Goal: Task Accomplishment & Management: Manage account settings

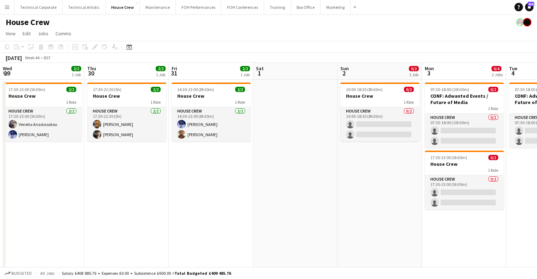
scroll to position [0, 196]
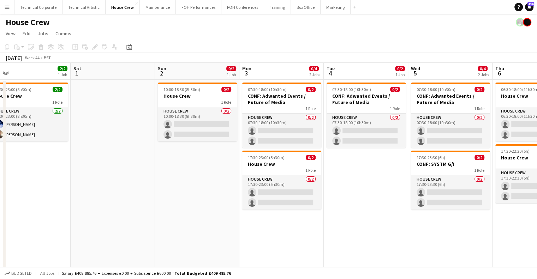
drag, startPoint x: 210, startPoint y: 178, endPoint x: 382, endPoint y: 168, distance: 172.4
click at [432, 177] on app-calendar-viewport "Wed 29 2/2 1 Job Thu 30 2/2 1 Job Fri 31 2/2 1 Job Sat 1 Sun 2 0/2 1 Job Mon 3 …" at bounding box center [268, 182] width 537 height 238
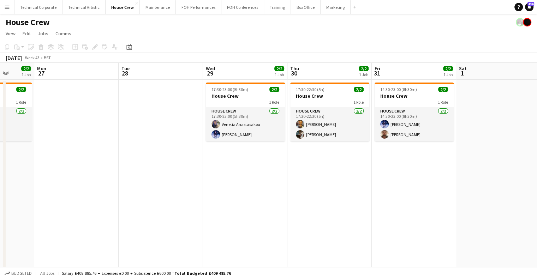
drag, startPoint x: 456, startPoint y: 99, endPoint x: 183, endPoint y: 137, distance: 276.4
click at [466, 101] on app-calendar-viewport "Fri 24 1/2 1 Job Sat 25 2/2 1 Job Sun 26 2/2 1 Job Mon 27 Tue 28 Wed 29 2/2 1 J…" at bounding box center [268, 182] width 537 height 238
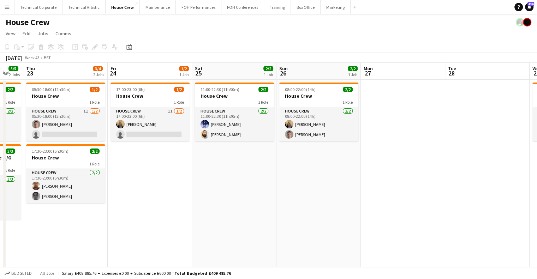
drag, startPoint x: 398, startPoint y: 134, endPoint x: 480, endPoint y: 136, distance: 81.6
click at [476, 134] on app-calendar-viewport "Tue 21 1/2 1 Job Wed 22 5/5 2 Jobs Thu 23 3/4 2 Jobs Fri 24 1/2 1 Job Sat 25 2/…" at bounding box center [268, 182] width 537 height 238
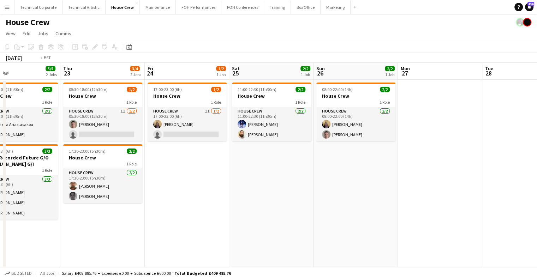
drag, startPoint x: 225, startPoint y: 144, endPoint x: 386, endPoint y: 147, distance: 161.1
click at [421, 146] on app-calendar-viewport "Mon 20 3/4 2 Jobs Tue 21 1/2 1 Job Wed 22 5/5 2 Jobs Thu 23 3/4 2 Jobs Fri 24 1…" at bounding box center [268, 182] width 537 height 238
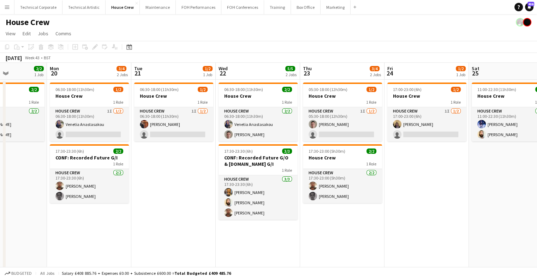
drag, startPoint x: 272, startPoint y: 151, endPoint x: 273, endPoint y: 144, distance: 6.8
click at [273, 146] on app-job-card "17:30-23:30 (6h) 3/3 CONF: Recorded Future G/O & [DOMAIN_NAME] G/I 1 Role House…" at bounding box center [258, 183] width 79 height 76
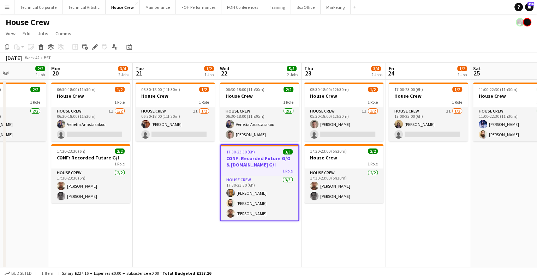
drag, startPoint x: 496, startPoint y: 146, endPoint x: 491, endPoint y: 147, distance: 5.5
click at [497, 146] on app-calendar-viewport "Fri 17 2/2 1 Job Sat 18 2/4 1 Job Sun 19 2/2 1 Job Mon 20 3/4 2 Jobs Tue 21 1/2…" at bounding box center [268, 182] width 537 height 238
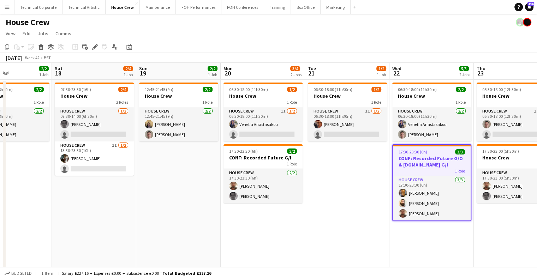
drag, startPoint x: 278, startPoint y: 165, endPoint x: 475, endPoint y: 157, distance: 197.0
click at [477, 157] on app-calendar-viewport "Thu 16 Fri 17 2/2 1 Job Sat 18 2/4 1 Job Sun 19 2/2 1 Job Mon 20 3/4 2 Jobs Tue…" at bounding box center [268, 182] width 537 height 238
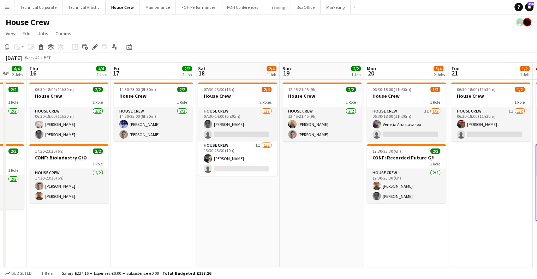
drag, startPoint x: 176, startPoint y: 152, endPoint x: 417, endPoint y: 149, distance: 240.6
click at [417, 149] on app-calendar-viewport "Tue 14 2/2 1 Job Wed 15 4/4 2 Jobs Thu 16 4/4 2 Jobs Fri 17 2/2 1 Job Sat 18 2/…" at bounding box center [268, 182] width 537 height 238
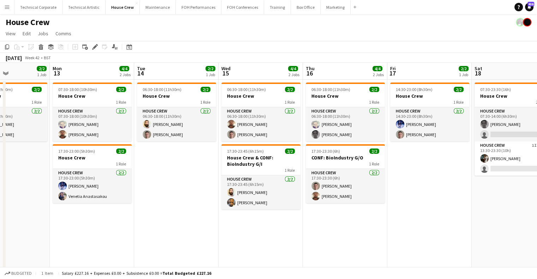
scroll to position [0, 148]
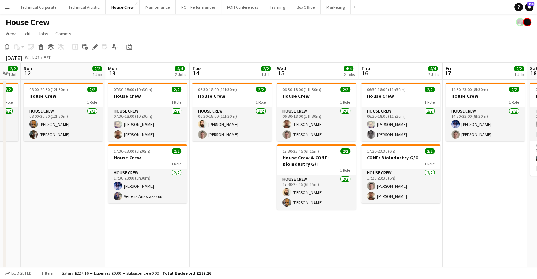
drag, startPoint x: 184, startPoint y: 155, endPoint x: 386, endPoint y: 156, distance: 201.4
click at [386, 156] on app-calendar-viewport "Fri 10 2/2 1 Job Sat 11 2/2 1 Job Sun 12 2/2 1 Job Mon 13 4/4 2 Jobs Tue 14 2/2…" at bounding box center [268, 182] width 537 height 238
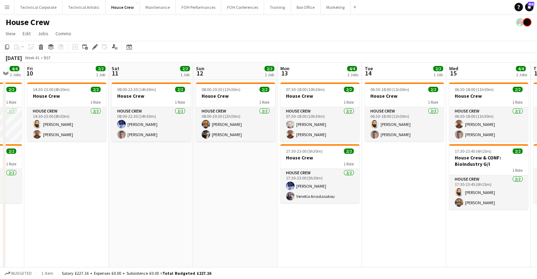
scroll to position [0, 144]
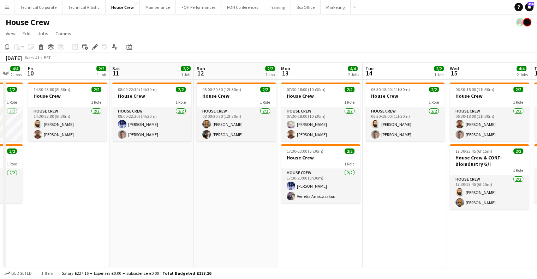
drag, startPoint x: 206, startPoint y: 164, endPoint x: 240, endPoint y: 167, distance: 34.4
click at [240, 167] on app-calendar-viewport "Wed 8 4/4 2 Jobs Thu 9 4/4 2 Jobs Fri 10 2/2 1 Job Sat 11 2/2 1 Job Sun 12 2/2 …" at bounding box center [268, 182] width 537 height 238
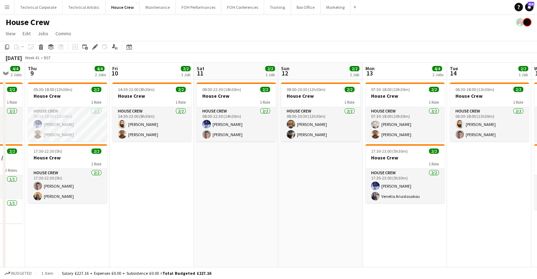
scroll to position [0, 199]
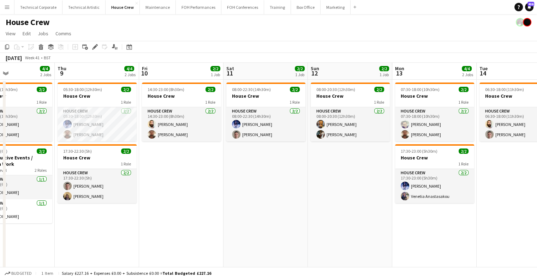
drag, startPoint x: 240, startPoint y: 188, endPoint x: 300, endPoint y: 189, distance: 59.7
click at [300, 189] on app-calendar-viewport "Mon 6 4/4 2 Jobs Tue 7 6/6 3 Jobs Wed 8 4/4 2 Jobs Thu 9 4/4 2 Jobs Fri 10 2/2 …" at bounding box center [268, 182] width 537 height 238
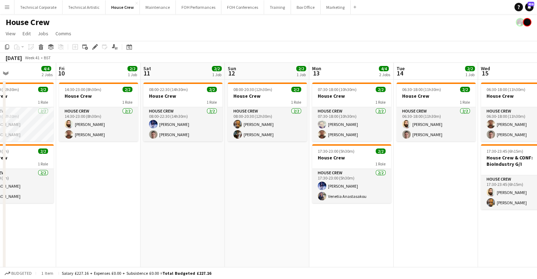
click at [383, 193] on app-calendar-viewport "Mon 6 4/4 2 Jobs Tue 7 6/6 3 Jobs Wed 8 4/4 2 Jobs Thu 9 4/4 2 Jobs Fri 10 2/2 …" at bounding box center [268, 182] width 537 height 238
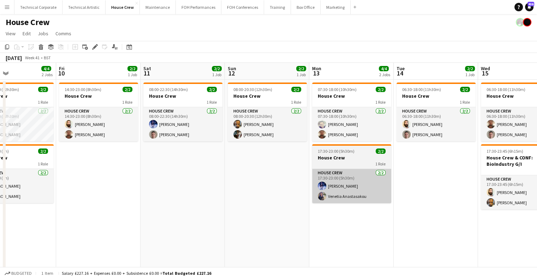
scroll to position [0, 283]
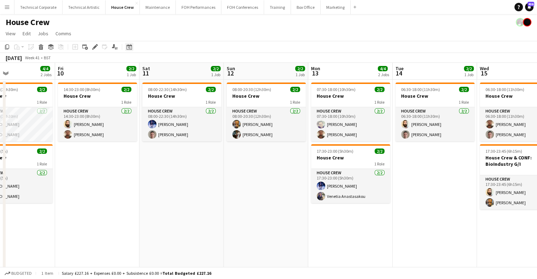
click at [125, 48] on div "Date picker" at bounding box center [129, 47] width 8 height 8
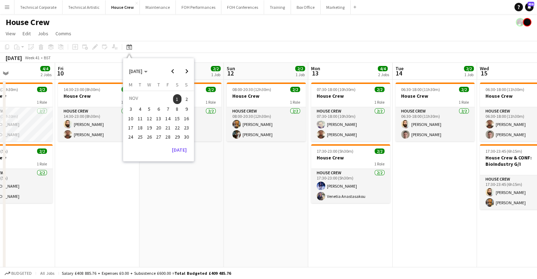
click at [179, 155] on div "NOV 2025 NOV 2025 Monday M Tuesday T Wednesday W Thursday T Friday F Saturday S…" at bounding box center [158, 110] width 71 height 104
click at [178, 99] on span "1" at bounding box center [177, 99] width 8 height 10
click at [177, 98] on span "1" at bounding box center [177, 99] width 8 height 10
click at [146, 116] on span "12" at bounding box center [149, 118] width 8 height 8
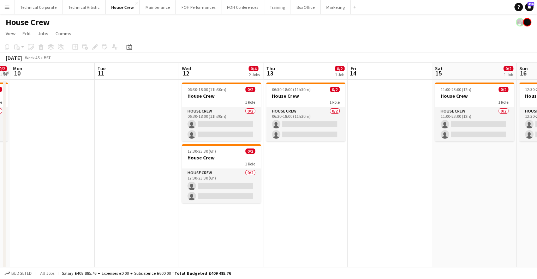
drag, startPoint x: 97, startPoint y: 131, endPoint x: 243, endPoint y: 144, distance: 146.5
click at [388, 143] on app-calendar-viewport "Fri 7 0/4 2 Jobs Sat 8 0/2 1 Job Sun 9 0/2 1 Job Mon 10 Tue 11 Wed 12 0/4 2 Job…" at bounding box center [268, 182] width 537 height 238
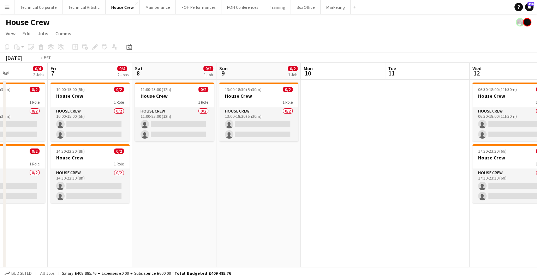
drag, startPoint x: 434, startPoint y: 152, endPoint x: 366, endPoint y: 148, distance: 68.3
click at [464, 149] on app-calendar-viewport "Tue 4 0/2 1 Job Wed 5 0/4 2 Jobs Thu 6 0/4 2 Jobs Fri 7 0/4 2 Jobs Sat 8 0/2 1 …" at bounding box center [268, 182] width 537 height 238
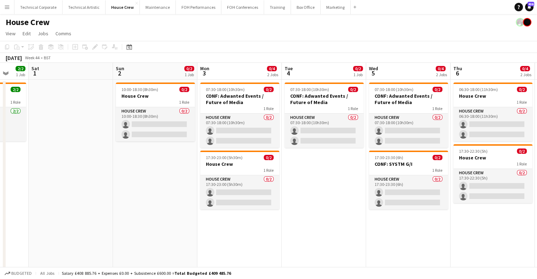
drag, startPoint x: 369, startPoint y: 148, endPoint x: 194, endPoint y: 145, distance: 174.6
click at [398, 147] on app-calendar-viewport "Wed 29 2/2 1 Job Thu 30 2/2 1 Job Fri 31 2/2 1 Job Sat 1 Sun 2 0/2 1 Job Mon 3 …" at bounding box center [268, 182] width 537 height 238
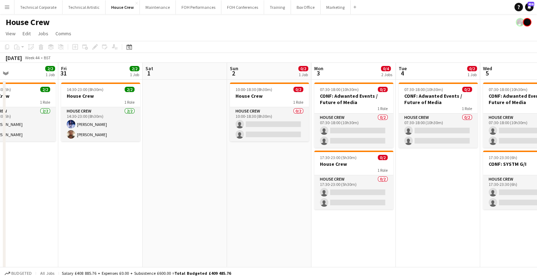
drag, startPoint x: 216, startPoint y: 147, endPoint x: 379, endPoint y: 147, distance: 162.9
click at [379, 147] on app-calendar-viewport "Tue 28 Wed 29 2/2 1 Job Thu 30 2/2 1 Job Fri 31 2/2 1 Job Sat 1 Sun 2 0/2 1 Job…" at bounding box center [268, 182] width 537 height 238
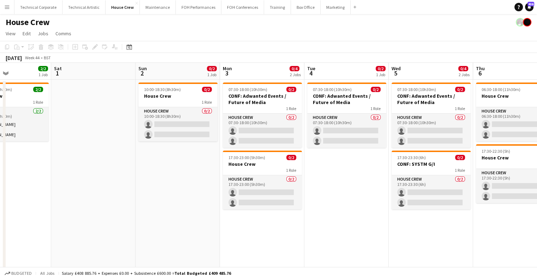
scroll to position [0, 302]
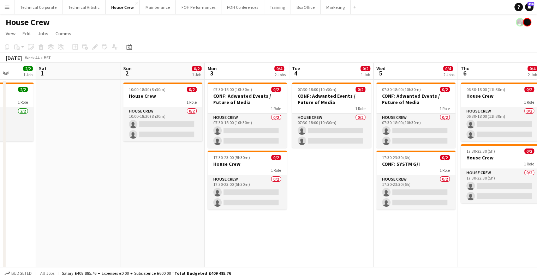
drag, startPoint x: 411, startPoint y: 153, endPoint x: 136, endPoint y: 154, distance: 275.6
click at [136, 154] on app-calendar-viewport "Tue 28 Wed 29 2/2 1 Job Thu 30 2/2 1 Job Fri 31 2/2 1 Job Sat 1 Sun 2 0/2 1 Job…" at bounding box center [268, 182] width 537 height 238
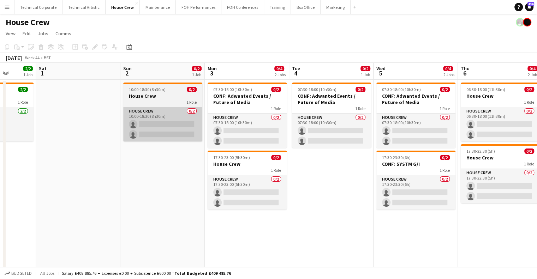
click at [166, 128] on app-card-role "House Crew 0/2 10:00-18:30 (8h30m) single-neutral-actions single-neutral-actions" at bounding box center [162, 124] width 79 height 34
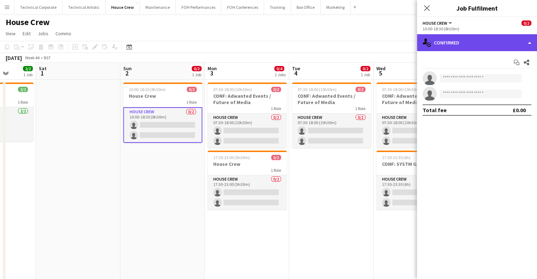
click at [467, 46] on div "single-neutral-actions-check-2 Confirmed" at bounding box center [477, 42] width 120 height 17
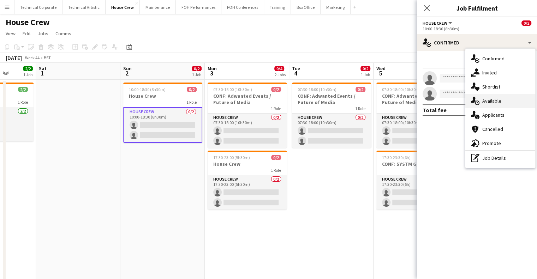
click at [496, 96] on div "single-neutral-actions-upload Available" at bounding box center [501, 101] width 70 height 14
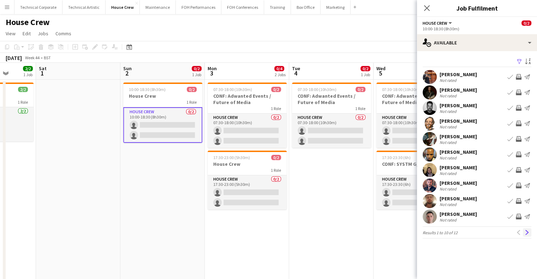
click at [528, 233] on app-icon "Next" at bounding box center [527, 232] width 5 height 5
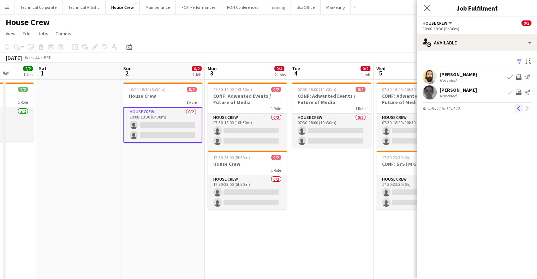
click at [515, 109] on button "Previous" at bounding box center [519, 108] width 8 height 8
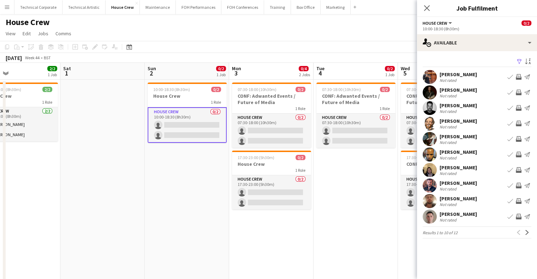
drag, startPoint x: 176, startPoint y: 190, endPoint x: 201, endPoint y: 187, distance: 24.9
click at [201, 187] on app-calendar-viewport "Tue 28 Wed 29 2/2 1 Job Thu 30 2/2 1 Job Fri 31 2/2 1 Job Sat 1 Sun 2 0/2 1 Job…" at bounding box center [268, 182] width 537 height 238
click at [517, 200] on app-icon "Invite crew" at bounding box center [519, 202] width 6 height 6
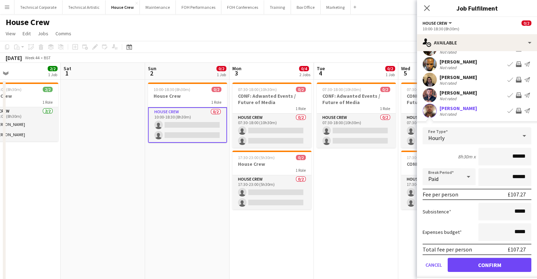
scroll to position [127, 0]
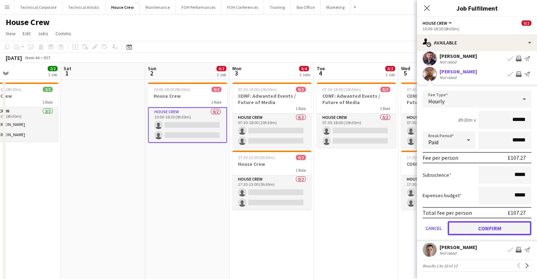
click at [493, 230] on button "Confirm" at bounding box center [490, 229] width 84 height 14
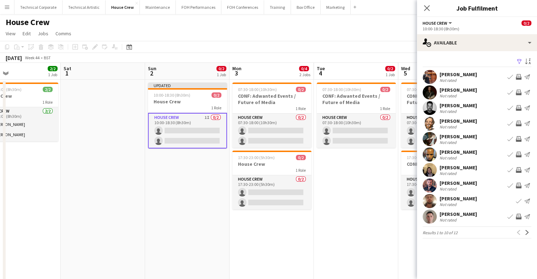
click at [516, 217] on button "Invite crew" at bounding box center [519, 217] width 8 height 8
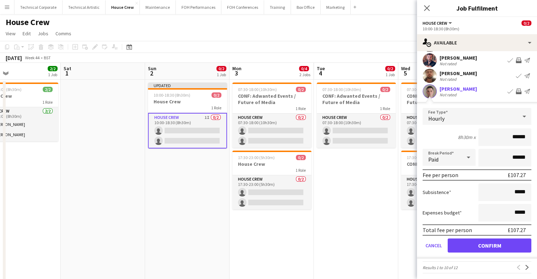
scroll to position [127, 0]
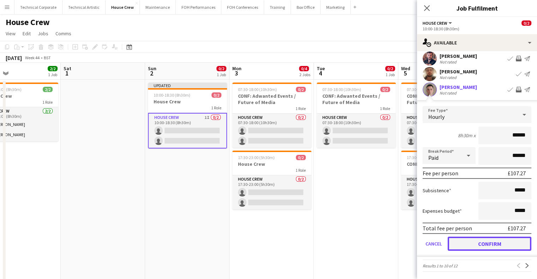
click at [496, 241] on button "Confirm" at bounding box center [490, 244] width 84 height 14
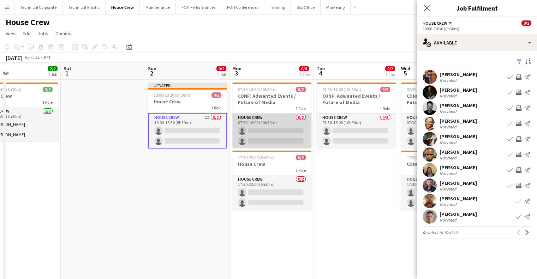
click at [271, 121] on app-card-role "House Crew 0/2 07:30-18:00 (10h30m) single-neutral-actions single-neutral-actio…" at bounding box center [271, 131] width 79 height 34
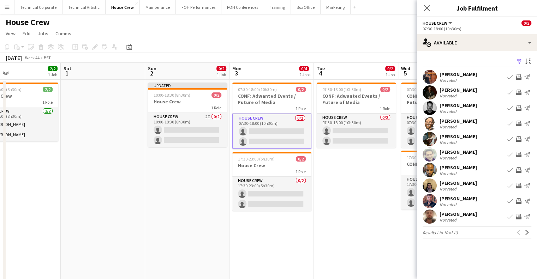
click at [520, 75] on app-icon "Invite crew" at bounding box center [519, 77] width 6 height 6
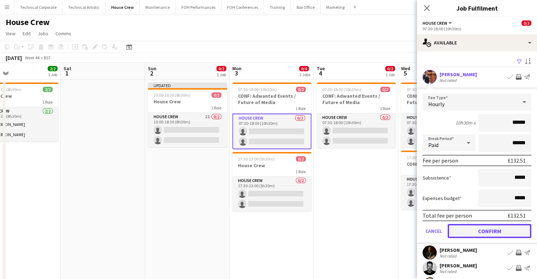
click at [503, 230] on button "Confirm" at bounding box center [490, 231] width 84 height 14
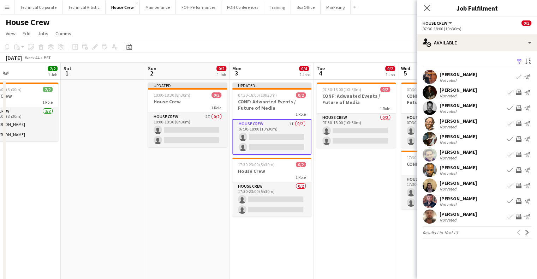
click at [517, 139] on app-icon "Invite crew" at bounding box center [519, 139] width 6 height 6
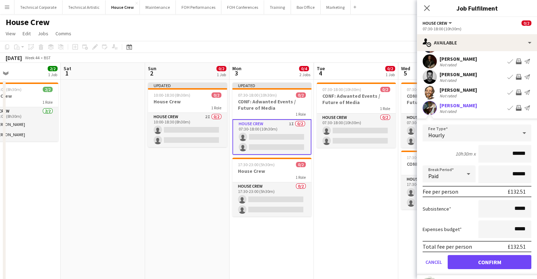
scroll to position [71, 0]
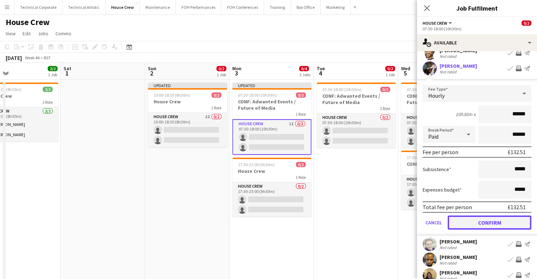
click at [499, 225] on button "Confirm" at bounding box center [490, 223] width 84 height 14
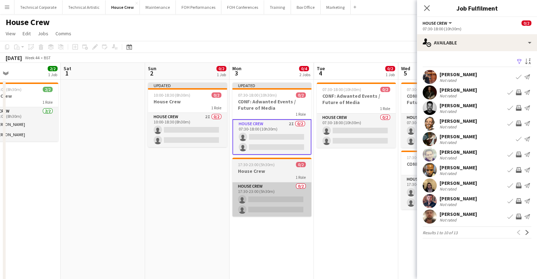
scroll to position [0, 0]
click at [289, 200] on app-card-role "House Crew 0/2 17:30-23:00 (5h30m) single-neutral-actions single-neutral-actions" at bounding box center [271, 200] width 79 height 34
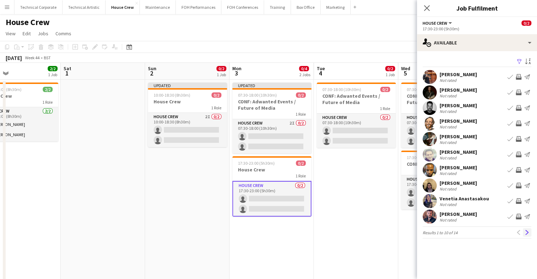
click at [530, 234] on button "Next" at bounding box center [527, 233] width 8 height 8
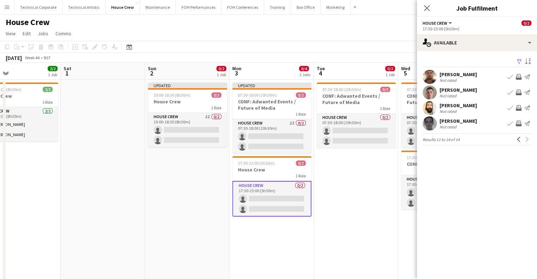
click at [515, 107] on button "Invite crew" at bounding box center [519, 108] width 8 height 8
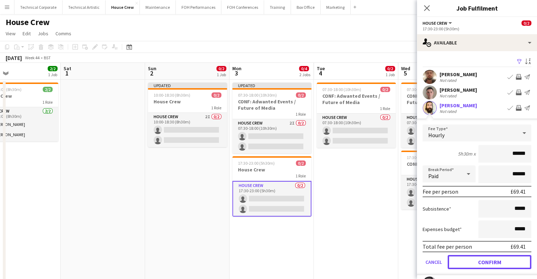
click at [493, 255] on button "Confirm" at bounding box center [490, 262] width 84 height 14
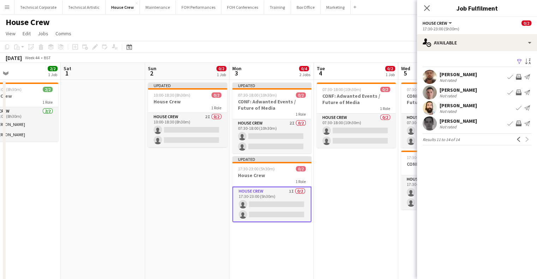
click at [523, 123] on button "Invite crew" at bounding box center [519, 123] width 8 height 8
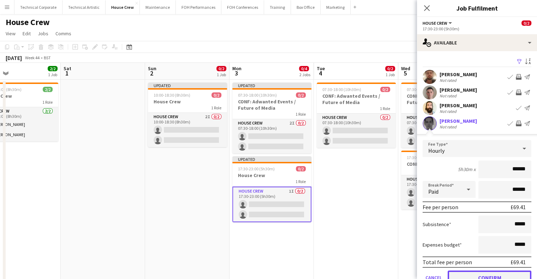
click at [496, 273] on button "Confirm" at bounding box center [490, 278] width 84 height 14
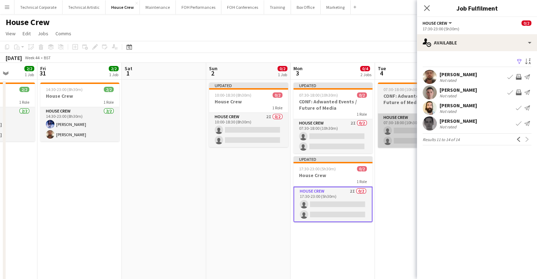
drag, startPoint x: 370, startPoint y: 152, endPoint x: 251, endPoint y: 135, distance: 120.6
click at [249, 159] on app-calendar-viewport "Tue 28 Wed 29 2/2 1 Job Thu 30 2/2 1 Job Fri 31 2/2 1 Job Sat 1 Sun 2 0/2 1 Job…" at bounding box center [268, 182] width 537 height 238
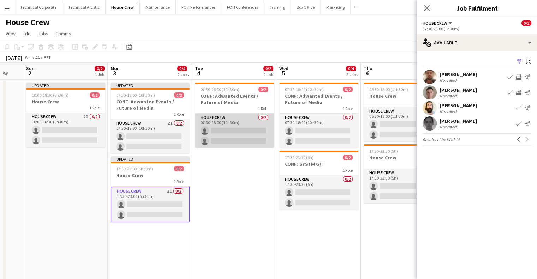
click at [251, 129] on app-card-role "House Crew 0/2 07:30-18:00 (10h30m) single-neutral-actions single-neutral-actio…" at bounding box center [234, 131] width 79 height 34
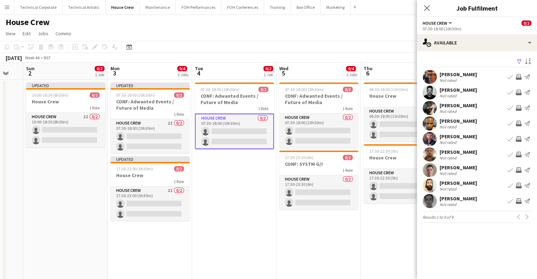
click at [520, 170] on app-icon "Invite crew" at bounding box center [519, 170] width 6 height 6
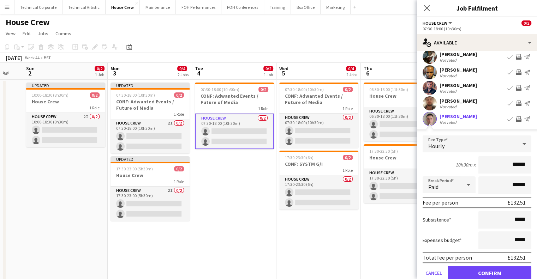
scroll to position [71, 0]
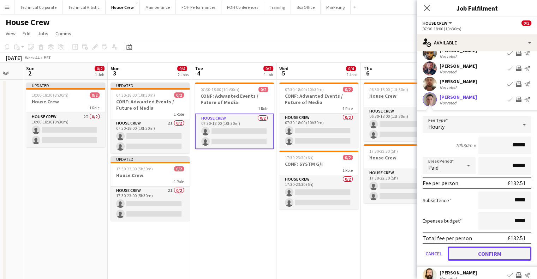
click at [499, 254] on button "Confirm" at bounding box center [490, 254] width 84 height 14
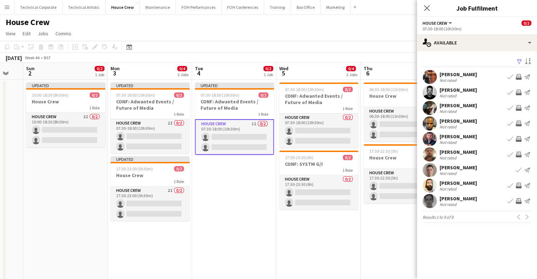
scroll to position [0, 0]
click at [518, 155] on app-icon "Invite crew" at bounding box center [519, 155] width 6 height 6
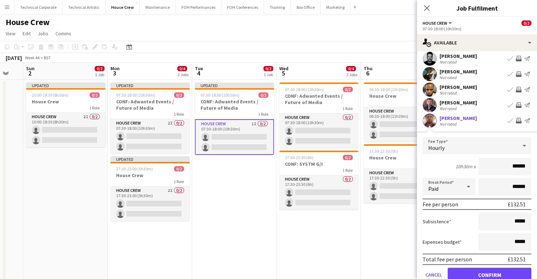
scroll to position [71, 0]
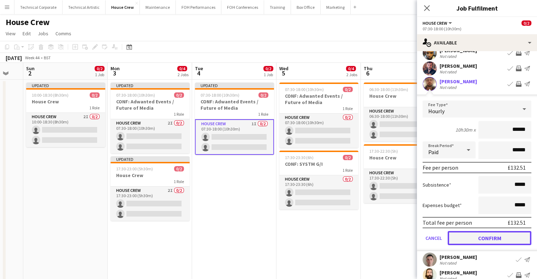
click at [489, 238] on button "Confirm" at bounding box center [490, 238] width 84 height 14
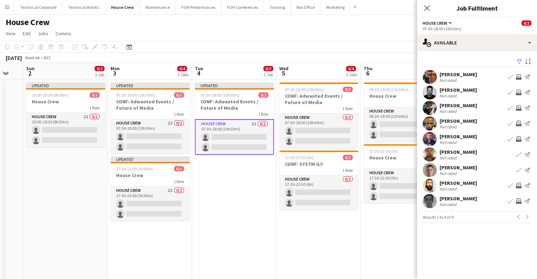
scroll to position [0, 0]
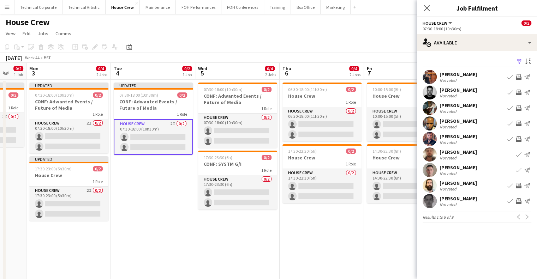
drag, startPoint x: 269, startPoint y: 144, endPoint x: 220, endPoint y: 147, distance: 48.8
click at [220, 147] on app-calendar-viewport "Thu 30 2/2 1 Job Fri 31 2/2 1 Job Sat 1 Sun 2 0/2 1 Job Mon 3 0/4 2 Jobs Tue 4 …" at bounding box center [268, 182] width 537 height 238
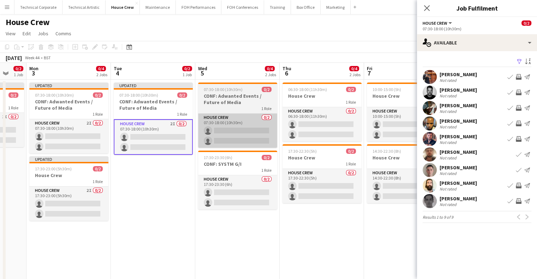
scroll to position [0, 314]
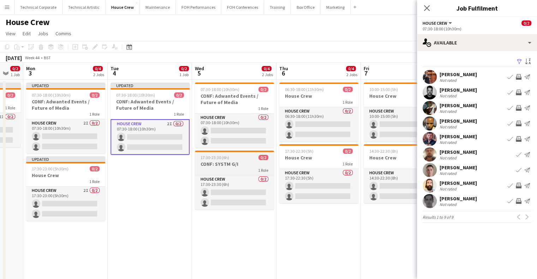
click at [225, 133] on app-card-role "House Crew 0/2 07:30-18:00 (10h30m) single-neutral-actions single-neutral-actio…" at bounding box center [234, 131] width 79 height 34
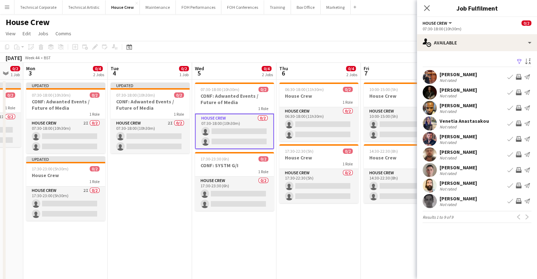
click at [520, 122] on app-icon "Invite crew" at bounding box center [519, 124] width 6 height 6
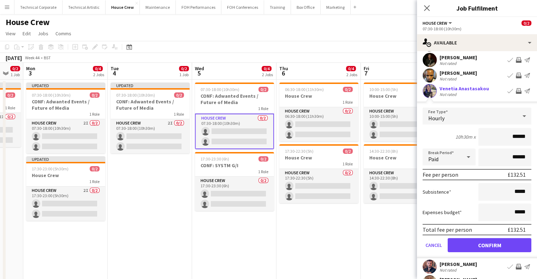
scroll to position [71, 0]
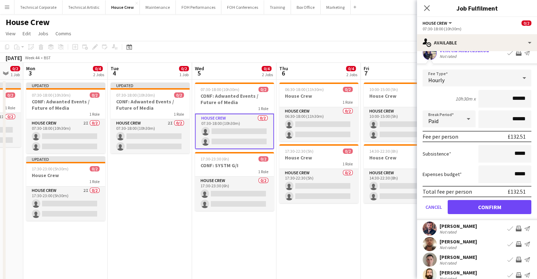
click at [488, 199] on form "Fee Type Hourly 10h30m x ****** Break Period Paid ****** Fee per person £132.51…" at bounding box center [477, 145] width 120 height 151
click at [489, 204] on button "Confirm" at bounding box center [490, 207] width 84 height 14
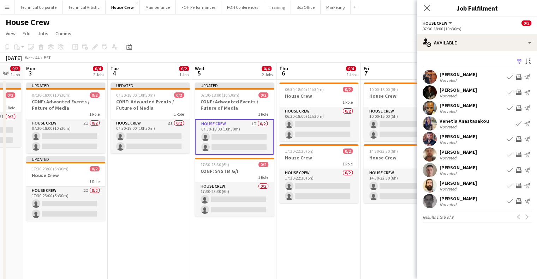
click at [519, 202] on app-icon "Invite crew" at bounding box center [519, 202] width 6 height 6
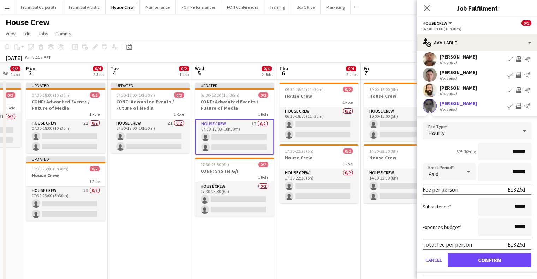
scroll to position [106, 0]
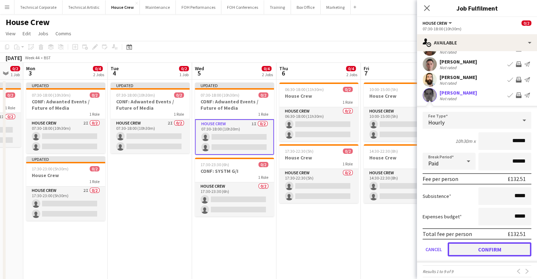
click at [490, 250] on button "Confirm" at bounding box center [490, 250] width 84 height 14
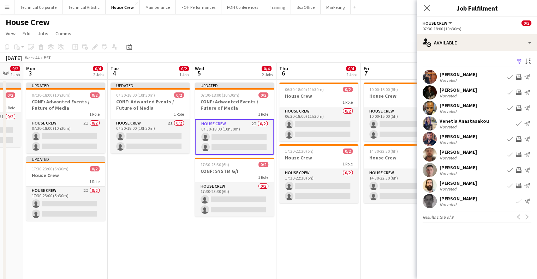
scroll to position [0, 0]
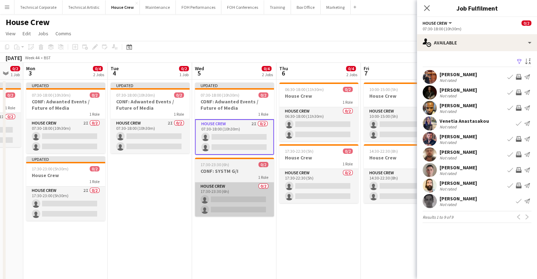
click at [229, 200] on app-card-role "House Crew 0/2 17:30-23:30 (6h) single-neutral-actions single-neutral-actions" at bounding box center [234, 200] width 79 height 34
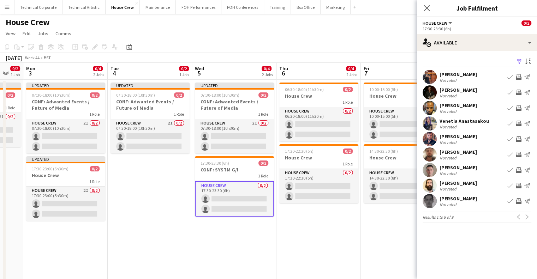
click at [519, 185] on app-icon "Invite crew" at bounding box center [519, 186] width 6 height 6
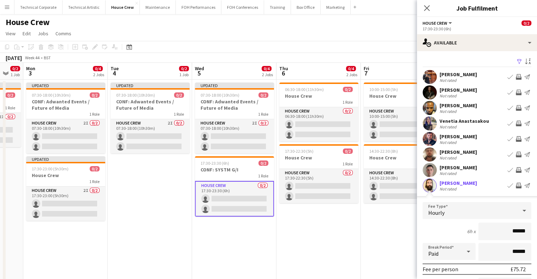
scroll to position [71, 0]
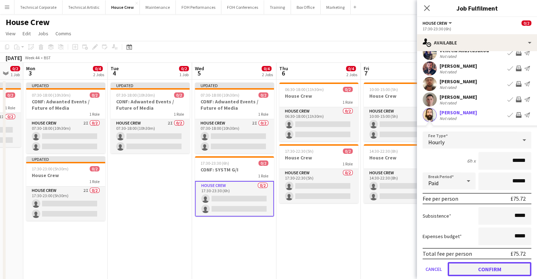
click at [508, 265] on button "Confirm" at bounding box center [490, 270] width 84 height 14
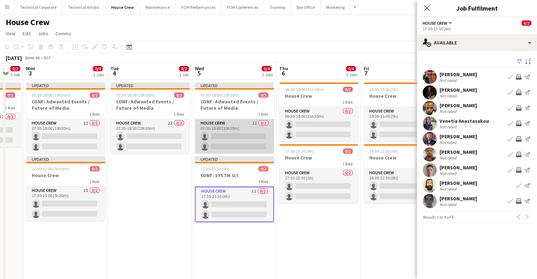
click at [245, 137] on app-card-role "House Crew 2I 0/2 07:30-18:00 (10h30m) single-neutral-actions single-neutral-ac…" at bounding box center [234, 136] width 79 height 34
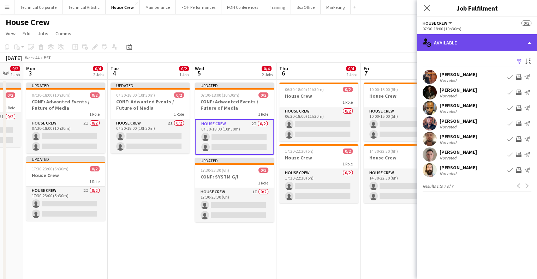
click at [452, 35] on div "single-neutral-actions-upload Available" at bounding box center [477, 42] width 120 height 17
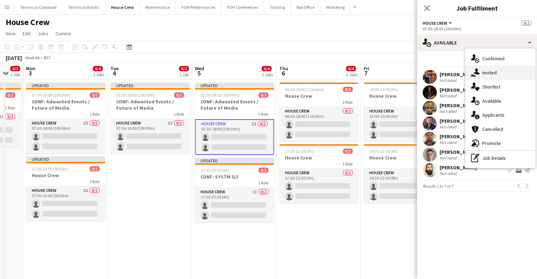
click at [497, 70] on div "single-neutral-actions-share-1 Invited" at bounding box center [501, 73] width 70 height 14
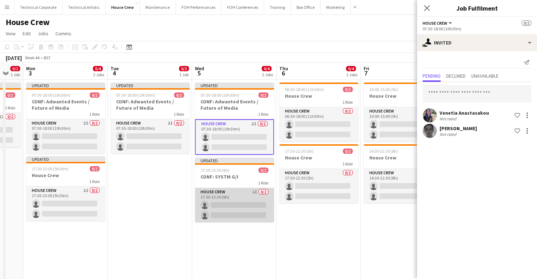
click at [219, 218] on app-card-role "House Crew 1I 0/2 17:30-23:30 (6h) single-neutral-actions single-neutral-actions" at bounding box center [234, 205] width 79 height 34
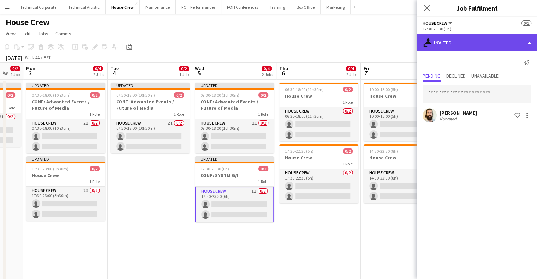
click at [447, 45] on div "single-neutral-actions-share-1 Invited" at bounding box center [477, 42] width 120 height 17
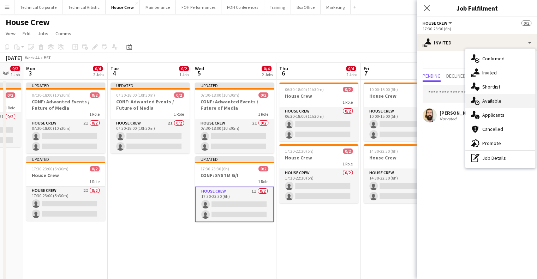
click at [488, 98] on span "Available" at bounding box center [492, 101] width 19 height 6
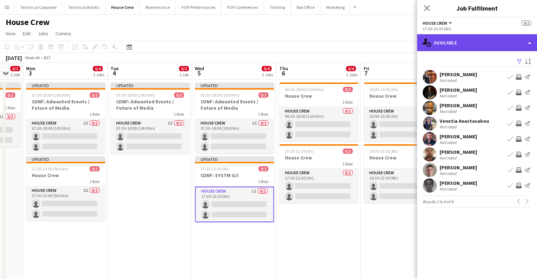
click at [480, 48] on div "single-neutral-actions-upload Available" at bounding box center [477, 42] width 120 height 17
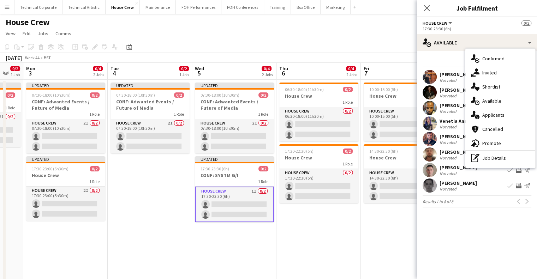
click at [488, 75] on span "Invited" at bounding box center [490, 73] width 14 height 6
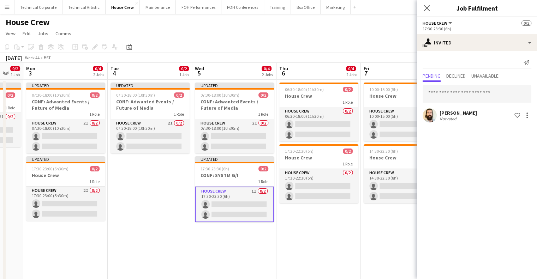
click at [466, 52] on div "Send notification Pending Declined Unavailable Justin Gartry Not rated Shortlis…" at bounding box center [477, 90] width 120 height 78
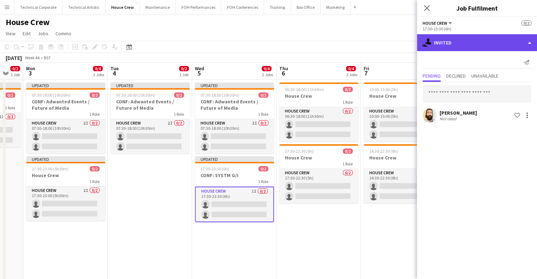
click at [467, 48] on div "single-neutral-actions-share-1 Invited" at bounding box center [477, 42] width 120 height 17
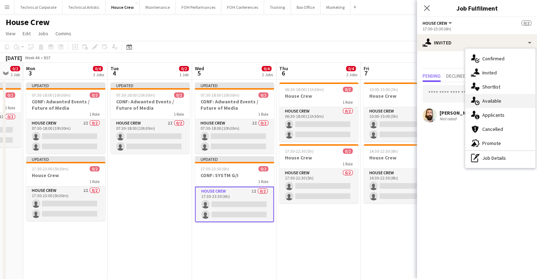
click at [489, 99] on span "Available" at bounding box center [492, 101] width 19 height 6
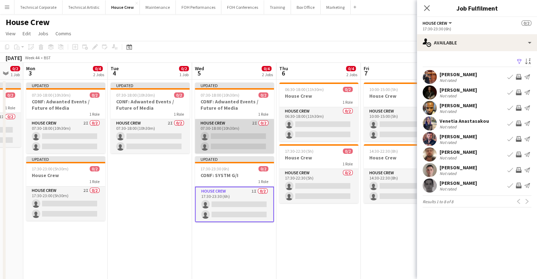
drag, startPoint x: 252, startPoint y: 143, endPoint x: 263, endPoint y: 140, distance: 11.6
click at [252, 143] on app-card-role "House Crew 2I 0/2 07:30-18:00 (10h30m) single-neutral-actions single-neutral-ac…" at bounding box center [234, 136] width 79 height 34
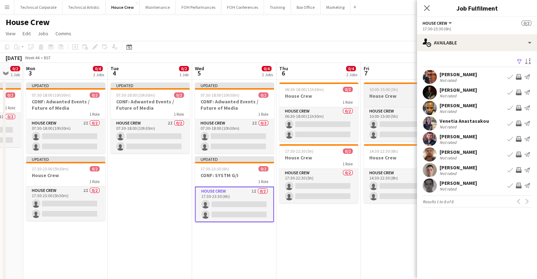
scroll to position [0, 315]
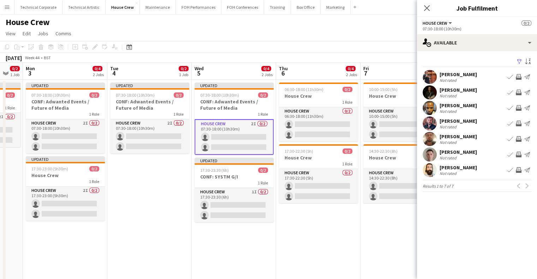
drag, startPoint x: 471, startPoint y: 29, endPoint x: 470, endPoint y: 35, distance: 6.0
click at [470, 29] on div "07:30-18:00 (10h30m)" at bounding box center [477, 28] width 109 height 5
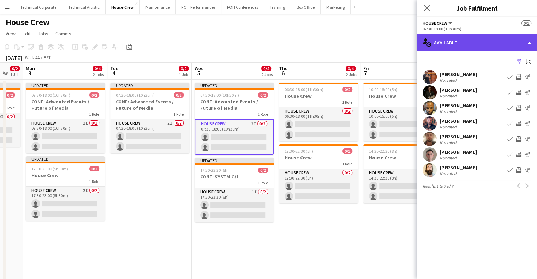
click at [470, 35] on div "single-neutral-actions-upload Available" at bounding box center [477, 42] width 120 height 17
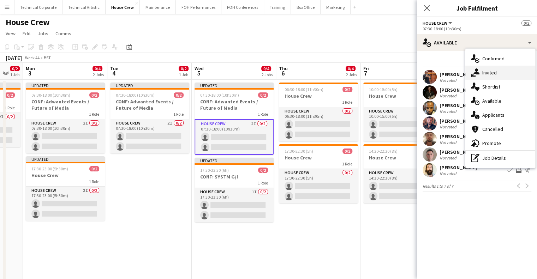
click at [498, 72] on div "single-neutral-actions-share-1 Invited" at bounding box center [501, 73] width 70 height 14
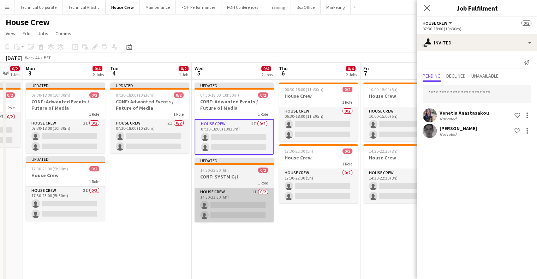
click at [258, 199] on app-card-role "House Crew 1I 0/2 17:30-23:30 (6h) single-neutral-actions single-neutral-actions" at bounding box center [234, 205] width 79 height 34
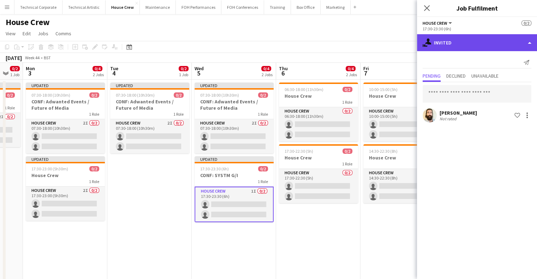
click at [486, 45] on div "single-neutral-actions-share-1 Invited" at bounding box center [477, 42] width 120 height 17
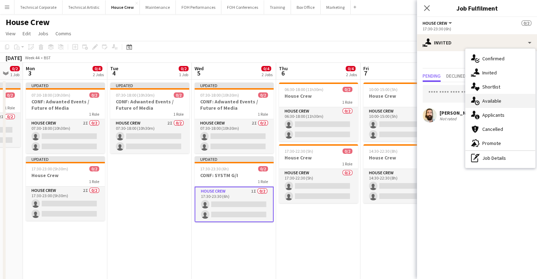
click at [509, 100] on div "single-neutral-actions-upload Available" at bounding box center [501, 101] width 70 height 14
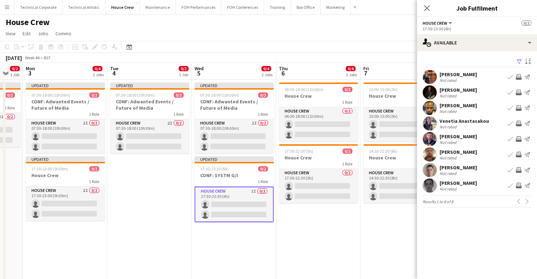
click at [519, 170] on app-icon "Invite crew" at bounding box center [519, 170] width 6 height 6
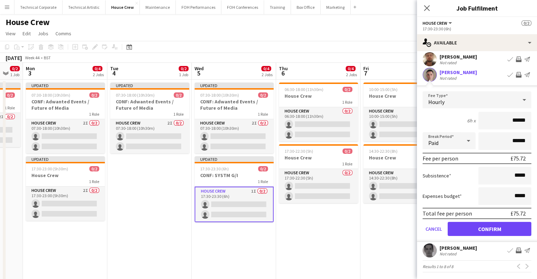
scroll to position [96, 0]
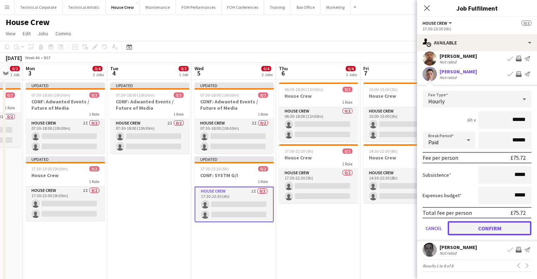
click at [501, 230] on button "Confirm" at bounding box center [490, 229] width 84 height 14
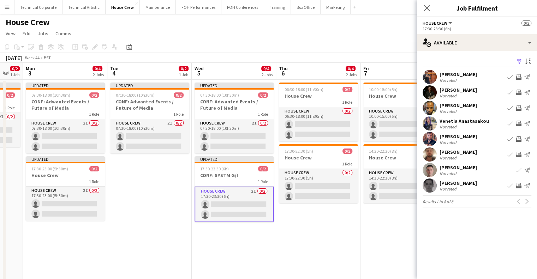
scroll to position [0, 0]
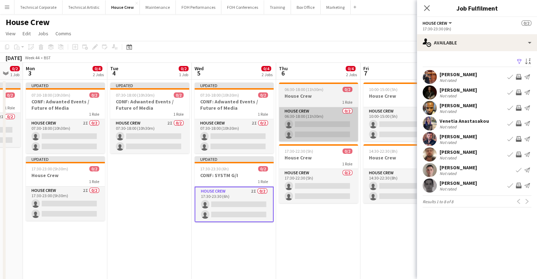
click at [322, 116] on app-card-role "House Crew 0/2 06:30-18:00 (11h30m) single-neutral-actions single-neutral-actio…" at bounding box center [318, 124] width 79 height 34
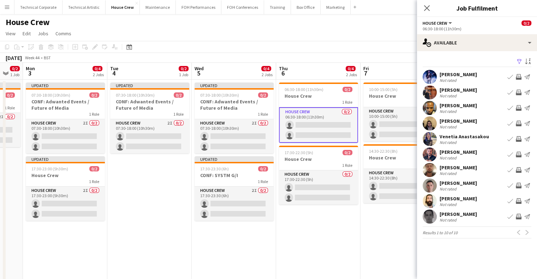
click at [516, 121] on button "Invite crew" at bounding box center [519, 123] width 8 height 8
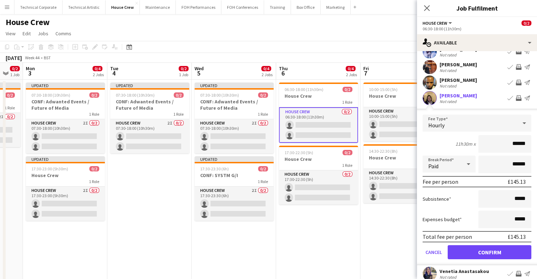
scroll to position [35, 0]
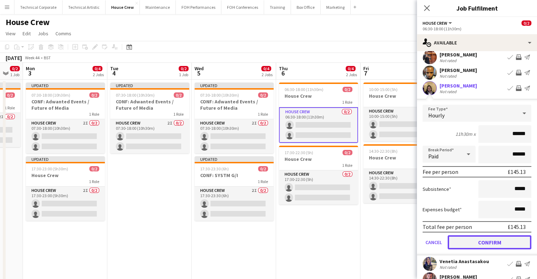
click at [476, 241] on button "Confirm" at bounding box center [490, 243] width 84 height 14
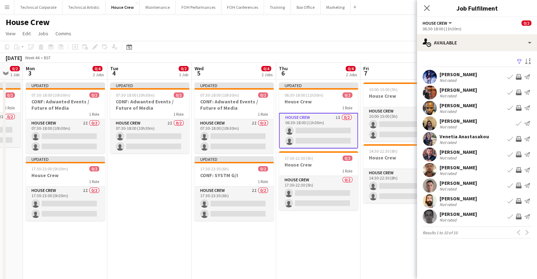
scroll to position [33, 0]
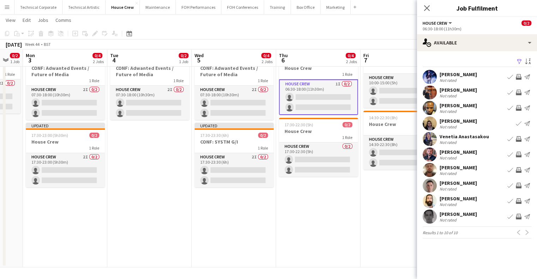
click at [519, 73] on button "Invite crew" at bounding box center [519, 77] width 8 height 8
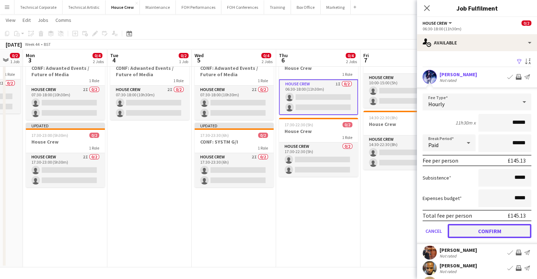
click at [495, 231] on button "Confirm" at bounding box center [490, 231] width 84 height 14
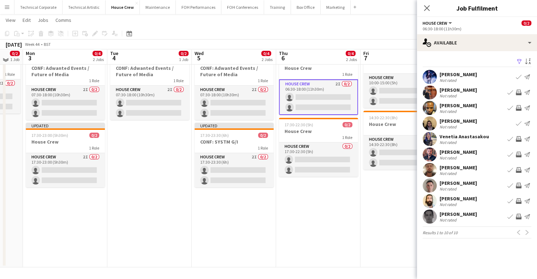
scroll to position [0, 0]
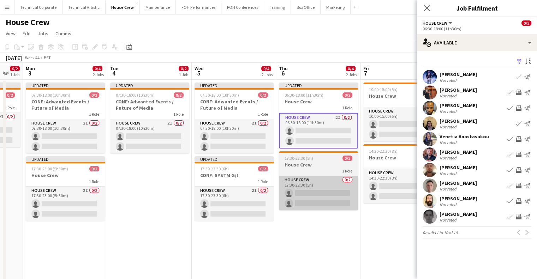
click at [324, 205] on app-card-role "House Crew 0/2 17:30-22:30 (5h) single-neutral-actions single-neutral-actions" at bounding box center [318, 193] width 79 height 34
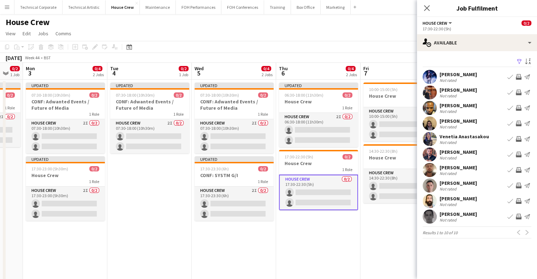
click at [519, 107] on app-icon "Invite crew" at bounding box center [519, 108] width 6 height 6
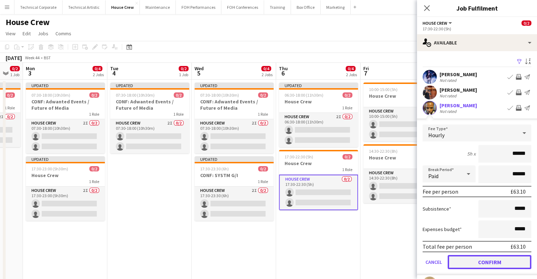
click at [491, 263] on button "Confirm" at bounding box center [490, 262] width 84 height 14
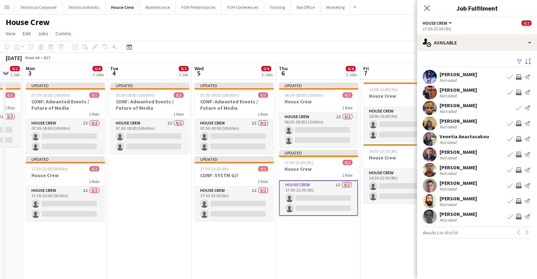
click at [516, 138] on app-icon "Invite crew" at bounding box center [519, 139] width 6 height 6
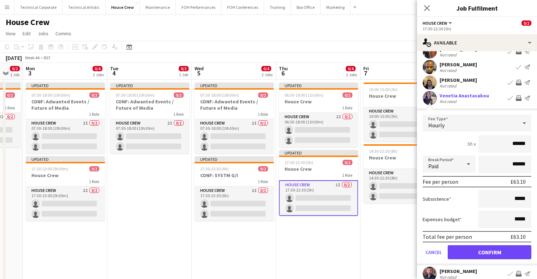
scroll to position [71, 0]
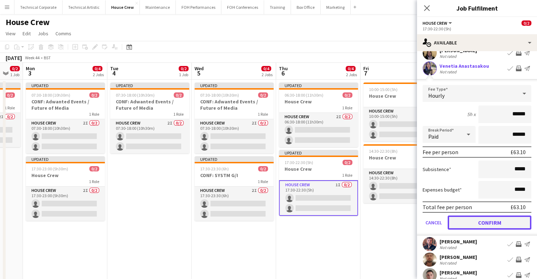
click at [495, 222] on button "Confirm" at bounding box center [490, 223] width 84 height 14
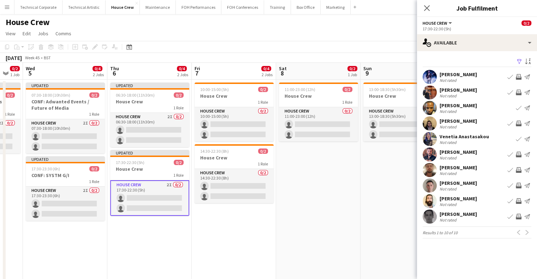
scroll to position [0, 324]
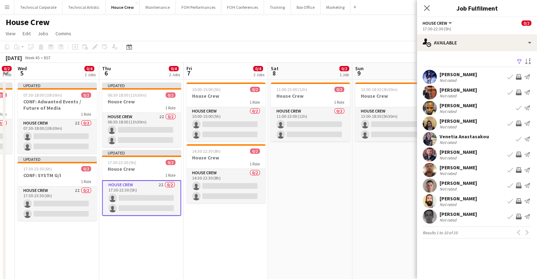
drag, startPoint x: 252, startPoint y: 164, endPoint x: 182, endPoint y: 163, distance: 69.3
click at [181, 164] on app-calendar-viewport "Sat 1 Sun 2 0/2 1 Job Mon 3 0/4 2 Jobs Tue 4 0/2 1 Job Wed 5 0/4 2 Jobs Thu 6 0…" at bounding box center [268, 182] width 537 height 238
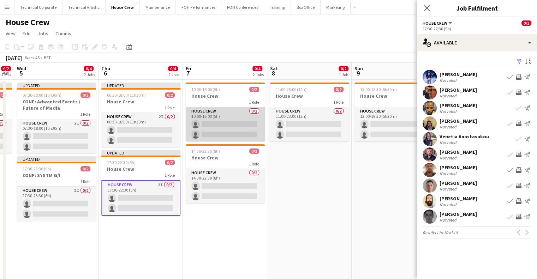
click at [210, 117] on app-card-role "House Crew 0/2 10:00-15:00 (5h) single-neutral-actions single-neutral-actions" at bounding box center [225, 124] width 79 height 34
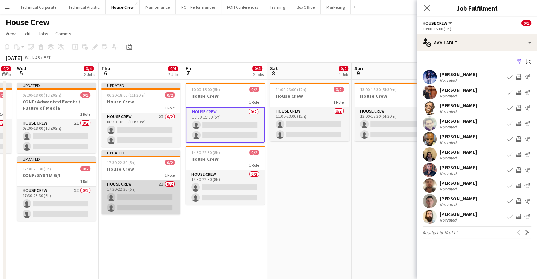
click at [136, 207] on app-card-role "House Crew 2I 0/2 17:30-22:30 (5h) single-neutral-actions single-neutral-actions" at bounding box center [140, 198] width 79 height 34
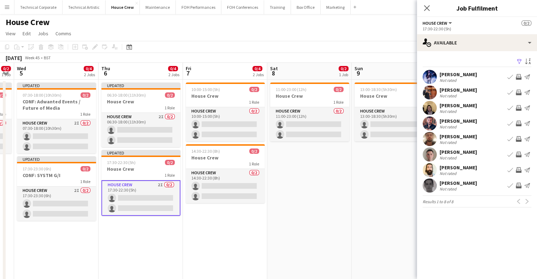
click at [472, 52] on div "Filter Sort asc Ed Dampier Not rated Book crew Invite crew Send notification Le…" at bounding box center [477, 133] width 120 height 165
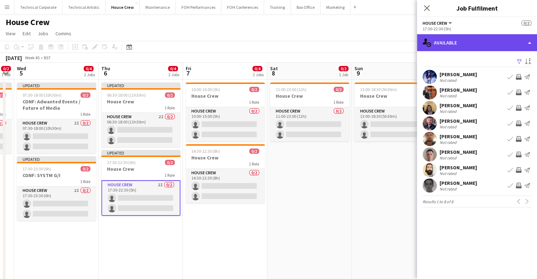
click at [477, 49] on div "single-neutral-actions-upload Available" at bounding box center [477, 42] width 120 height 17
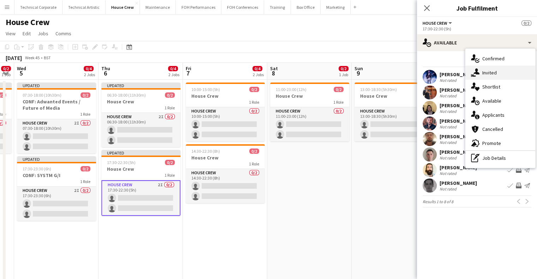
click at [489, 66] on div "single-neutral-actions-share-1 Invited" at bounding box center [501, 73] width 70 height 14
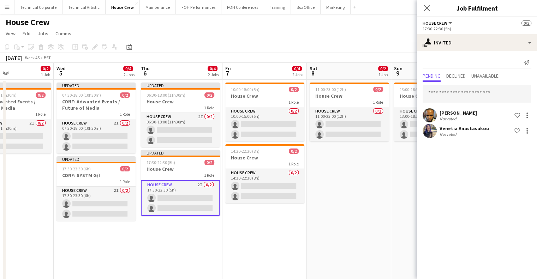
scroll to position [0, 279]
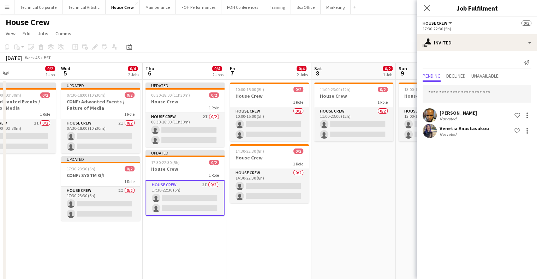
drag, startPoint x: 379, startPoint y: 173, endPoint x: 388, endPoint y: 174, distance: 8.8
click at [388, 174] on app-calendar-viewport "Sat 1 Sun 2 0/2 1 Job Mon 3 0/4 2 Jobs Tue 4 0/2 1 Job Wed 5 0/4 2 Jobs Thu 6 0…" at bounding box center [268, 182] width 537 height 238
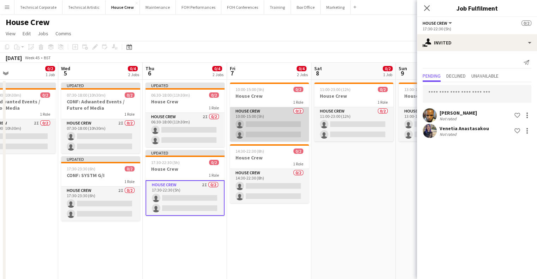
click at [271, 119] on app-card-role "House Crew 0/2 10:00-15:00 (5h) single-neutral-actions single-neutral-actions" at bounding box center [269, 124] width 79 height 34
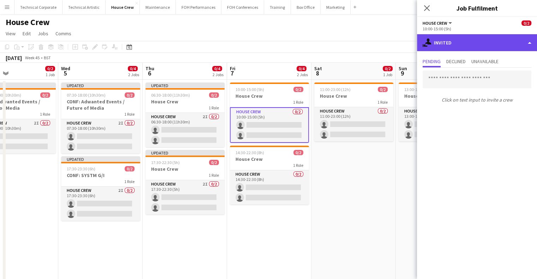
click at [444, 46] on div "single-neutral-actions-share-1 Invited" at bounding box center [477, 42] width 120 height 17
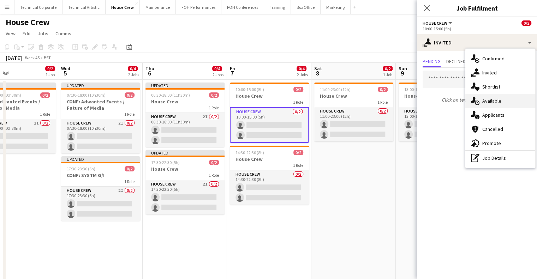
click at [473, 99] on icon at bounding box center [473, 100] width 5 height 6
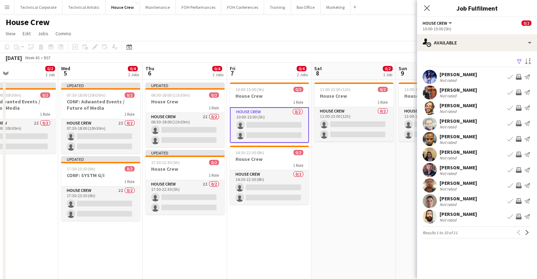
click at [515, 77] on button "Invite crew" at bounding box center [519, 77] width 8 height 8
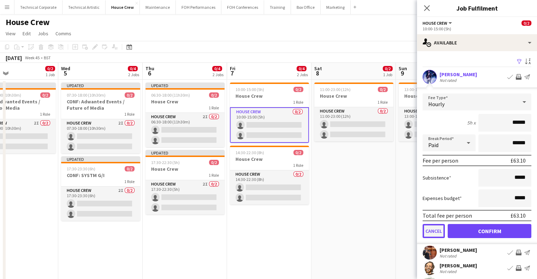
click at [436, 227] on button "Cancel" at bounding box center [434, 231] width 22 height 14
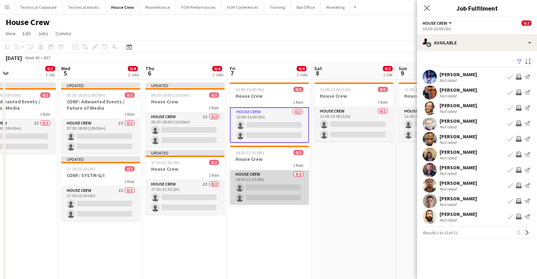
click at [253, 195] on app-card-role "House Crew 0/2 14:30-22:30 (8h) single-neutral-actions single-neutral-actions" at bounding box center [269, 188] width 79 height 34
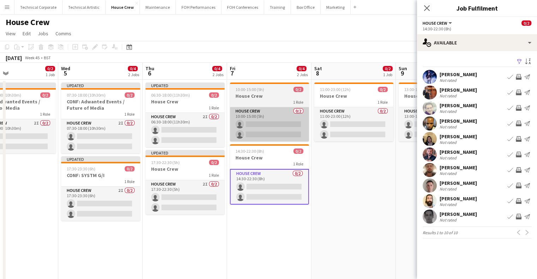
click at [261, 139] on app-card-role "House Crew 0/2 10:00-15:00 (5h) single-neutral-actions single-neutral-actions" at bounding box center [269, 124] width 79 height 34
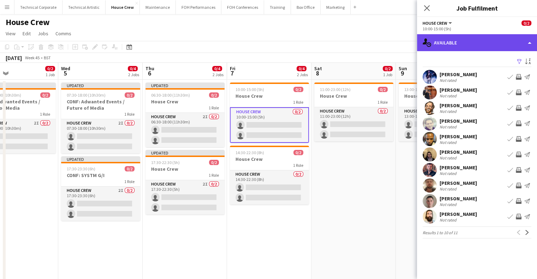
click at [450, 46] on div "single-neutral-actions-upload Available" at bounding box center [477, 42] width 120 height 17
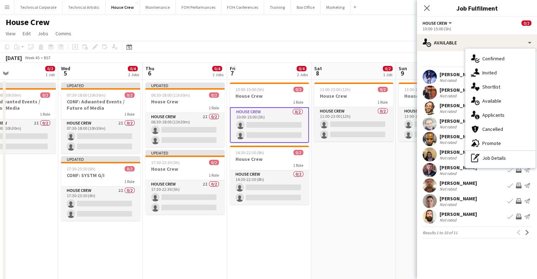
click at [472, 240] on div "Filter Sort asc Ed Dampier Not rated Book crew Invite crew Send notification Le…" at bounding box center [477, 149] width 120 height 196
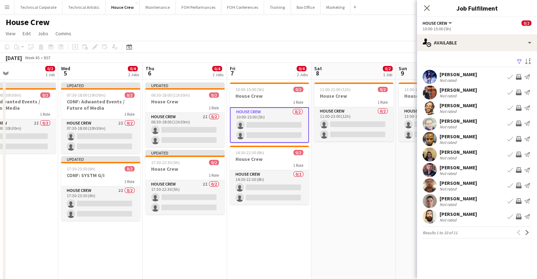
click at [519, 124] on app-icon "Invite crew" at bounding box center [519, 124] width 6 height 6
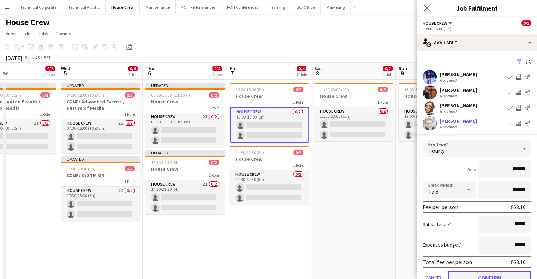
click at [489, 273] on button "Confirm" at bounding box center [490, 278] width 84 height 14
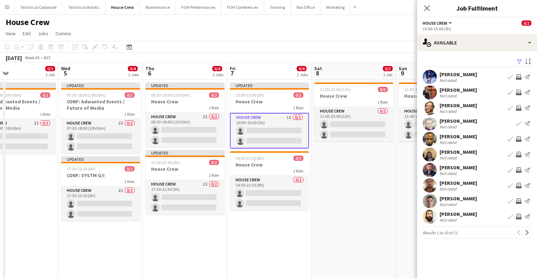
click at [518, 94] on app-icon "Invite crew" at bounding box center [519, 93] width 6 height 6
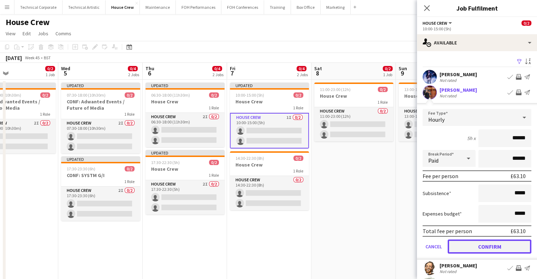
click at [493, 251] on button "Confirm" at bounding box center [490, 247] width 84 height 14
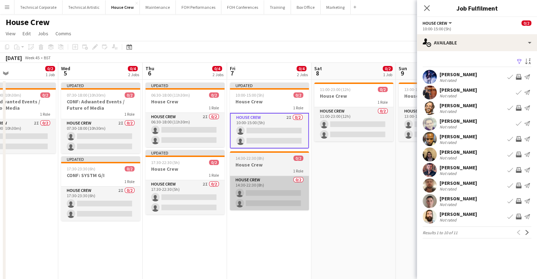
click at [271, 190] on app-card-role "House Crew 0/2 14:30-22:30 (8h) single-neutral-actions single-neutral-actions" at bounding box center [269, 193] width 79 height 34
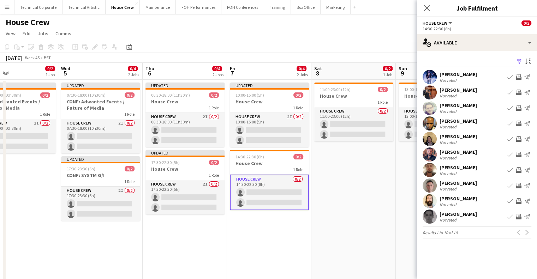
click at [519, 76] on app-icon "Invite crew" at bounding box center [519, 77] width 6 height 6
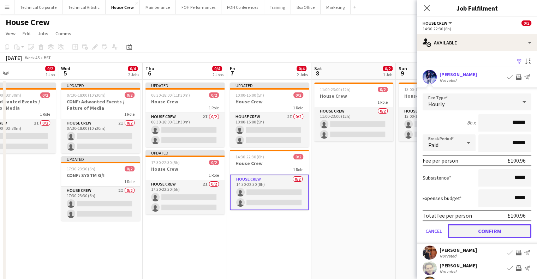
click at [494, 232] on button "Confirm" at bounding box center [490, 231] width 84 height 14
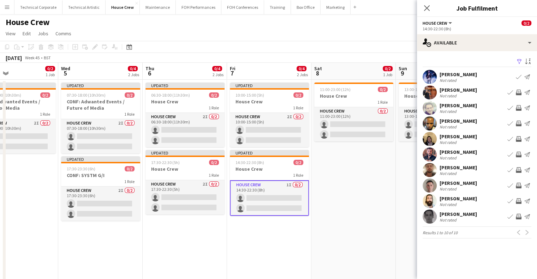
click at [520, 203] on app-icon "Invite crew" at bounding box center [519, 202] width 6 height 6
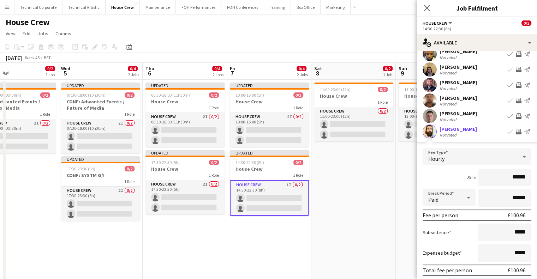
scroll to position [106, 0]
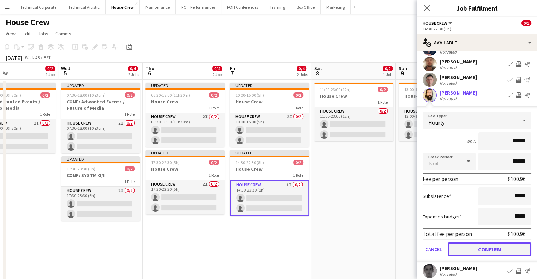
click at [506, 244] on button "Confirm" at bounding box center [490, 250] width 84 height 14
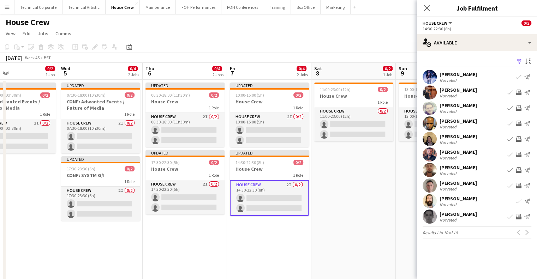
scroll to position [0, 0]
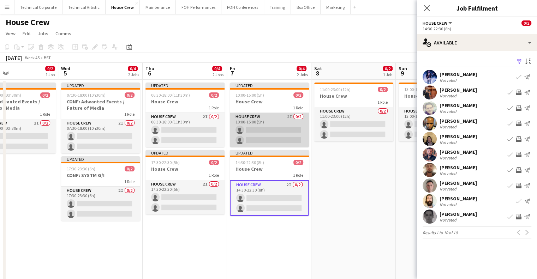
click at [277, 134] on app-card-role "House Crew 2I 0/2 10:00-15:00 (5h) single-neutral-actions single-neutral-actions" at bounding box center [269, 130] width 79 height 34
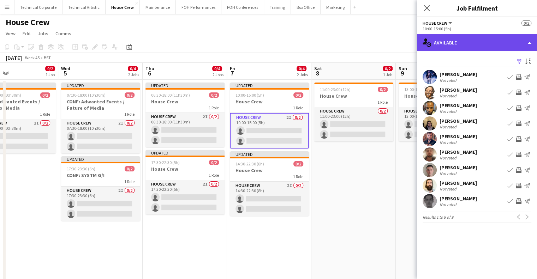
click at [456, 36] on div "single-neutral-actions-upload Available" at bounding box center [477, 42] width 120 height 17
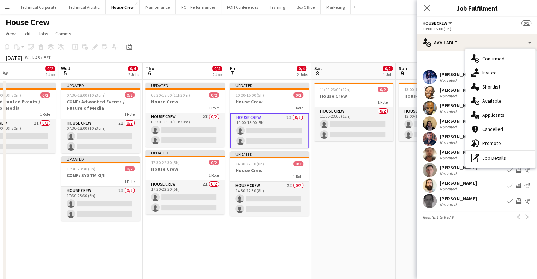
click at [500, 70] on div "single-neutral-actions-share-1 Invited" at bounding box center [501, 73] width 70 height 14
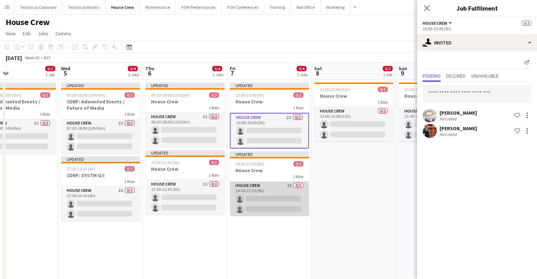
click at [276, 198] on app-card-role "House Crew 2I 0/2 14:30-22:30 (8h) single-neutral-actions single-neutral-actions" at bounding box center [269, 199] width 79 height 34
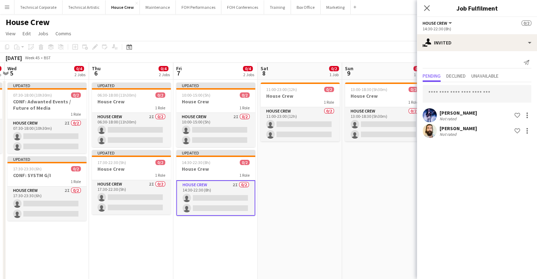
drag, startPoint x: 328, startPoint y: 144, endPoint x: 265, endPoint y: 148, distance: 63.0
click at [265, 148] on app-calendar-viewport "Sat 1 Sun 2 0/2 1 Job Mon 3 0/4 2 Jobs Tue 4 0/2 1 Job Wed 5 0/4 2 Jobs Thu 6 0…" at bounding box center [268, 182] width 537 height 238
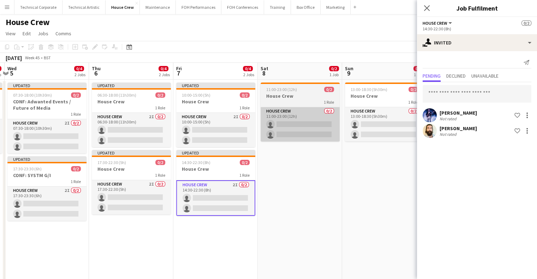
scroll to position [0, 184]
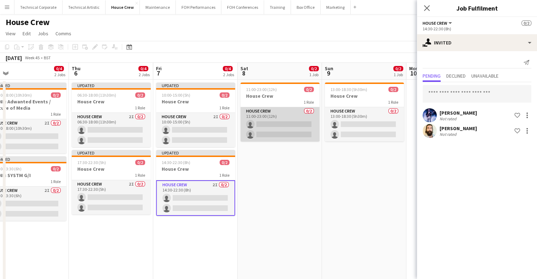
click at [274, 123] on app-card-role "House Crew 0/2 11:00-23:00 (12h) single-neutral-actions single-neutral-actions" at bounding box center [280, 124] width 79 height 34
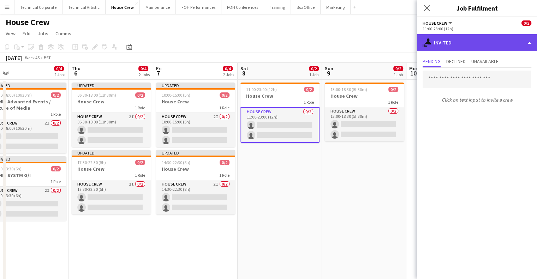
click at [483, 35] on div "single-neutral-actions-share-1 Invited" at bounding box center [477, 42] width 120 height 17
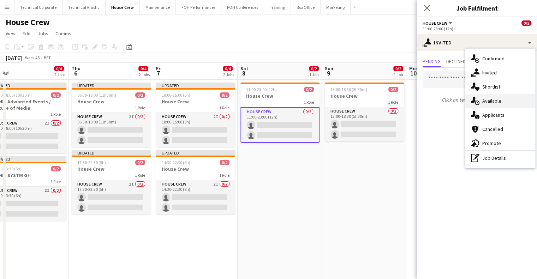
click at [498, 102] on span "Available" at bounding box center [492, 101] width 19 height 6
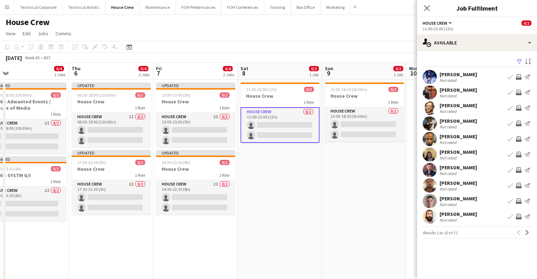
click at [522, 153] on app-icon "Invite crew" at bounding box center [519, 155] width 6 height 6
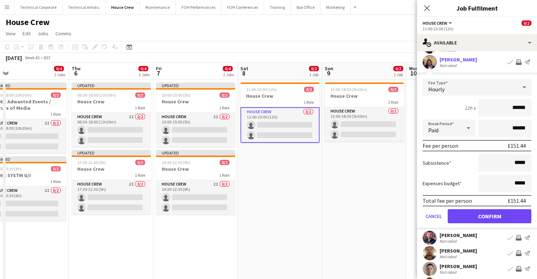
scroll to position [127, 0]
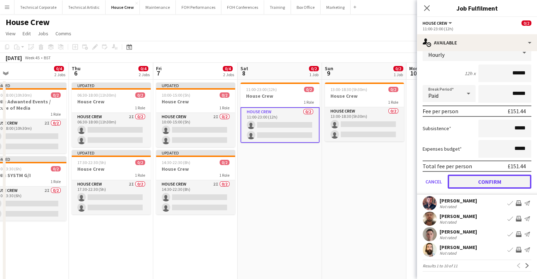
click at [506, 182] on button "Confirm" at bounding box center [490, 182] width 84 height 14
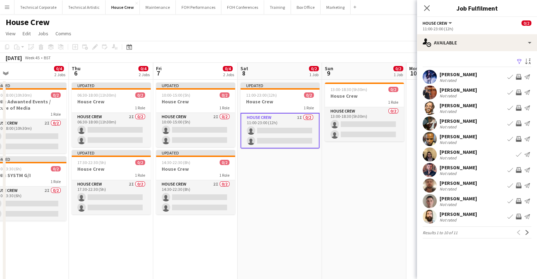
click at [519, 122] on app-icon "Invite crew" at bounding box center [519, 124] width 6 height 6
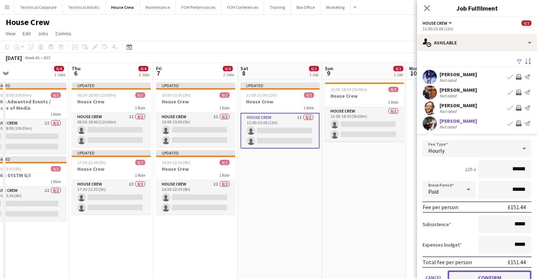
click at [496, 279] on button "Confirm" at bounding box center [490, 278] width 84 height 14
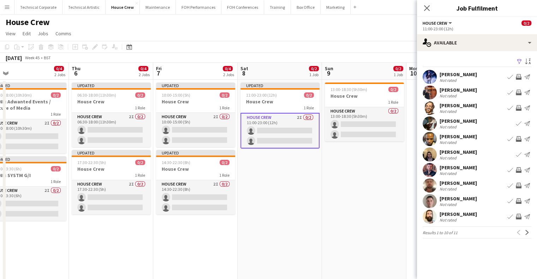
click at [247, 186] on app-calendar-viewport "Mon 3 0/4 2 Jobs Tue 4 0/2 1 Job Wed 5 0/4 2 Jobs Thu 6 0/4 2 Jobs Fri 7 0/4 2 …" at bounding box center [268, 182] width 537 height 238
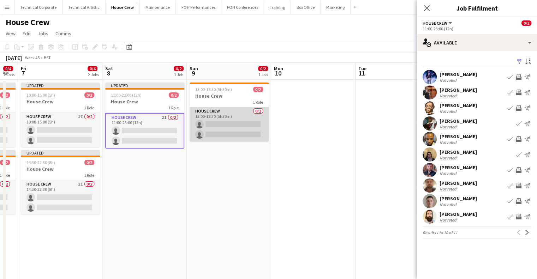
click at [224, 124] on app-card-role "House Crew 0/2 13:00-18:30 (5h30m) single-neutral-actions single-neutral-actions" at bounding box center [229, 124] width 79 height 34
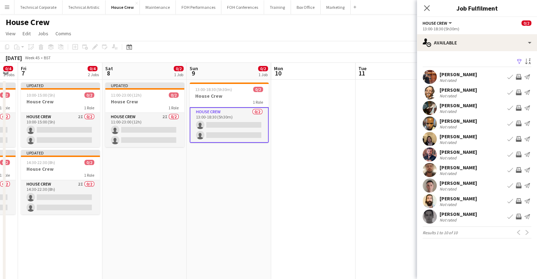
click at [519, 217] on app-icon "Invite crew" at bounding box center [519, 217] width 6 height 6
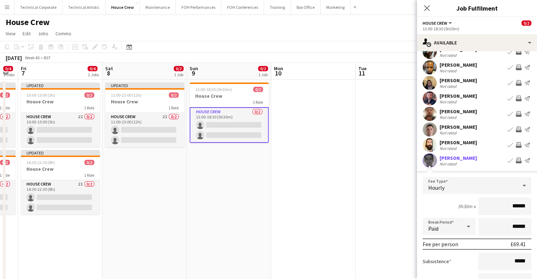
scroll to position [106, 0]
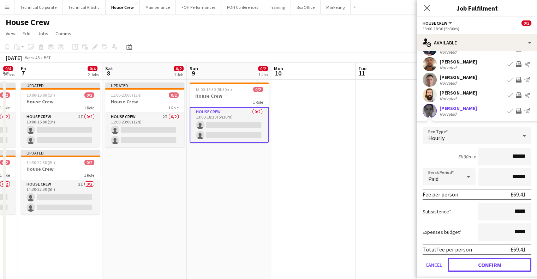
click at [503, 258] on button "Confirm" at bounding box center [490, 265] width 84 height 14
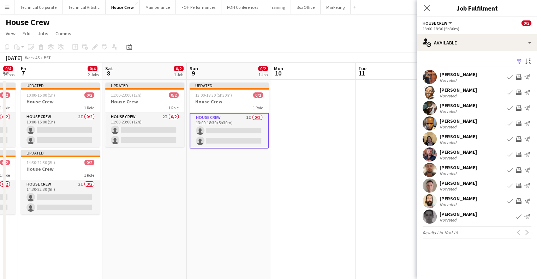
click at [520, 123] on app-icon "Invite crew" at bounding box center [519, 124] width 6 height 6
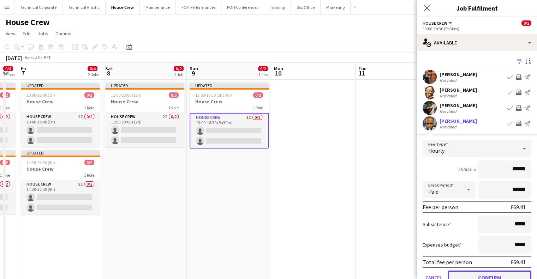
click at [493, 276] on button "Confirm" at bounding box center [490, 278] width 84 height 14
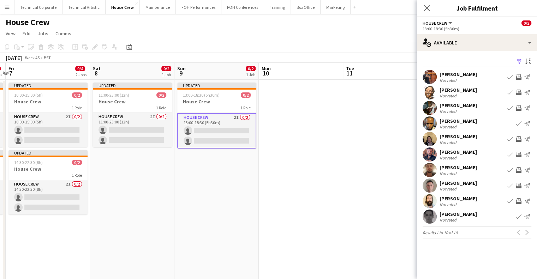
drag, startPoint x: 338, startPoint y: 137, endPoint x: 157, endPoint y: 155, distance: 182.1
click at [157, 155] on app-calendar-viewport "Mon 3 0/4 2 Jobs Tue 4 0/2 1 Job Wed 5 0/4 2 Jobs Thu 6 0/4 2 Jobs Fri 7 0/4 2 …" at bounding box center [268, 182] width 537 height 238
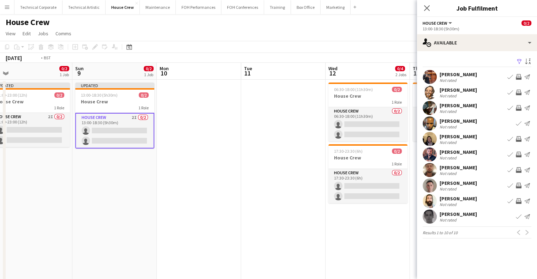
drag, startPoint x: 253, startPoint y: 152, endPoint x: 148, endPoint y: 167, distance: 105.6
click at [148, 167] on app-calendar-viewport "Wed 5 0/4 2 Jobs Thu 6 0/4 2 Jobs Fri 7 0/4 2 Jobs Sat 8 0/2 1 Job Sun 9 0/2 1 …" at bounding box center [268, 182] width 537 height 238
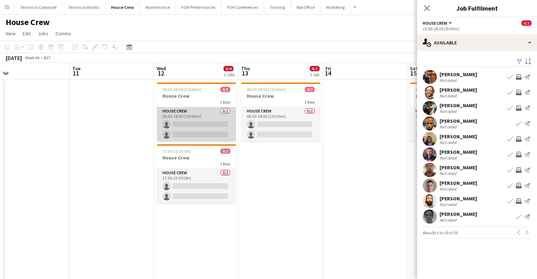
click at [178, 137] on app-card-role "House Crew 0/2 06:30-18:00 (11h30m) single-neutral-actions single-neutral-actio…" at bounding box center [196, 124] width 79 height 34
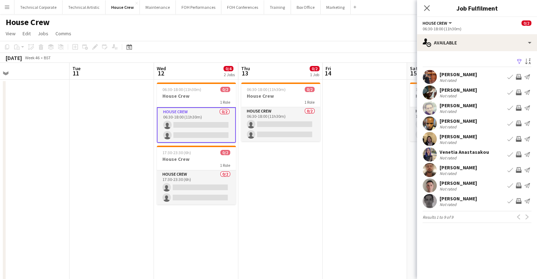
click at [521, 107] on app-icon "Invite crew" at bounding box center [519, 108] width 6 height 6
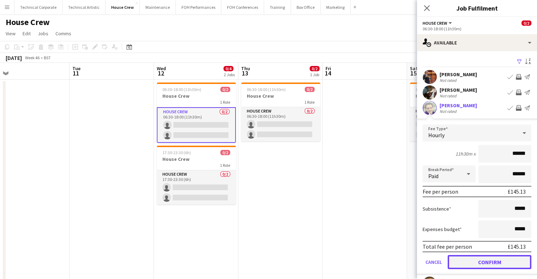
click at [501, 261] on button "Confirm" at bounding box center [490, 262] width 84 height 14
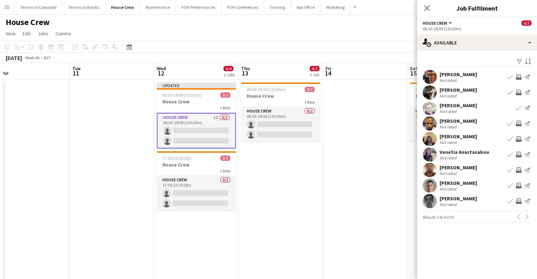
click at [516, 154] on app-icon "Invite crew" at bounding box center [519, 155] width 6 height 6
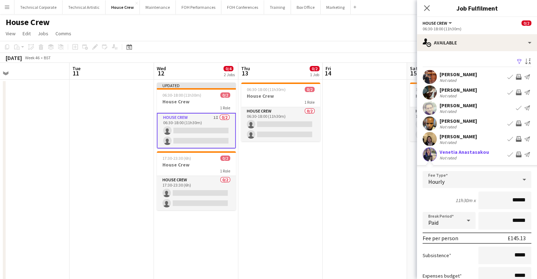
scroll to position [35, 0]
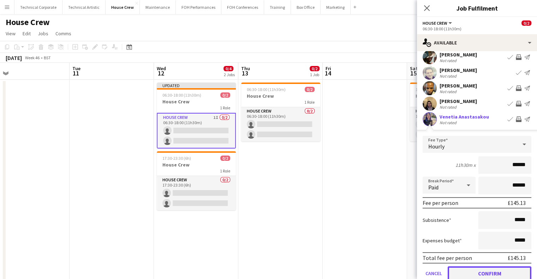
click at [484, 270] on button "Confirm" at bounding box center [490, 274] width 84 height 14
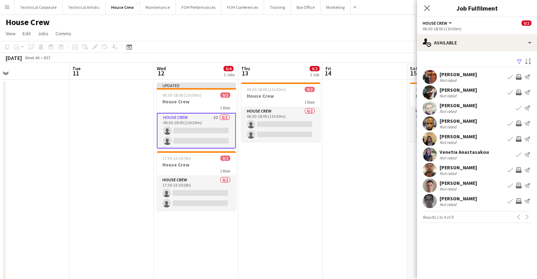
scroll to position [0, 0]
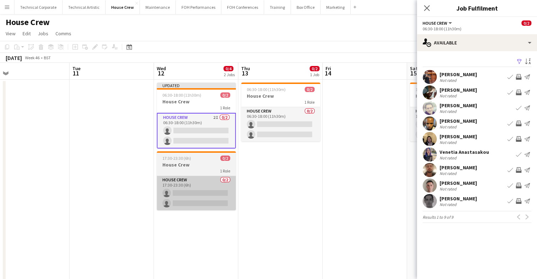
click at [182, 202] on app-card-role "House Crew 0/2 17:30-23:30 (6h) single-neutral-actions single-neutral-actions" at bounding box center [196, 193] width 79 height 34
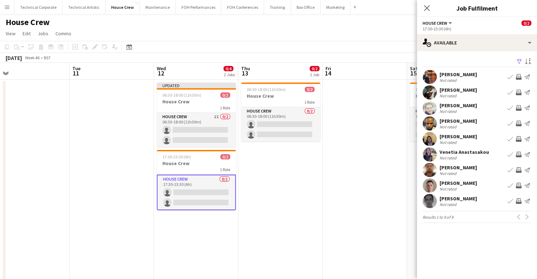
click at [522, 185] on app-icon "Invite crew" at bounding box center [519, 186] width 6 height 6
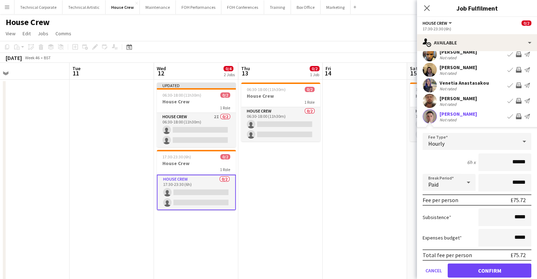
scroll to position [106, 0]
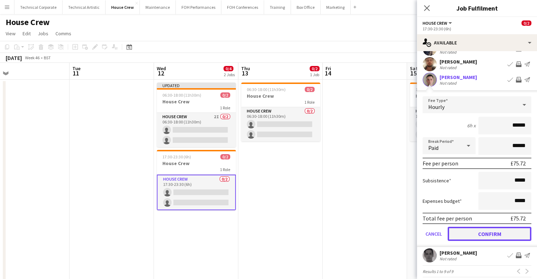
click at [491, 235] on button "Confirm" at bounding box center [490, 234] width 84 height 14
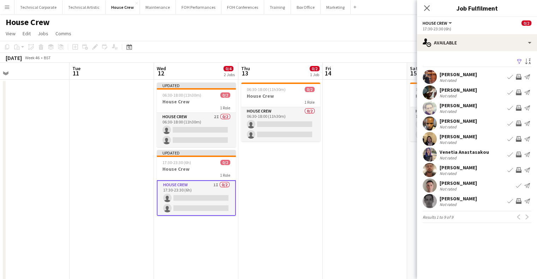
scroll to position [0, 0]
click at [518, 93] on app-icon "Invite crew" at bounding box center [519, 93] width 6 height 6
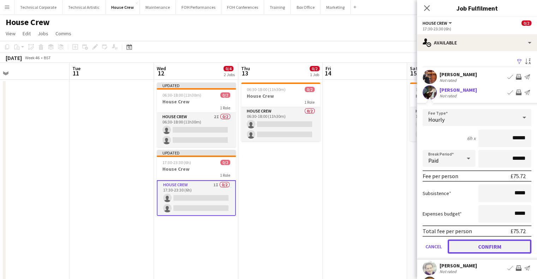
click at [491, 243] on button "Confirm" at bounding box center [490, 247] width 84 height 14
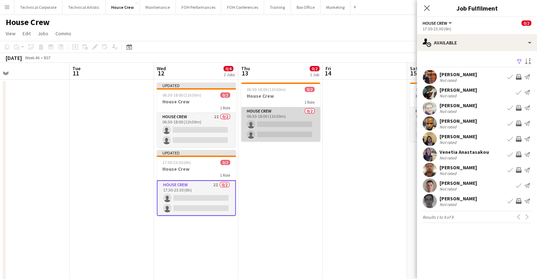
click at [276, 128] on app-card-role "House Crew 0/2 06:30-18:00 (11h30m) single-neutral-actions single-neutral-actio…" at bounding box center [280, 124] width 79 height 34
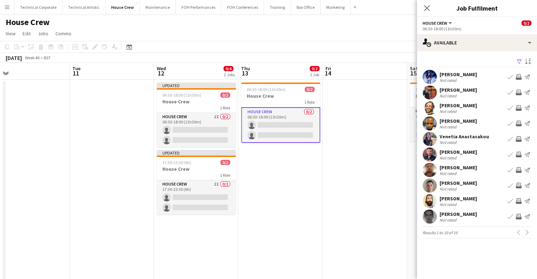
click at [521, 76] on app-icon "Invite crew" at bounding box center [519, 77] width 6 height 6
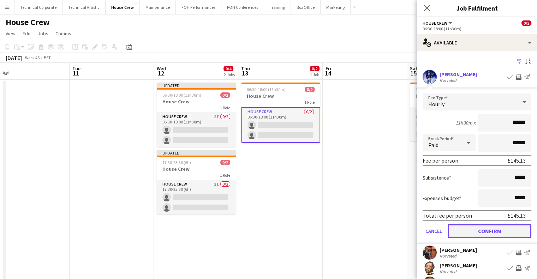
click at [488, 234] on button "Confirm" at bounding box center [490, 231] width 84 height 14
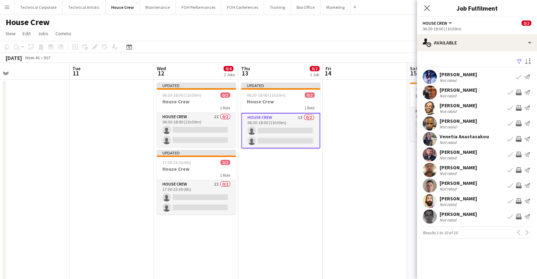
click at [519, 171] on app-icon "Invite crew" at bounding box center [519, 170] width 6 height 6
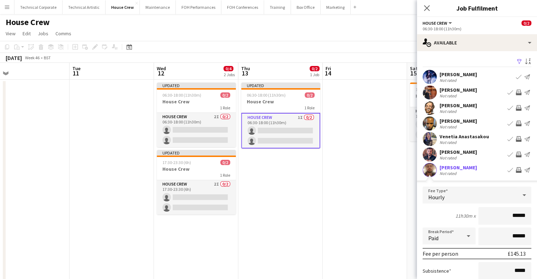
scroll to position [127, 0]
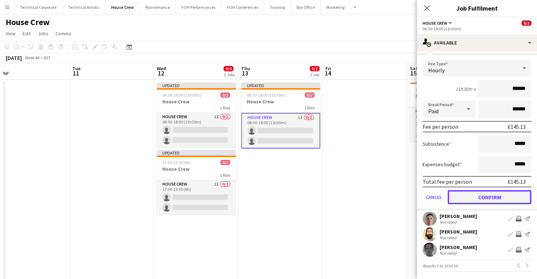
click at [488, 200] on button "Confirm" at bounding box center [490, 197] width 84 height 14
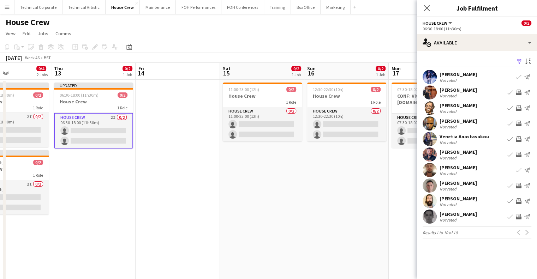
drag, startPoint x: 356, startPoint y: 112, endPoint x: 166, endPoint y: 125, distance: 190.2
click at [166, 125] on app-calendar-viewport "Sun 9 0/2 1 Job Mon 10 Tue 11 Wed 12 0/4 2 Jobs Thu 13 0/2 1 Job Fri 14 Sat 15 …" at bounding box center [268, 182] width 537 height 238
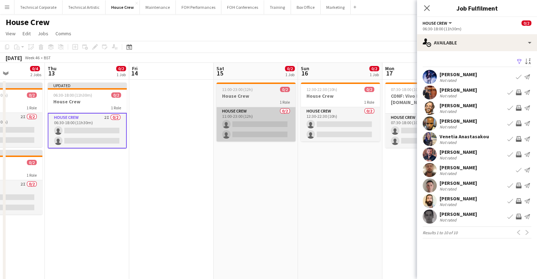
click at [223, 135] on app-card-role "House Crew 0/2 11:00-23:00 (12h) single-neutral-actions single-neutral-actions" at bounding box center [256, 124] width 79 height 34
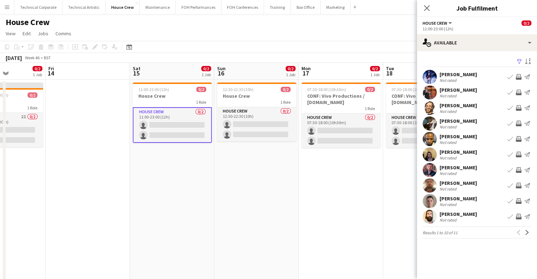
scroll to position [0, 213]
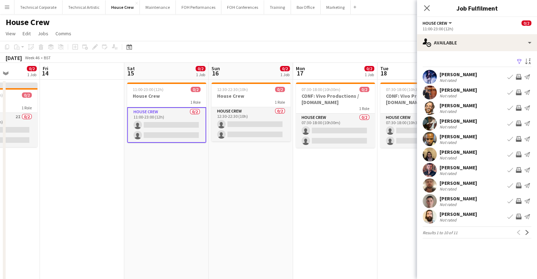
drag, startPoint x: 262, startPoint y: 172, endPoint x: 185, endPoint y: 176, distance: 77.5
click at [185, 176] on app-calendar-viewport "Tue 11 Wed 12 0/4 2 Jobs Thu 13 0/2 1 Job Fri 14 Sat 15 0/2 1 Job Sun 16 0/2 1 …" at bounding box center [268, 182] width 537 height 238
click at [522, 234] on div "Previous Next" at bounding box center [523, 233] width 17 height 8
click at [524, 234] on button "Next" at bounding box center [527, 233] width 8 height 8
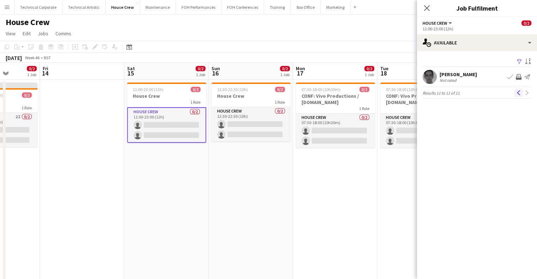
click at [519, 94] on app-icon "Previous" at bounding box center [519, 92] width 5 height 5
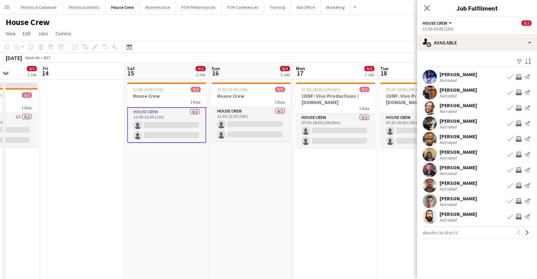
click at [520, 93] on app-icon "Invite crew" at bounding box center [519, 93] width 6 height 6
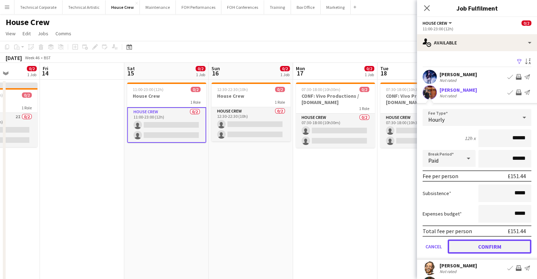
click at [493, 243] on button "Confirm" at bounding box center [490, 247] width 84 height 14
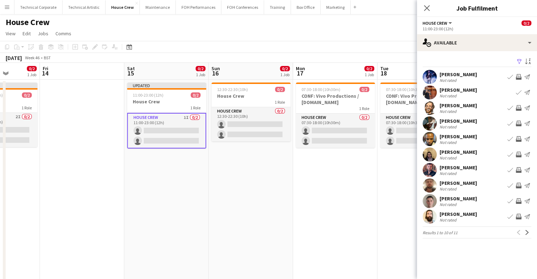
click at [519, 217] on app-icon "Invite crew" at bounding box center [519, 217] width 6 height 6
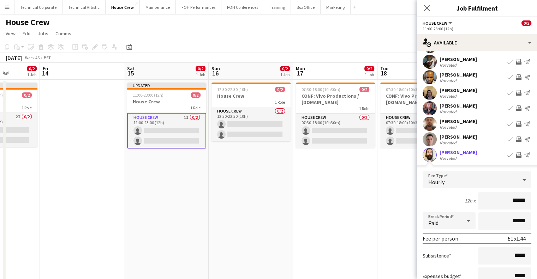
scroll to position [127, 0]
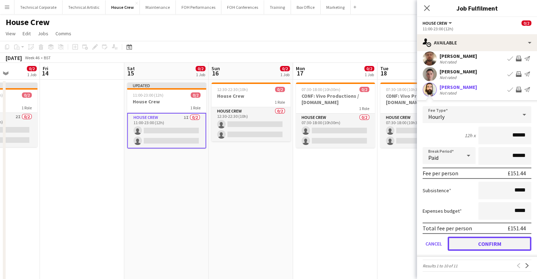
click at [498, 247] on button "Confirm" at bounding box center [490, 244] width 84 height 14
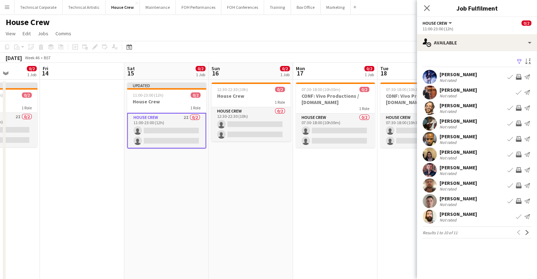
scroll to position [0, 0]
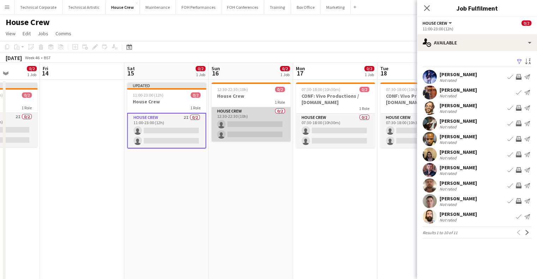
click at [228, 124] on app-card-role "House Crew 0/2 12:30-22:30 (10h) single-neutral-actions single-neutral-actions" at bounding box center [251, 124] width 79 height 34
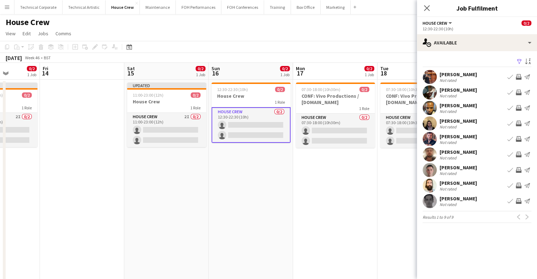
click at [519, 120] on button "Invite crew" at bounding box center [519, 123] width 8 height 8
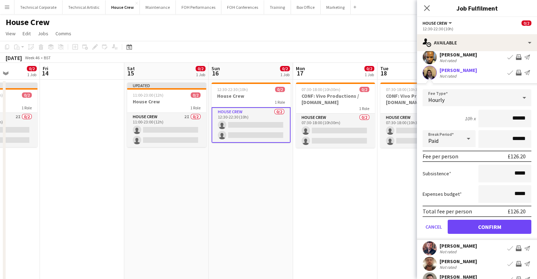
scroll to position [106, 0]
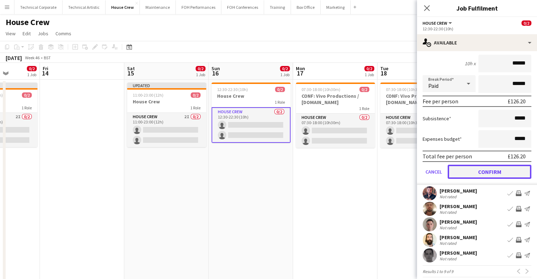
click at [491, 174] on button "Confirm" at bounding box center [490, 172] width 84 height 14
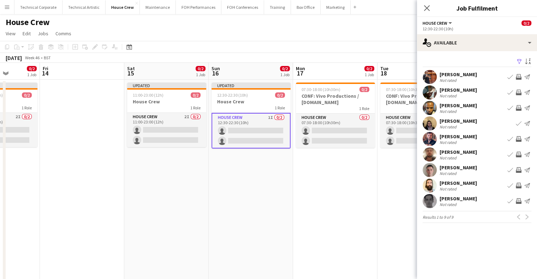
scroll to position [0, 0]
click at [519, 107] on app-icon "Invite crew" at bounding box center [519, 108] width 6 height 6
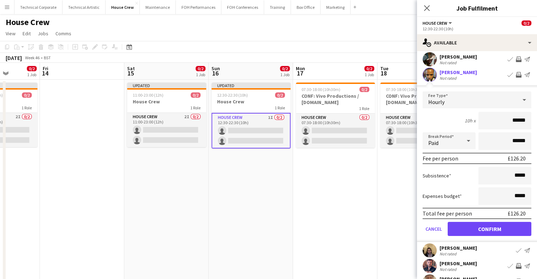
scroll to position [71, 0]
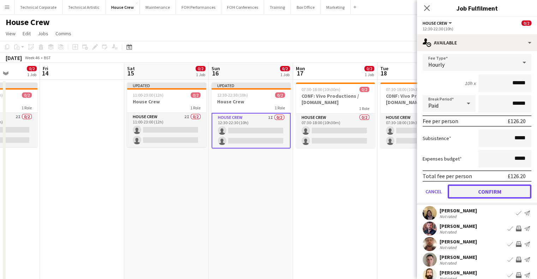
click at [486, 193] on button "Confirm" at bounding box center [490, 192] width 84 height 14
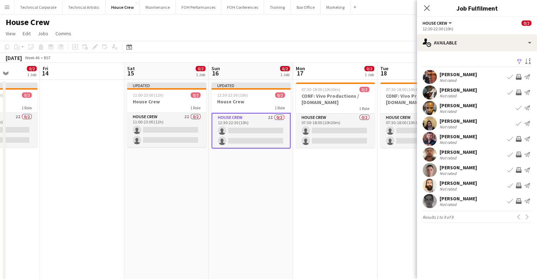
scroll to position [0, 0]
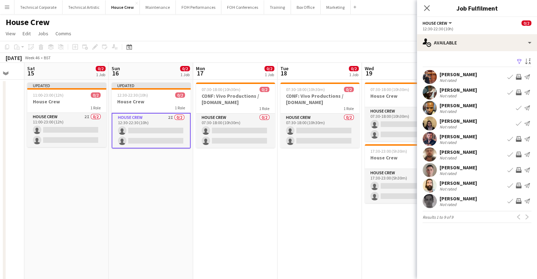
drag, startPoint x: 333, startPoint y: 165, endPoint x: 223, endPoint y: 170, distance: 110.0
click at [224, 172] on app-calendar-viewport "Tue 11 Wed 12 0/4 2 Jobs Thu 13 0/2 1 Job Fri 14 Sat 15 0/2 1 Job Sun 16 0/2 1 …" at bounding box center [268, 182] width 537 height 238
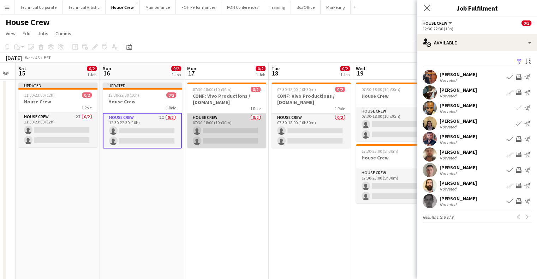
click at [227, 136] on app-card-role "House Crew 0/2 07:30-18:00 (10h30m) single-neutral-actions single-neutral-actio…" at bounding box center [226, 131] width 79 height 34
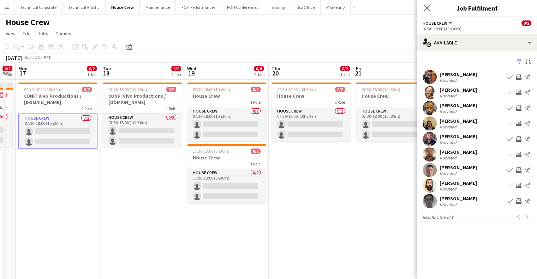
scroll to position [0, 224]
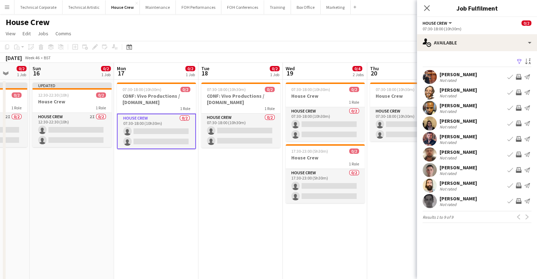
drag, startPoint x: 291, startPoint y: 176, endPoint x: 221, endPoint y: 178, distance: 70.4
click at [221, 178] on app-calendar-viewport "Thu 13 0/2 1 Job Fri 14 Sat 15 0/2 1 Job Sun 16 0/2 1 Job Mon 17 0/2 1 Job Tue …" at bounding box center [268, 182] width 537 height 238
click at [521, 153] on app-icon "Invite crew" at bounding box center [519, 155] width 6 height 6
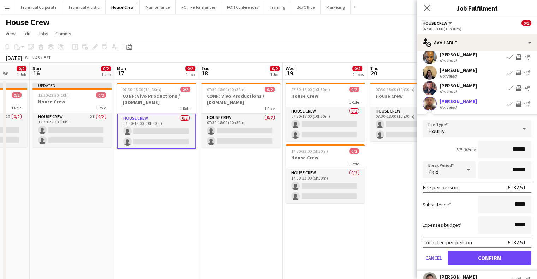
scroll to position [71, 0]
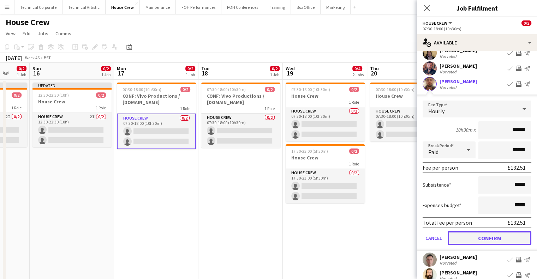
click at [490, 237] on button "Confirm" at bounding box center [490, 238] width 84 height 14
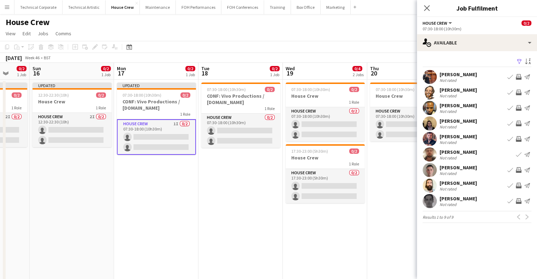
scroll to position [0, 0]
click at [520, 170] on app-icon "Invite crew" at bounding box center [519, 170] width 6 height 6
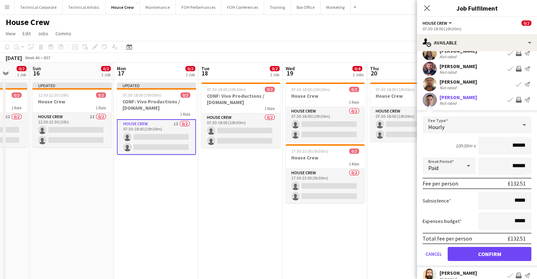
scroll to position [71, 0]
click at [499, 250] on button "Confirm" at bounding box center [490, 254] width 84 height 14
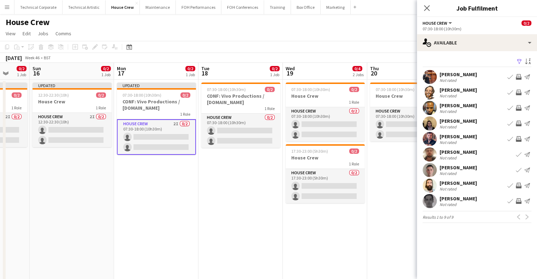
scroll to position [0, 0]
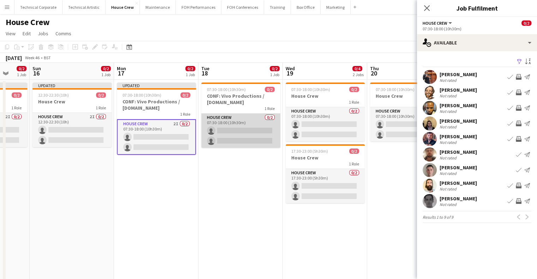
click at [242, 135] on app-card-role "House Crew 0/2 07:30-18:00 (10h30m) single-neutral-actions single-neutral-actio…" at bounding box center [240, 131] width 79 height 34
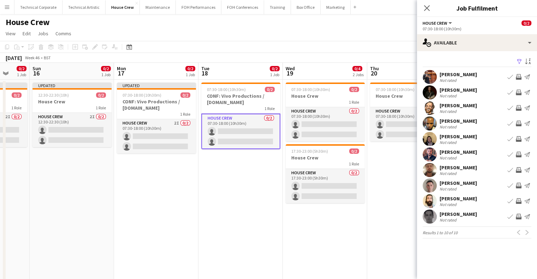
click at [519, 77] on app-icon "Invite crew" at bounding box center [519, 77] width 6 height 6
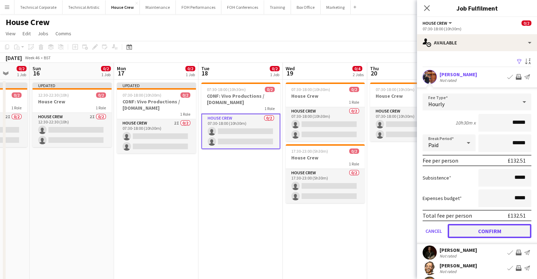
click at [506, 228] on button "Confirm" at bounding box center [490, 231] width 84 height 14
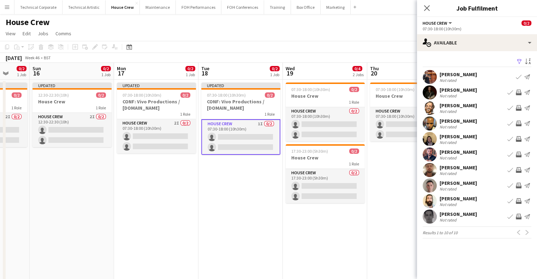
click at [519, 171] on app-icon "Invite crew" at bounding box center [519, 170] width 6 height 6
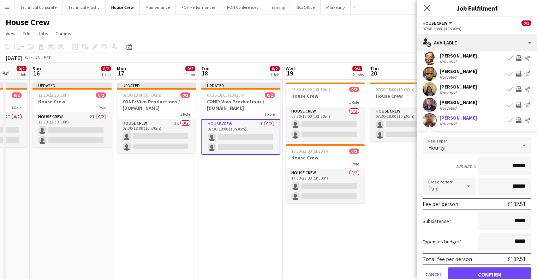
scroll to position [106, 0]
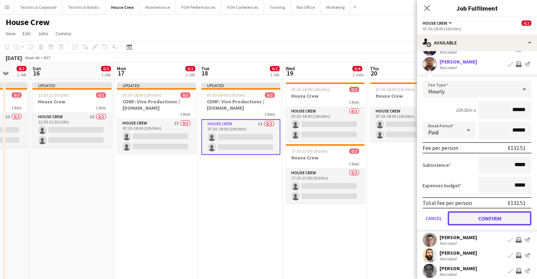
click at [503, 219] on button "Confirm" at bounding box center [490, 219] width 84 height 14
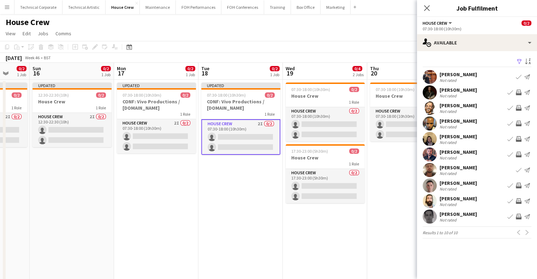
scroll to position [0, 0]
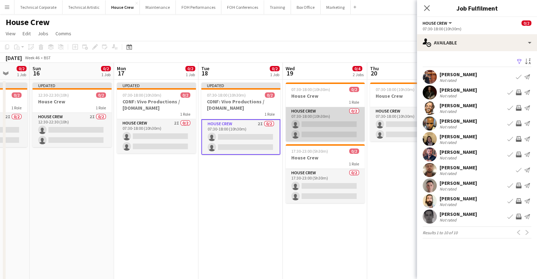
click at [310, 118] on app-card-role "House Crew 0/2 07:30-18:00 (10h30m) single-neutral-actions single-neutral-actio…" at bounding box center [325, 124] width 79 height 34
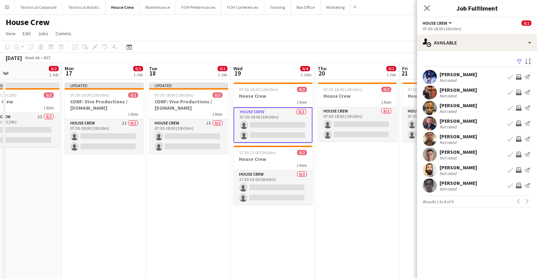
scroll to position [0, 276]
drag, startPoint x: 347, startPoint y: 168, endPoint x: 294, endPoint y: 172, distance: 52.8
click at [294, 172] on app-calendar-viewport "Thu 13 0/2 1 Job Fri 14 Sat 15 0/2 1 Job Sun 16 0/2 1 Job Mon 17 0/2 1 Job Tue …" at bounding box center [268, 182] width 537 height 238
click at [520, 76] on app-icon "Invite crew" at bounding box center [519, 77] width 6 height 6
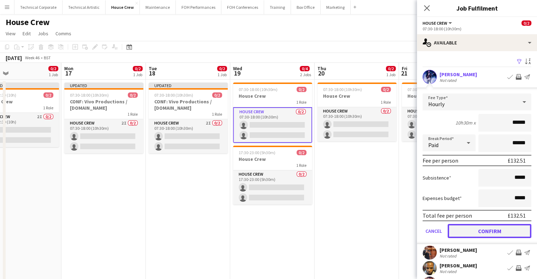
click at [505, 228] on button "Confirm" at bounding box center [490, 231] width 84 height 14
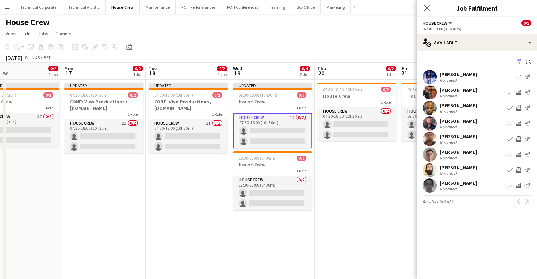
click at [520, 169] on app-icon "Invite crew" at bounding box center [519, 170] width 6 height 6
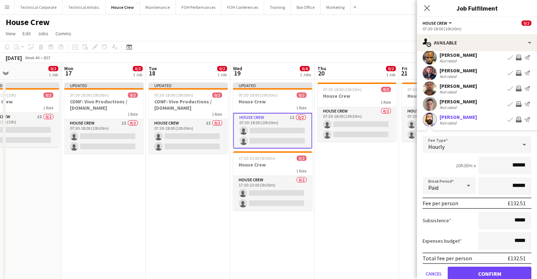
scroll to position [96, 0]
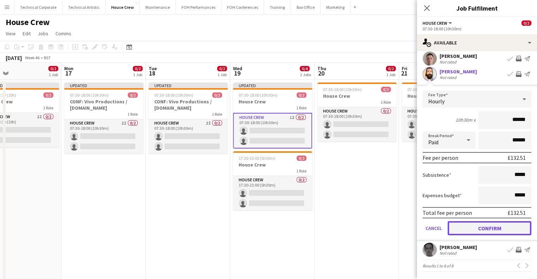
click at [498, 229] on button "Confirm" at bounding box center [490, 229] width 84 height 14
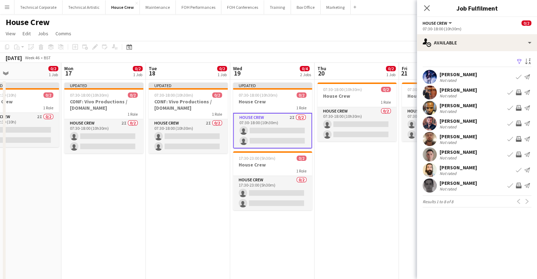
scroll to position [0, 0]
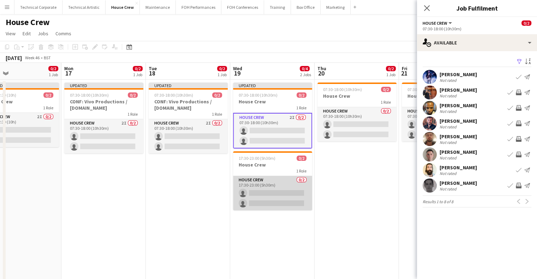
click at [267, 193] on app-card-role "House Crew 0/2 17:30-23:00 (5h30m) single-neutral-actions single-neutral-actions" at bounding box center [272, 193] width 79 height 34
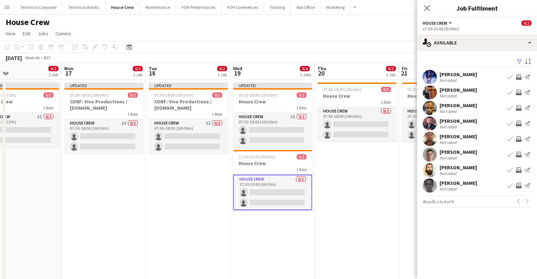
click at [519, 188] on app-icon "Invite crew" at bounding box center [519, 186] width 6 height 6
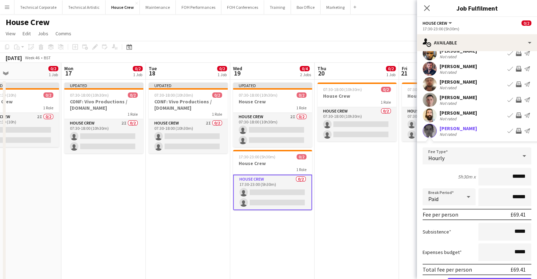
scroll to position [96, 0]
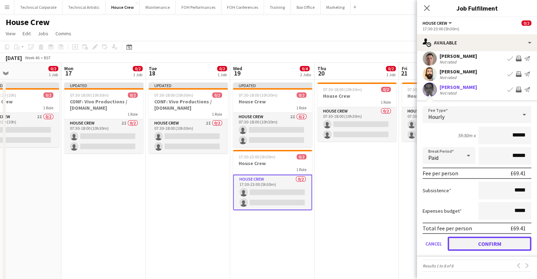
click at [507, 242] on button "Confirm" at bounding box center [490, 244] width 84 height 14
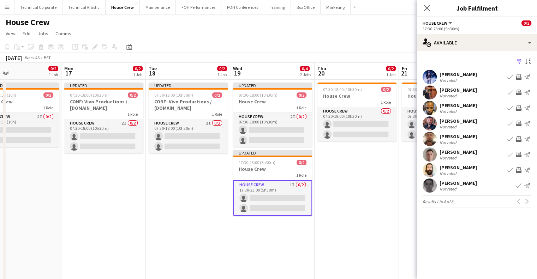
click at [516, 109] on app-icon "Invite crew" at bounding box center [519, 108] width 6 height 6
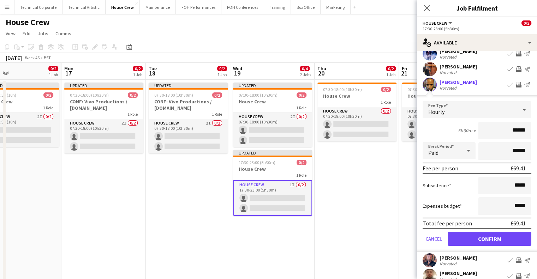
scroll to position [35, 0]
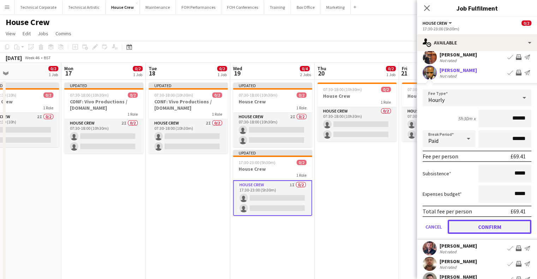
click at [493, 229] on button "Confirm" at bounding box center [490, 227] width 84 height 14
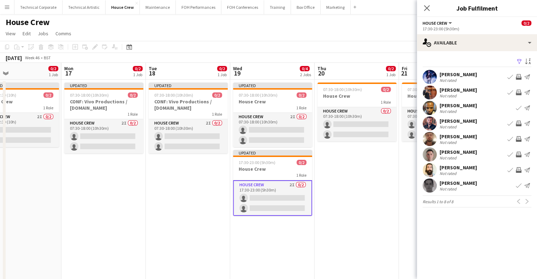
scroll to position [0, 0]
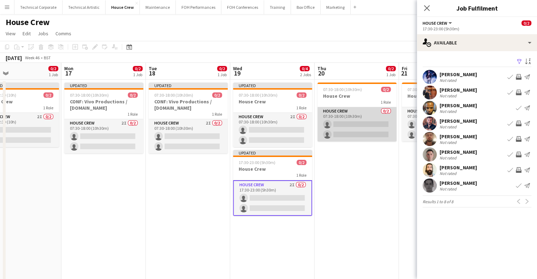
click at [352, 132] on app-card-role "House Crew 0/2 07:30-18:00 (10h30m) single-neutral-actions single-neutral-actio…" at bounding box center [357, 124] width 79 height 34
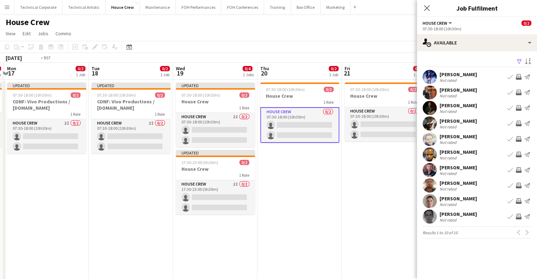
scroll to position [0, 198]
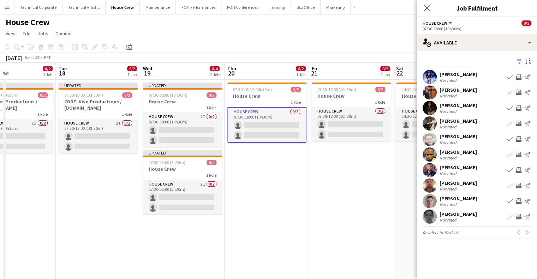
drag, startPoint x: 362, startPoint y: 183, endPoint x: 272, endPoint y: 188, distance: 90.2
click at [272, 188] on app-calendar-viewport "Sat 15 0/2 1 Job Sun 16 0/2 1 Job Mon 17 0/2 1 Job Tue 18 0/2 1 Job Wed 19 0/4 …" at bounding box center [268, 182] width 537 height 238
click at [518, 77] on app-icon "Invite crew" at bounding box center [519, 77] width 6 height 6
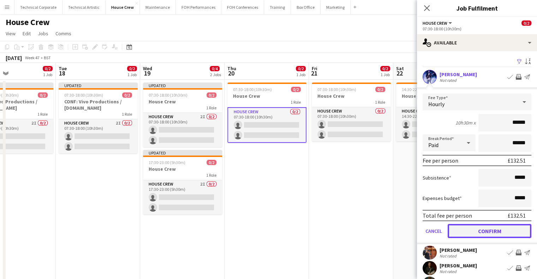
click at [488, 227] on button "Confirm" at bounding box center [490, 231] width 84 height 14
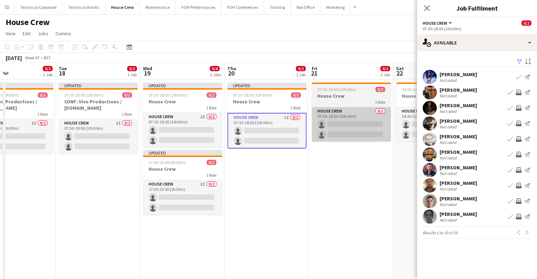
drag, startPoint x: 192, startPoint y: 203, endPoint x: 341, endPoint y: 125, distance: 167.8
click at [194, 205] on app-card-role "House Crew 2I 0/2 17:30-23:00 (5h30m) single-neutral-actions single-neutral-act…" at bounding box center [182, 198] width 79 height 34
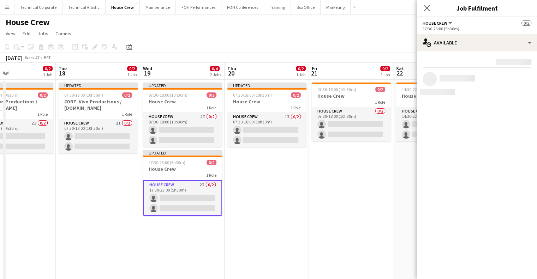
scroll to position [0, 196]
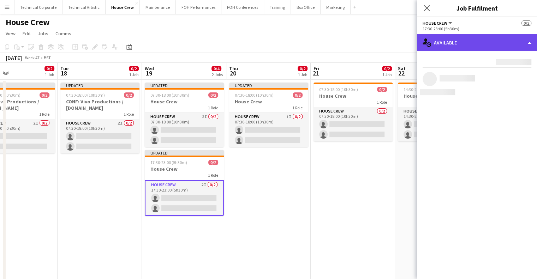
click at [444, 40] on div "single-neutral-actions-upload Available" at bounding box center [477, 42] width 120 height 17
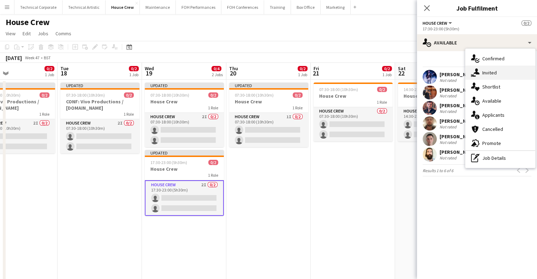
click at [493, 73] on span "Invited" at bounding box center [490, 73] width 14 height 6
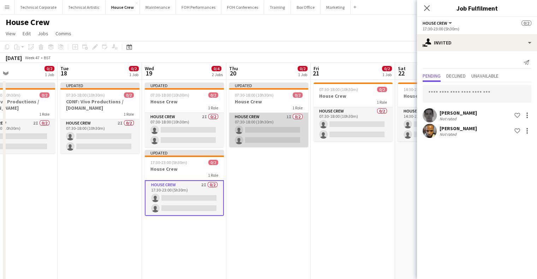
click at [284, 122] on app-card-role "House Crew 1I 0/2 07:30-18:00 (10h30m) single-neutral-actions single-neutral-ac…" at bounding box center [268, 130] width 79 height 34
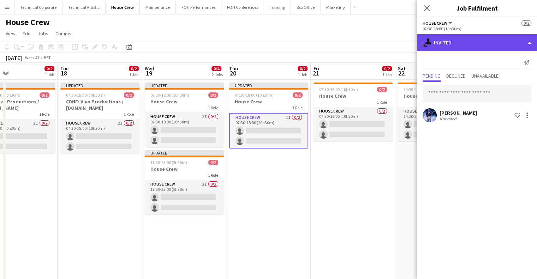
click at [484, 37] on div "single-neutral-actions-share-1 Invited" at bounding box center [477, 42] width 120 height 17
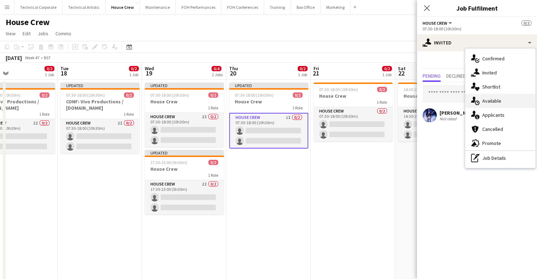
click at [520, 104] on div "single-neutral-actions-upload Available" at bounding box center [501, 101] width 70 height 14
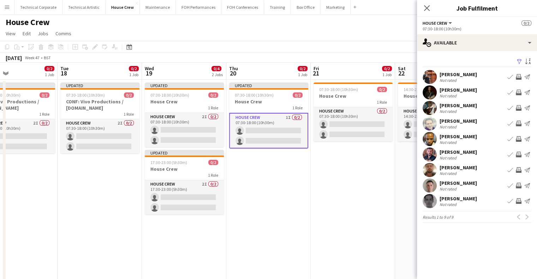
click at [519, 107] on app-icon "Invite crew" at bounding box center [519, 108] width 6 height 6
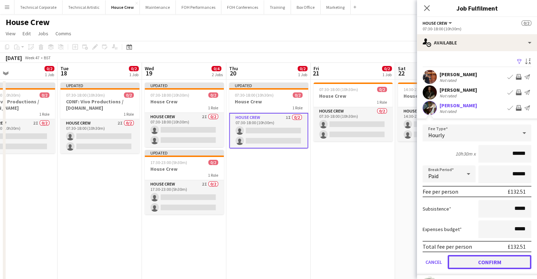
click at [497, 260] on button "Confirm" at bounding box center [490, 262] width 84 height 14
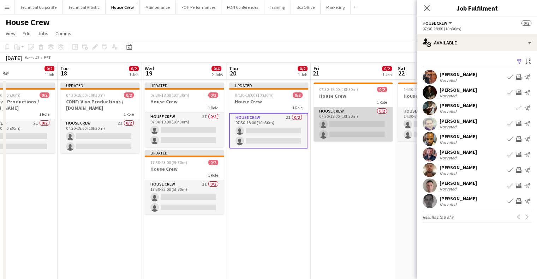
click at [371, 132] on app-card-role "House Crew 0/2 07:30-18:00 (10h30m) single-neutral-actions single-neutral-actio…" at bounding box center [353, 124] width 79 height 34
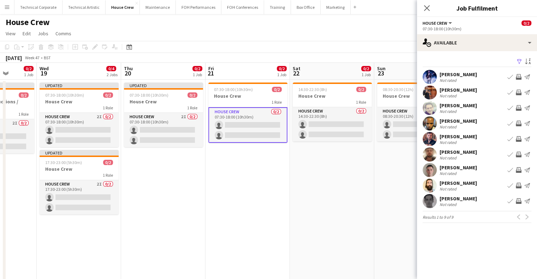
scroll to position [0, 327]
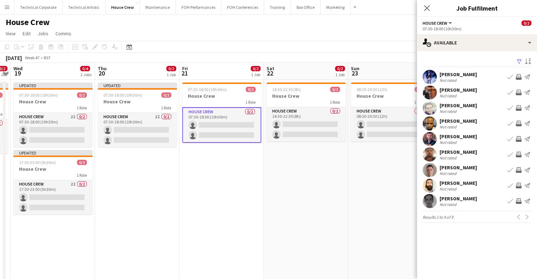
drag, startPoint x: 382, startPoint y: 163, endPoint x: 250, endPoint y: 170, distance: 131.6
click at [250, 170] on app-calendar-viewport "Sat 15 0/2 1 Job Sun 16 0/2 1 Job Mon 17 0/2 1 Job Tue 18 0/2 1 Job Wed 19 0/4 …" at bounding box center [268, 182] width 537 height 238
click at [520, 108] on app-icon "Invite crew" at bounding box center [519, 108] width 6 height 6
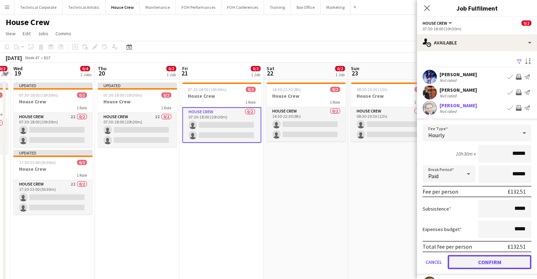
click at [493, 260] on button "Confirm" at bounding box center [490, 262] width 84 height 14
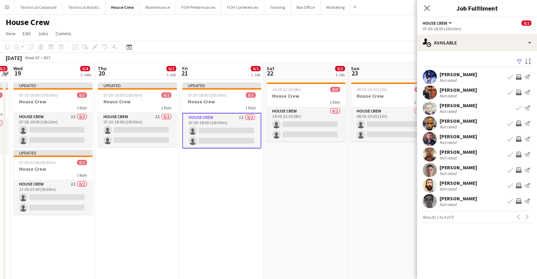
click at [520, 92] on app-icon "Invite crew" at bounding box center [519, 93] width 6 height 6
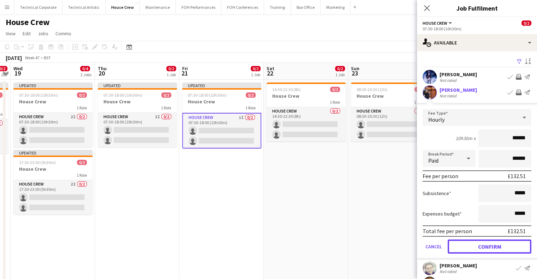
click at [507, 243] on button "Confirm" at bounding box center [490, 247] width 84 height 14
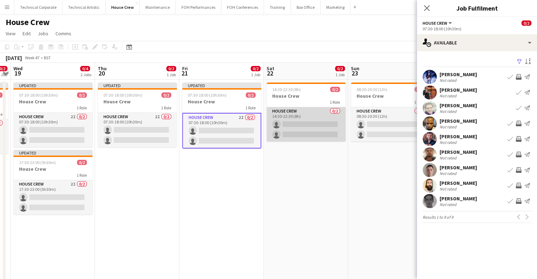
click at [308, 113] on app-card-role "House Crew 0/2 14:30-22:30 (8h) single-neutral-actions single-neutral-actions" at bounding box center [306, 124] width 79 height 34
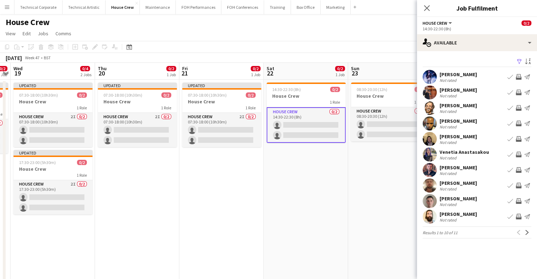
click at [519, 153] on app-icon "Invite crew" at bounding box center [519, 155] width 6 height 6
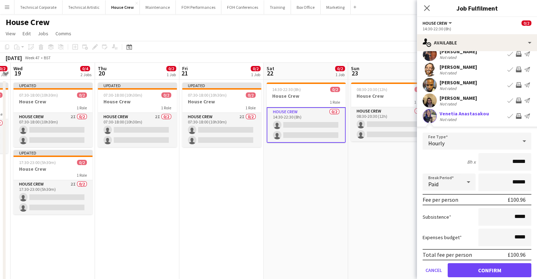
scroll to position [71, 0]
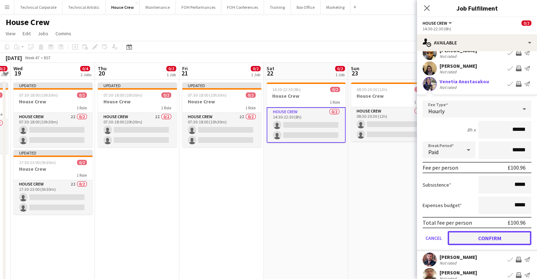
click at [509, 244] on button "Confirm" at bounding box center [490, 238] width 84 height 14
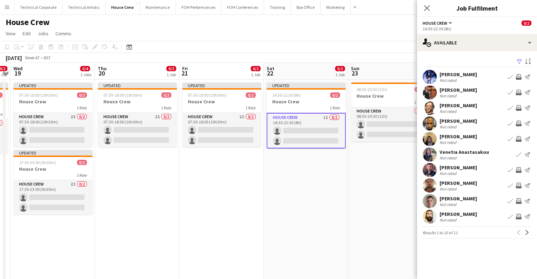
scroll to position [0, 0]
click at [518, 138] on app-icon "Invite crew" at bounding box center [519, 139] width 6 height 6
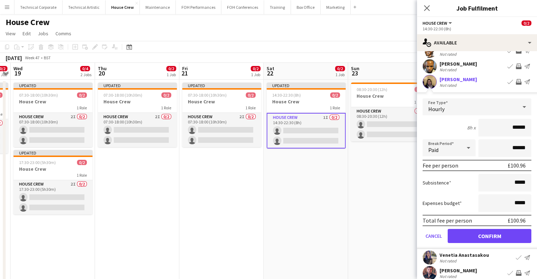
scroll to position [106, 0]
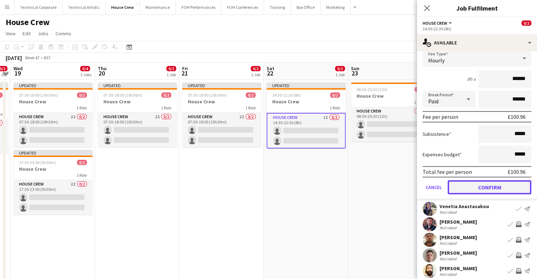
click at [488, 189] on button "Confirm" at bounding box center [490, 188] width 84 height 14
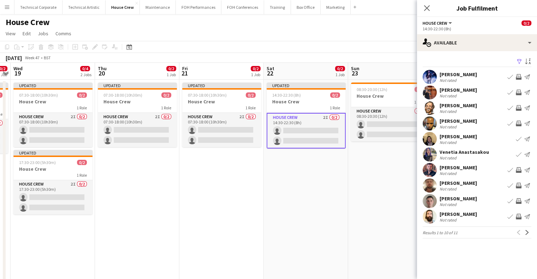
scroll to position [0, 0]
click at [233, 142] on app-calendar-viewport "Sat 15 0/2 1 Job Sun 16 0/2 1 Job Mon 17 0/2 1 Job Tue 18 0/2 1 Job Wed 19 0/4 …" at bounding box center [268, 182] width 537 height 238
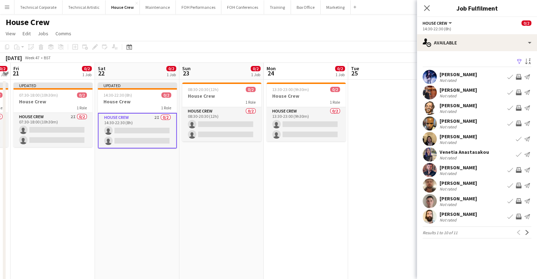
scroll to position [0, 263]
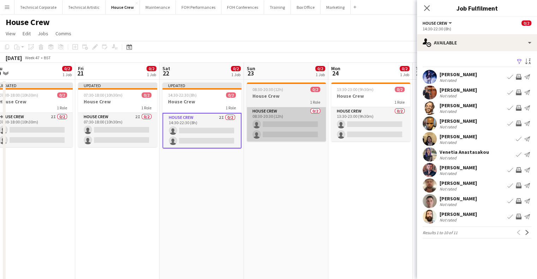
click at [277, 131] on app-card-role "House Crew 0/2 08:30-20:30 (12h) single-neutral-actions single-neutral-actions" at bounding box center [286, 124] width 79 height 34
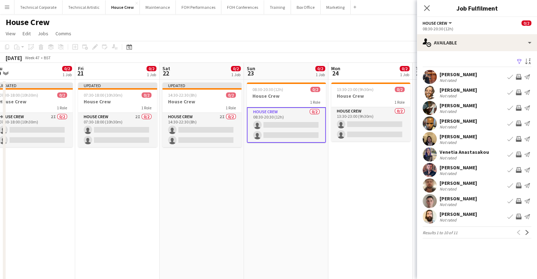
click at [519, 107] on app-icon "Invite crew" at bounding box center [519, 108] width 6 height 6
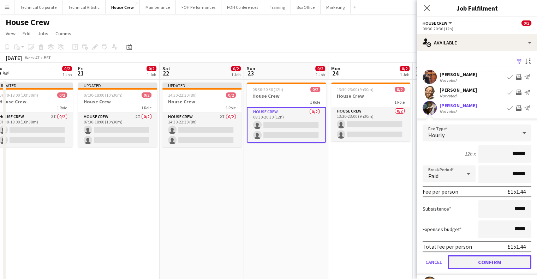
click at [483, 260] on button "Confirm" at bounding box center [490, 262] width 84 height 14
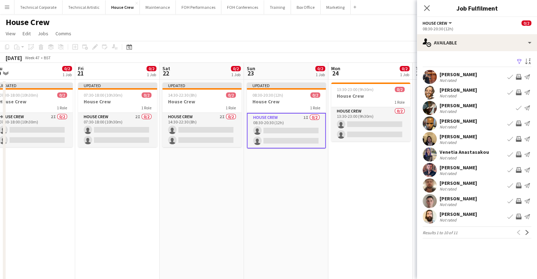
click at [519, 216] on app-icon "Invite crew" at bounding box center [519, 217] width 6 height 6
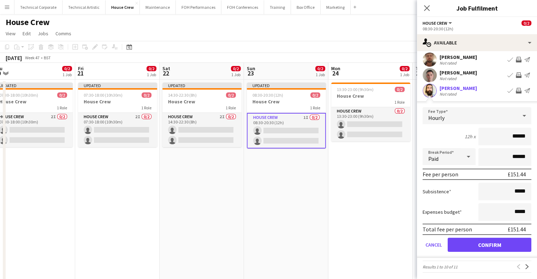
scroll to position [127, 0]
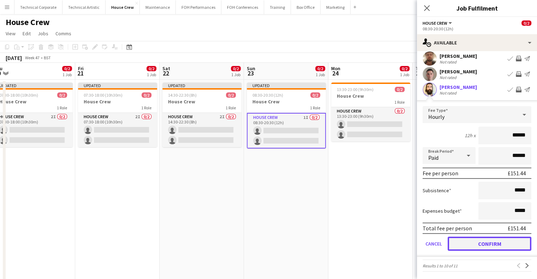
click at [494, 246] on button "Confirm" at bounding box center [490, 244] width 84 height 14
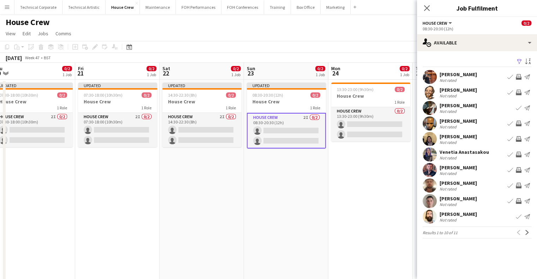
scroll to position [0, 0]
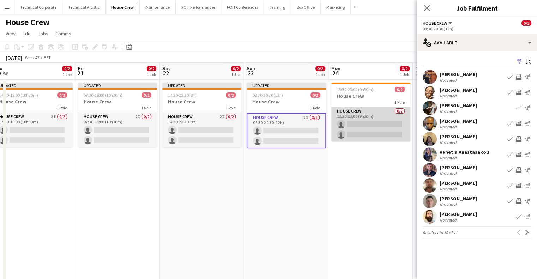
click at [362, 128] on app-card-role "House Crew 0/2 13:30-23:00 (9h30m) single-neutral-actions single-neutral-actions" at bounding box center [370, 124] width 79 height 34
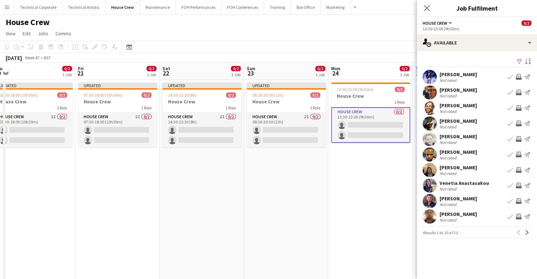
scroll to position [0, 201]
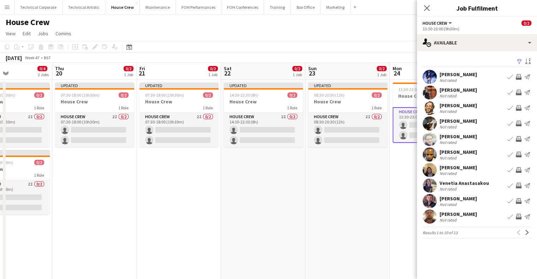
click at [249, 178] on app-calendar-viewport "Mon 17 0/2 1 Job Tue 18 0/2 1 Job Wed 19 0/4 2 Jobs Thu 20 0/2 1 Job Fri 21 0/2…" at bounding box center [268, 182] width 537 height 238
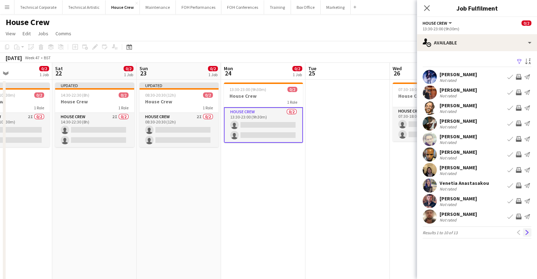
click at [527, 231] on app-icon "Next" at bounding box center [527, 232] width 5 height 5
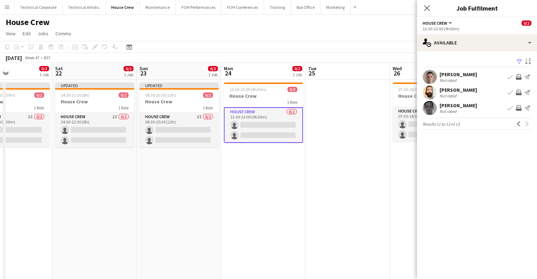
click at [519, 109] on app-icon "Invite crew" at bounding box center [519, 108] width 6 height 6
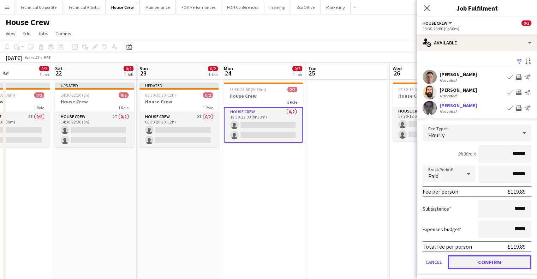
click at [493, 263] on button "Confirm" at bounding box center [490, 262] width 84 height 14
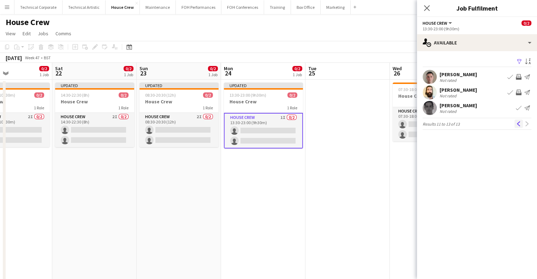
click at [515, 126] on button "Previous" at bounding box center [519, 124] width 8 height 8
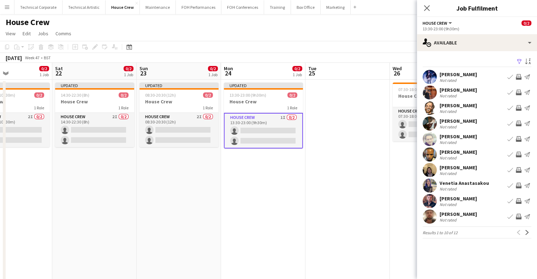
click at [519, 185] on app-icon "Invite crew" at bounding box center [519, 186] width 6 height 6
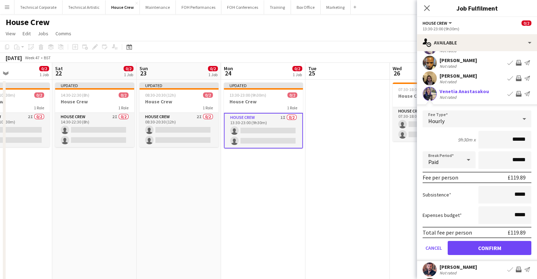
scroll to position [127, 0]
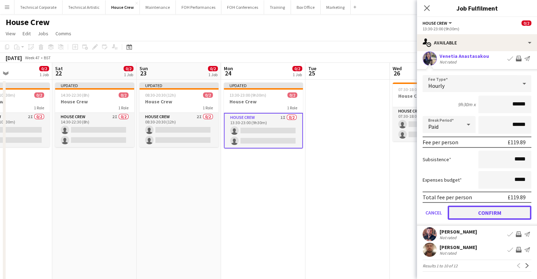
click at [495, 212] on button "Confirm" at bounding box center [490, 213] width 84 height 14
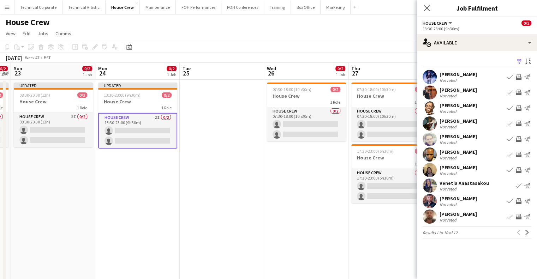
drag, startPoint x: 345, startPoint y: 161, endPoint x: 219, endPoint y: 171, distance: 126.5
click at [219, 172] on app-calendar-viewport "Wed 19 0/4 2 Jobs Thu 20 0/2 1 Job Fri 21 0/2 1 Job Sat 22 0/2 1 Job Sun 23 0/2…" at bounding box center [268, 182] width 537 height 238
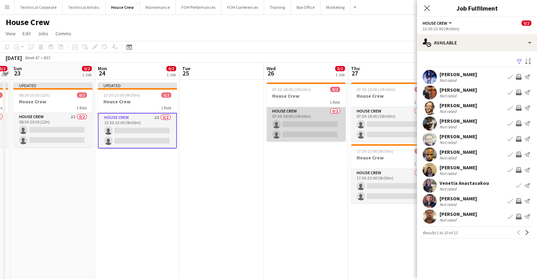
click at [283, 128] on app-card-role "House Crew 0/2 07:30-18:00 (10h30m) single-neutral-actions single-neutral-actio…" at bounding box center [306, 124] width 79 height 34
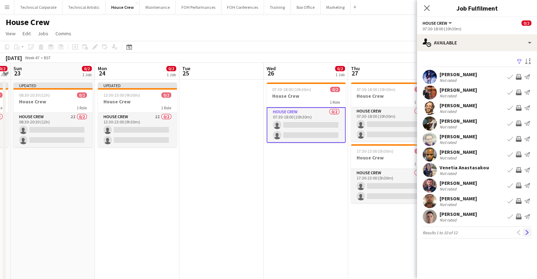
click at [529, 236] on button "Next" at bounding box center [527, 233] width 8 height 8
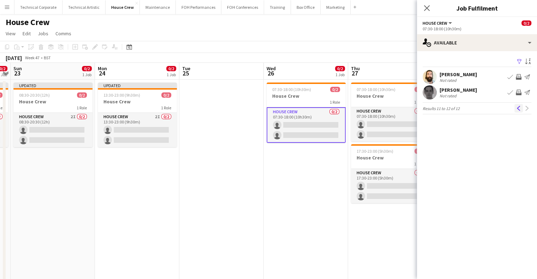
click at [517, 109] on app-icon "Previous" at bounding box center [519, 108] width 5 height 5
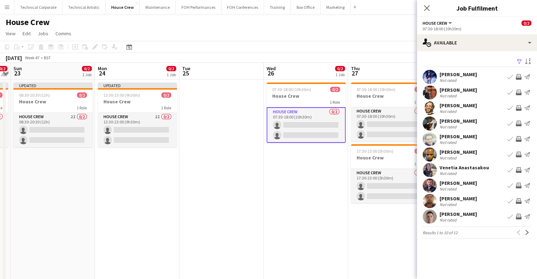
click at [522, 76] on app-icon "Invite crew" at bounding box center [519, 77] width 6 height 6
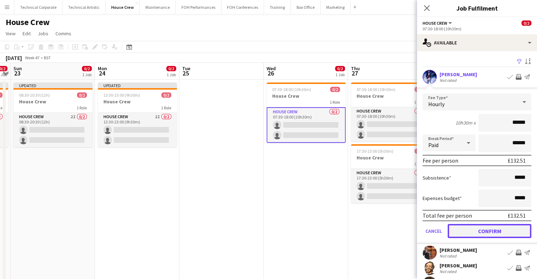
click at [497, 232] on button "Confirm" at bounding box center [490, 231] width 84 height 14
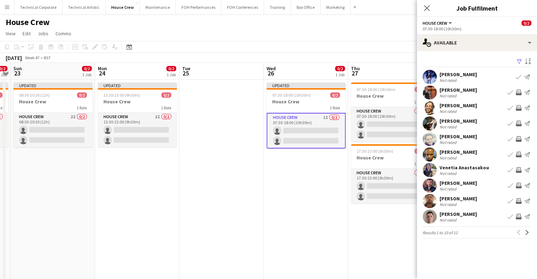
click at [518, 216] on app-icon "Invite crew" at bounding box center [519, 217] width 6 height 6
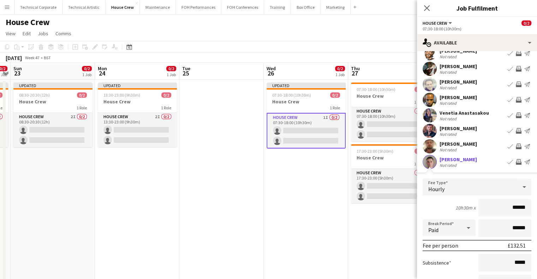
scroll to position [127, 0]
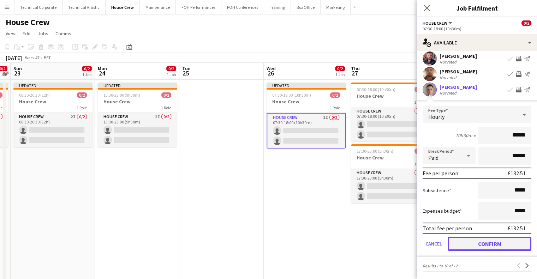
click at [488, 247] on button "Confirm" at bounding box center [490, 244] width 84 height 14
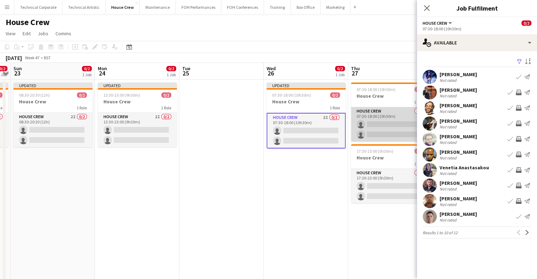
click at [356, 121] on app-card-role "House Crew 0/2 07:30-18:00 (10h30m) single-neutral-actions single-neutral-actio…" at bounding box center [390, 124] width 79 height 34
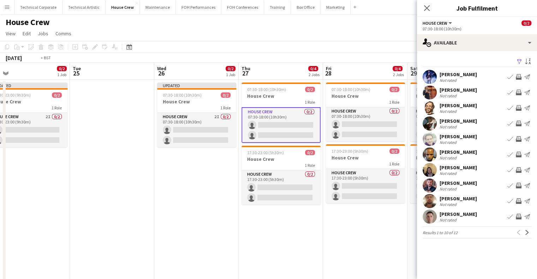
scroll to position [0, 313]
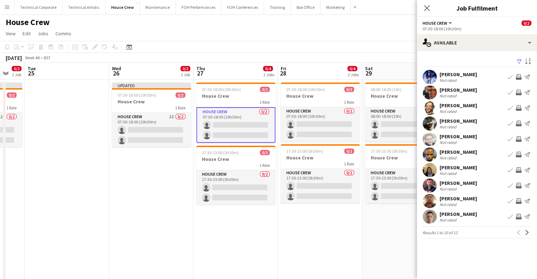
drag, startPoint x: 375, startPoint y: 134, endPoint x: 220, endPoint y: 142, distance: 155.0
click at [220, 142] on app-calendar-viewport "Fri 21 0/2 1 Job Sat 22 0/2 1 Job Sun 23 0/2 1 Job Mon 24 0/2 1 Job Tue 25 Wed …" at bounding box center [268, 182] width 537 height 238
click at [519, 92] on app-icon "Invite crew" at bounding box center [519, 93] width 6 height 6
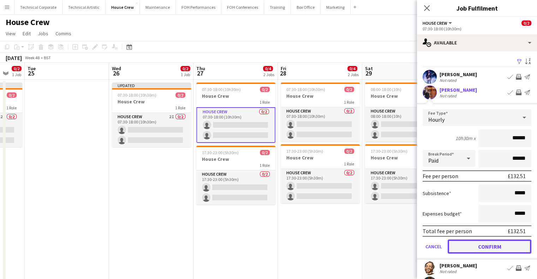
click at [502, 248] on button "Confirm" at bounding box center [490, 247] width 84 height 14
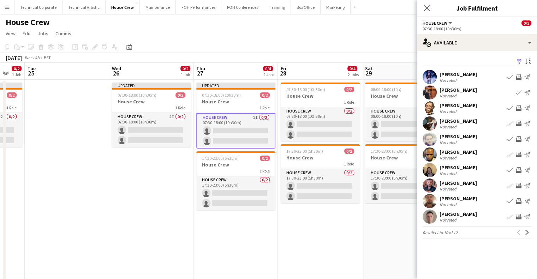
click at [519, 139] on app-icon "Invite crew" at bounding box center [519, 139] width 6 height 6
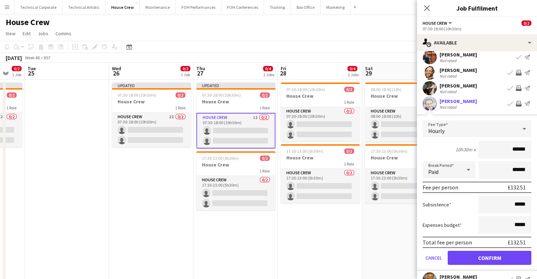
scroll to position [106, 0]
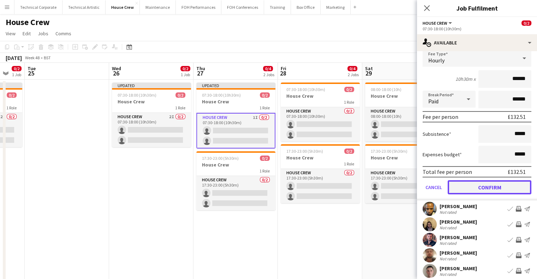
click at [493, 184] on button "Confirm" at bounding box center [490, 188] width 84 height 14
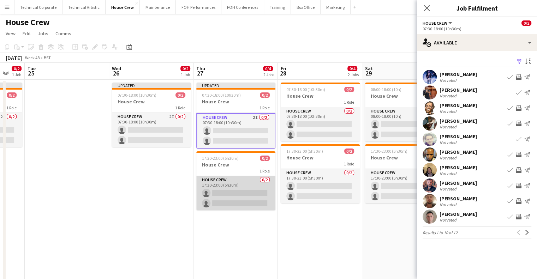
click at [224, 187] on app-card-role "House Crew 0/2 17:30-23:00 (5h30m) single-neutral-actions single-neutral-actions" at bounding box center [235, 193] width 79 height 34
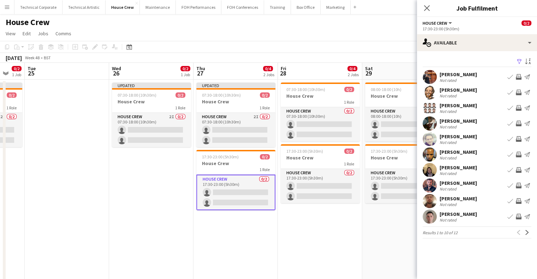
click at [522, 155] on button "Invite crew" at bounding box center [519, 155] width 8 height 8
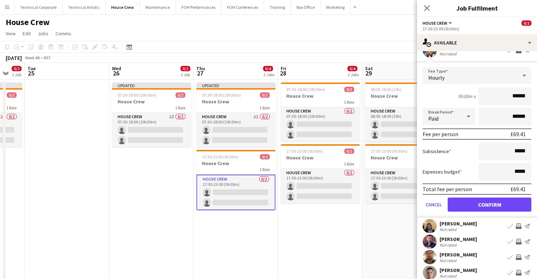
scroll to position [106, 0]
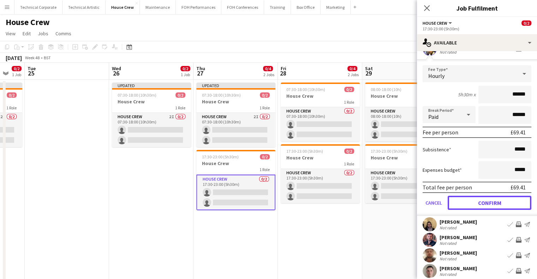
click at [500, 200] on button "Confirm" at bounding box center [490, 203] width 84 height 14
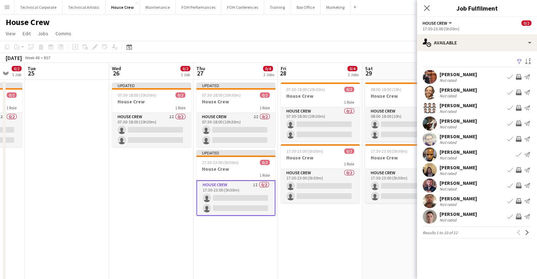
scroll to position [0, 0]
click at [517, 108] on app-icon "Invite crew" at bounding box center [519, 108] width 6 height 6
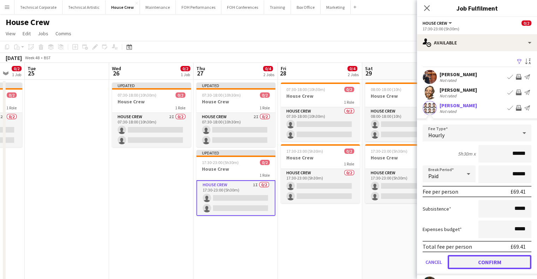
click at [475, 268] on button "Confirm" at bounding box center [490, 262] width 84 height 14
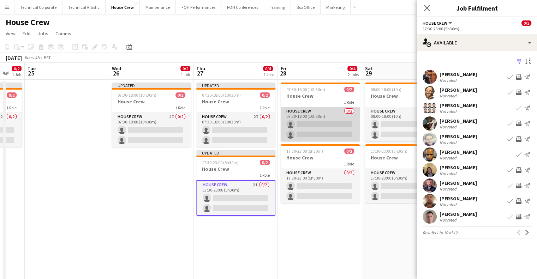
click at [311, 117] on app-card-role "House Crew 0/2 07:30-18:00 (10h30m) single-neutral-actions single-neutral-actio…" at bounding box center [320, 124] width 79 height 34
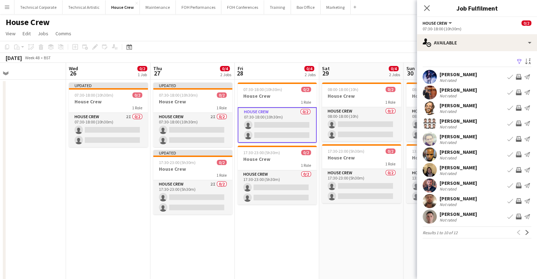
scroll to position [0, 193]
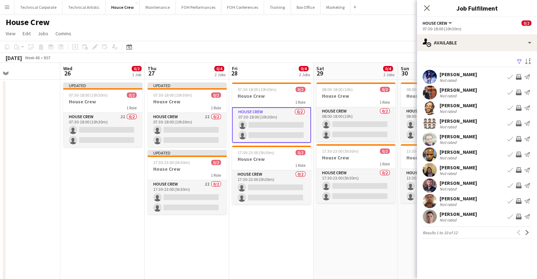
drag, startPoint x: 353, startPoint y: 219, endPoint x: 307, endPoint y: 218, distance: 45.9
click at [304, 219] on app-calendar-viewport "Sun 23 0/2 1 Job Mon 24 0/2 1 Job Tue 25 Wed 26 0/2 1 Job Thu 27 0/4 2 Jobs Fri…" at bounding box center [268, 182] width 537 height 238
click at [521, 169] on app-icon "Invite crew" at bounding box center [519, 170] width 6 height 6
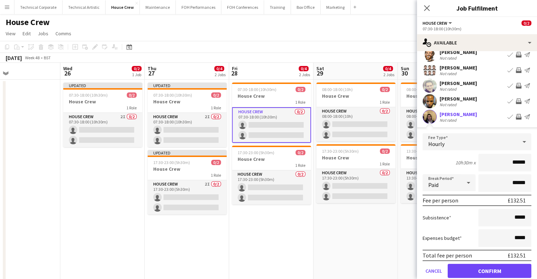
scroll to position [106, 0]
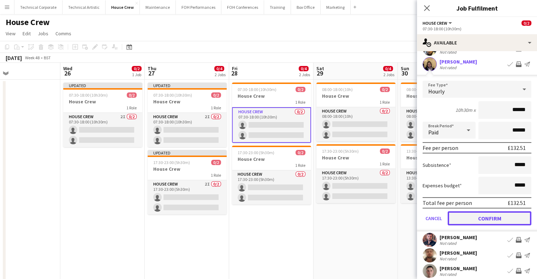
click at [494, 224] on button "Confirm" at bounding box center [490, 219] width 84 height 14
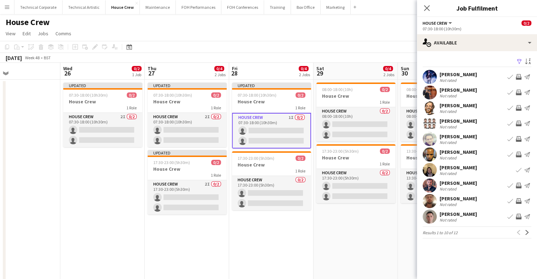
scroll to position [0, 0]
click at [519, 138] on app-icon "Invite crew" at bounding box center [519, 139] width 6 height 6
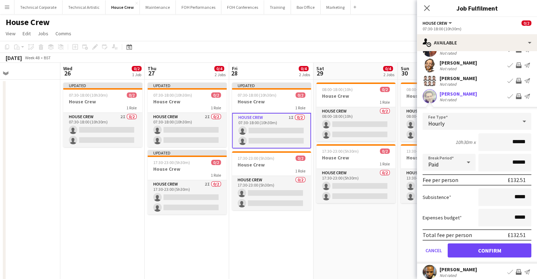
scroll to position [71, 0]
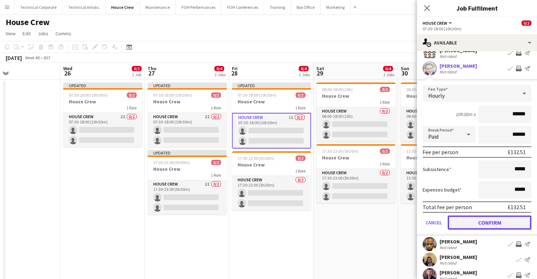
click at [492, 224] on button "Confirm" at bounding box center [490, 223] width 84 height 14
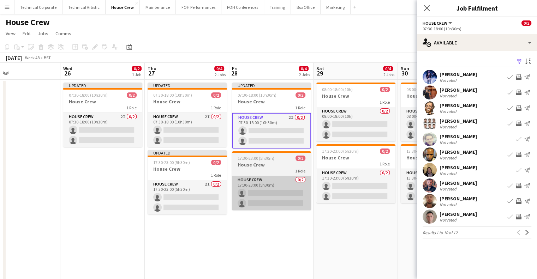
click at [273, 193] on app-card-role "House Crew 0/2 17:30-23:00 (5h30m) single-neutral-actions single-neutral-actions" at bounding box center [271, 193] width 79 height 34
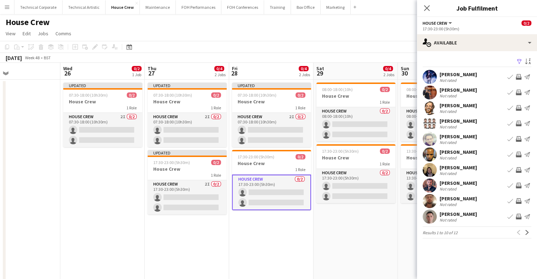
click at [519, 122] on app-icon "Invite crew" at bounding box center [519, 124] width 6 height 6
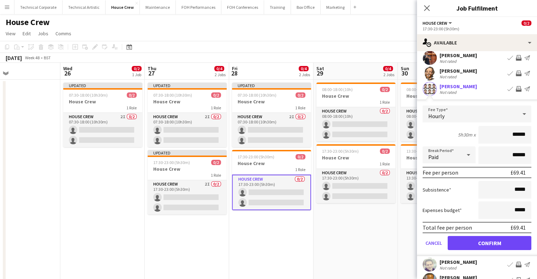
scroll to position [71, 0]
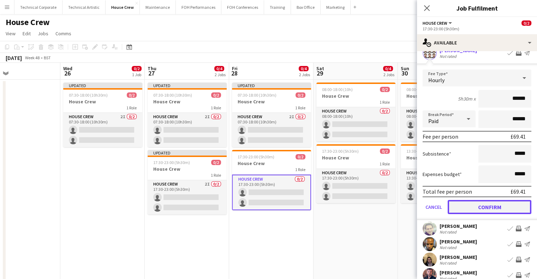
click at [490, 207] on button "Confirm" at bounding box center [490, 207] width 84 height 14
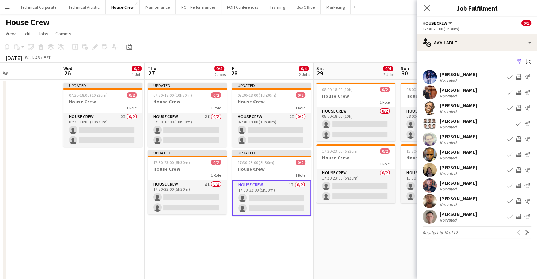
scroll to position [0, 0]
click at [524, 233] on button "Next" at bounding box center [527, 233] width 8 height 8
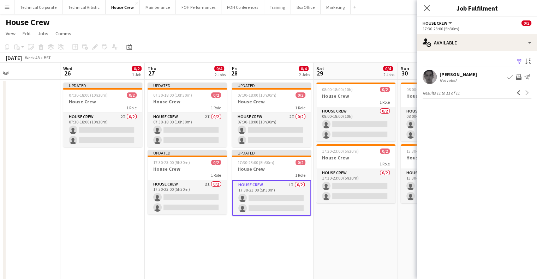
click at [517, 93] on app-icon "Previous" at bounding box center [519, 92] width 5 height 5
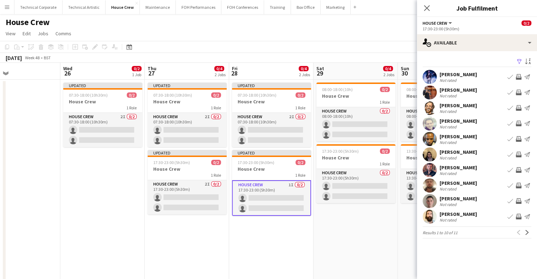
click at [520, 91] on app-icon "Invite crew" at bounding box center [519, 93] width 6 height 6
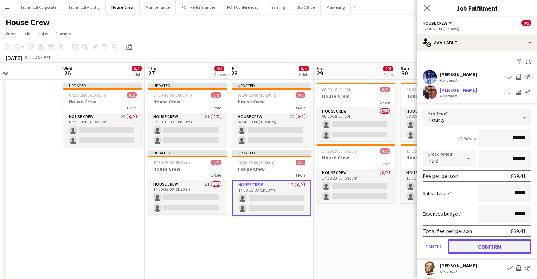
click at [488, 246] on button "Confirm" at bounding box center [490, 247] width 84 height 14
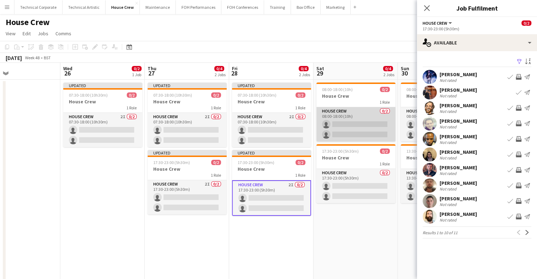
click at [354, 130] on app-card-role "House Crew 0/2 08:00-18:00 (10h) single-neutral-actions single-neutral-actions" at bounding box center [356, 124] width 79 height 34
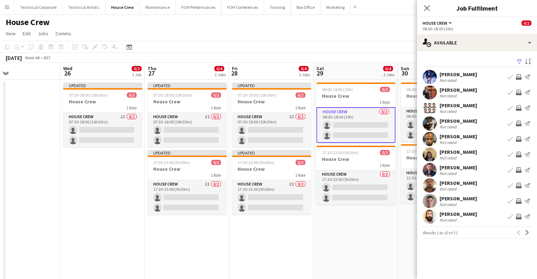
click at [519, 75] on app-icon "Invite crew" at bounding box center [519, 77] width 6 height 6
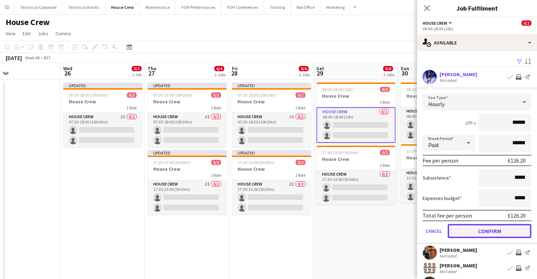
click at [480, 231] on button "Confirm" at bounding box center [490, 231] width 84 height 14
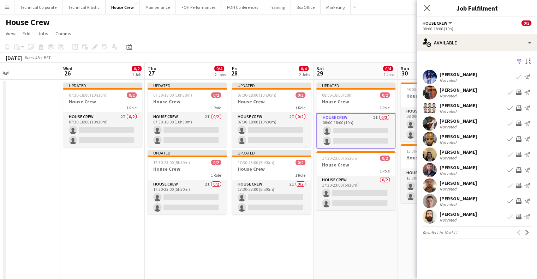
click at [522, 106] on button "Invite crew" at bounding box center [519, 108] width 8 height 8
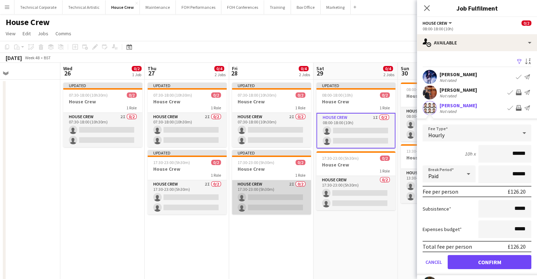
click at [283, 194] on app-card-role "House Crew 2I 0/2 17:30-23:00 (5h30m) single-neutral-actions single-neutral-act…" at bounding box center [271, 198] width 79 height 34
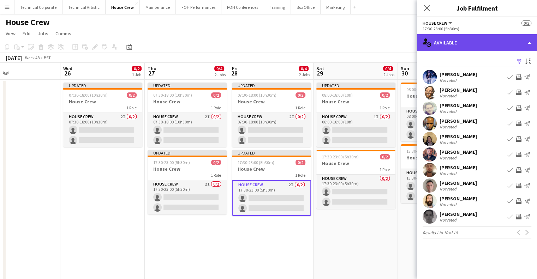
click at [468, 43] on div "single-neutral-actions-upload Available" at bounding box center [477, 42] width 120 height 17
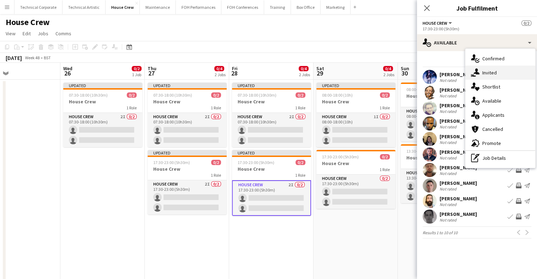
click at [495, 72] on span "Invited" at bounding box center [490, 73] width 14 height 6
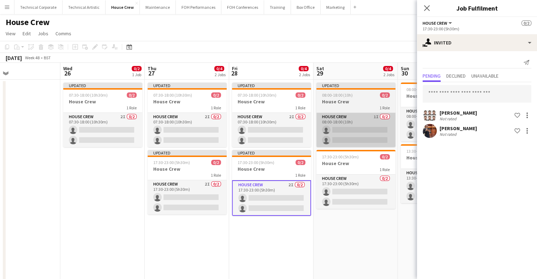
click at [336, 128] on app-card-role "House Crew 1I 0/2 08:00-18:00 (10h) single-neutral-actions single-neutral-actio…" at bounding box center [356, 130] width 79 height 34
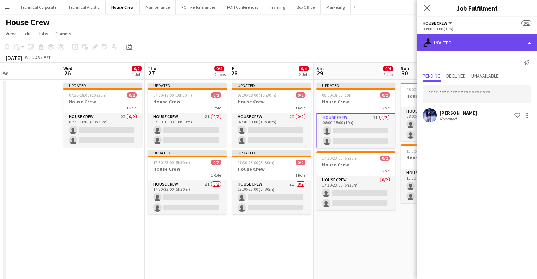
click at [469, 45] on div "single-neutral-actions-share-1 Invited" at bounding box center [477, 42] width 120 height 17
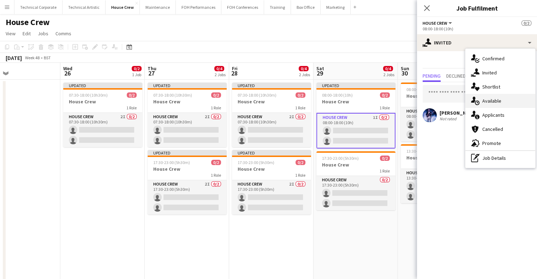
click at [495, 102] on span "Available" at bounding box center [492, 101] width 19 height 6
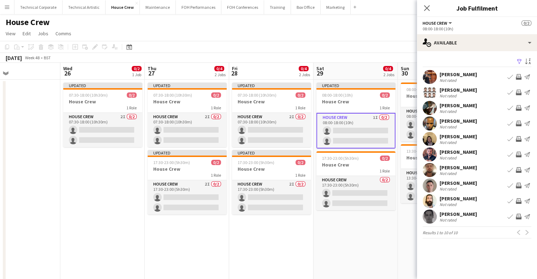
click at [518, 201] on app-icon "Invite crew" at bounding box center [519, 202] width 6 height 6
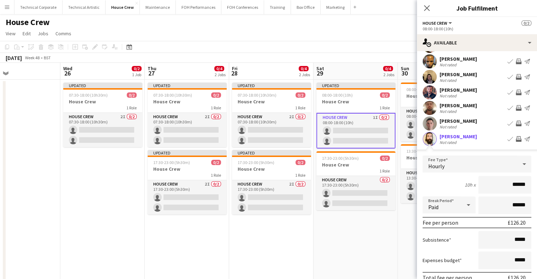
scroll to position [106, 0]
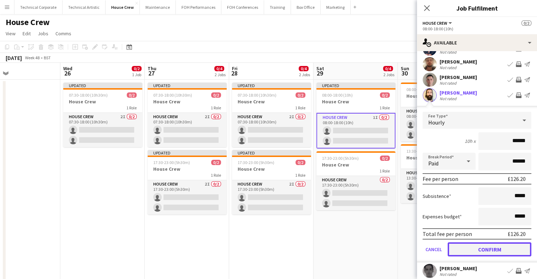
click at [494, 252] on button "Confirm" at bounding box center [490, 250] width 84 height 14
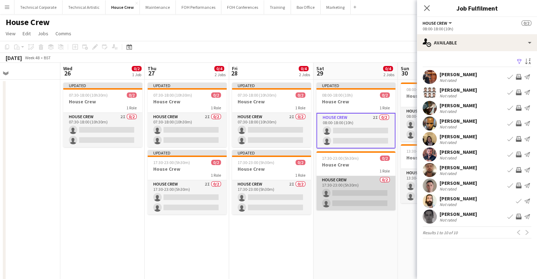
click at [347, 189] on app-card-role "House Crew 0/2 17:30-23:00 (5h30m) single-neutral-actions single-neutral-actions" at bounding box center [356, 193] width 79 height 34
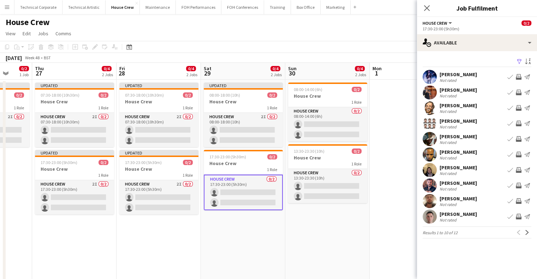
scroll to position [0, 306]
drag, startPoint x: 323, startPoint y: 200, endPoint x: 295, endPoint y: 158, distance: 49.9
click at [268, 202] on app-calendar-viewport "Sun 23 0/2 1 Job Mon 24 0/2 1 Job Tue 25 Wed 26 0/2 1 Job Thu 27 0/4 2 Jobs Fri…" at bounding box center [268, 182] width 537 height 238
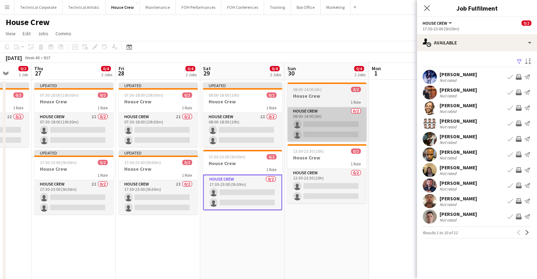
click at [325, 130] on app-card-role "House Crew 0/2 08:00-14:00 (6h) single-neutral-actions single-neutral-actions" at bounding box center [327, 124] width 79 height 34
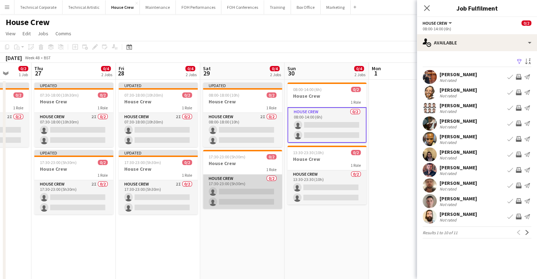
click at [261, 181] on app-card-role "House Crew 0/2 17:30-23:00 (5h30m) single-neutral-actions single-neutral-actions" at bounding box center [242, 192] width 79 height 34
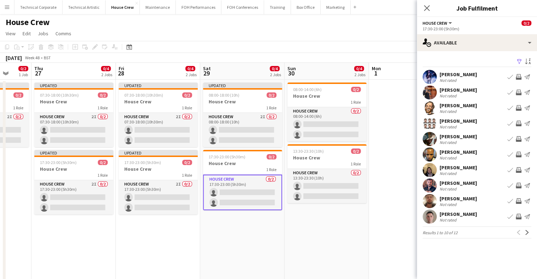
click at [520, 140] on app-icon "Invite crew" at bounding box center [519, 139] width 6 height 6
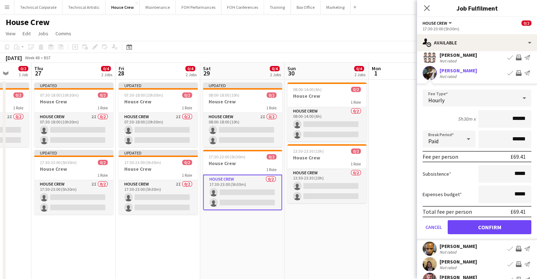
scroll to position [106, 0]
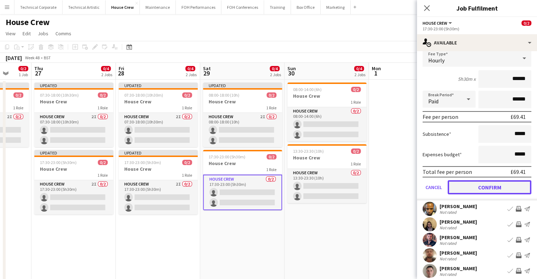
click at [492, 191] on button "Confirm" at bounding box center [490, 188] width 84 height 14
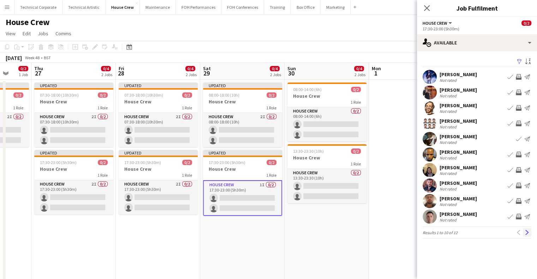
click at [528, 234] on app-icon "Next" at bounding box center [527, 232] width 5 height 5
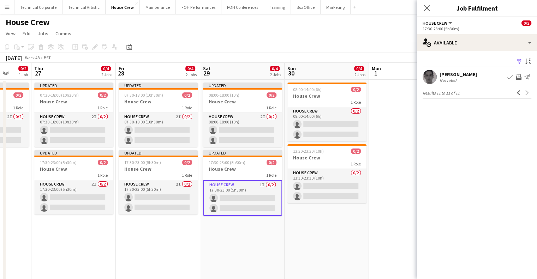
click at [518, 77] on app-icon "Invite crew" at bounding box center [519, 77] width 6 height 6
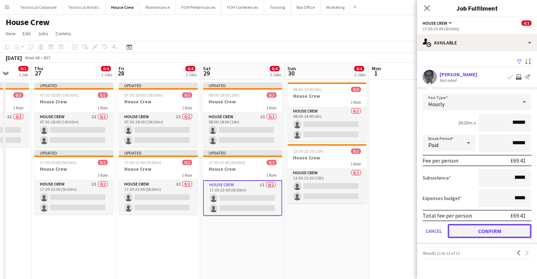
click at [490, 231] on button "Confirm" at bounding box center [490, 231] width 84 height 14
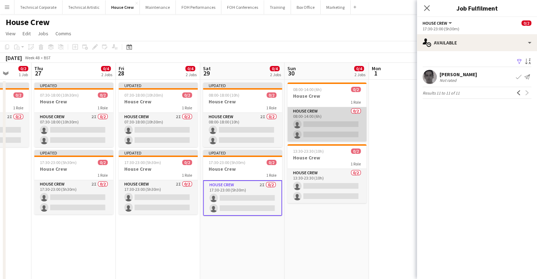
click at [326, 128] on app-card-role "House Crew 0/2 08:00-14:00 (6h) single-neutral-actions single-neutral-actions" at bounding box center [327, 124] width 79 height 34
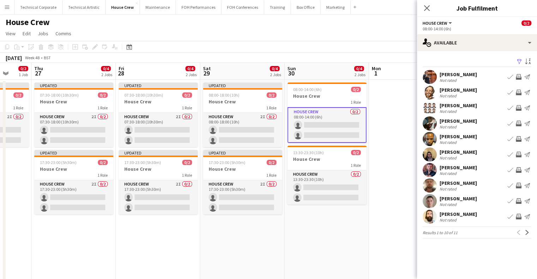
click at [521, 108] on app-icon "Invite crew" at bounding box center [519, 108] width 6 height 6
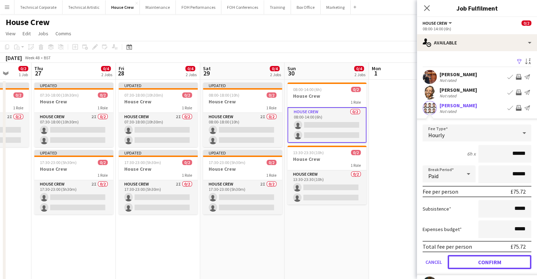
click at [490, 258] on button "Confirm" at bounding box center [490, 262] width 84 height 14
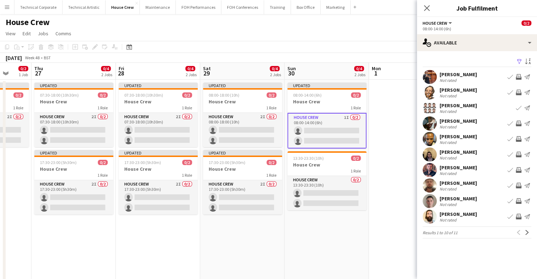
click at [519, 187] on app-icon "Invite crew" at bounding box center [519, 186] width 6 height 6
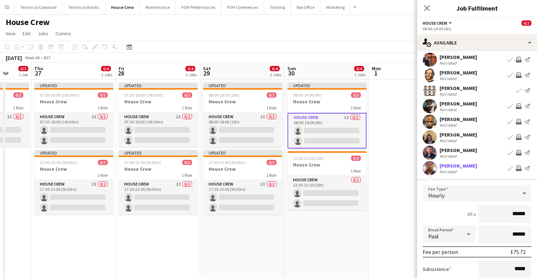
scroll to position [106, 0]
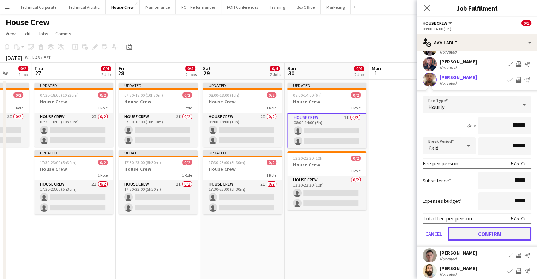
click at [497, 236] on button "Confirm" at bounding box center [490, 234] width 84 height 14
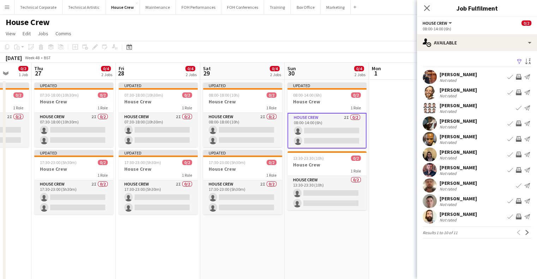
scroll to position [0, 0]
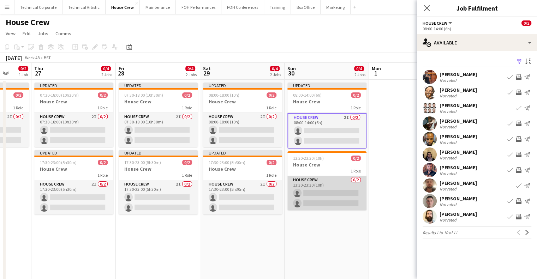
click at [336, 179] on app-card-role "House Crew 0/2 13:30-23:30 (10h) single-neutral-actions single-neutral-actions" at bounding box center [327, 193] width 79 height 34
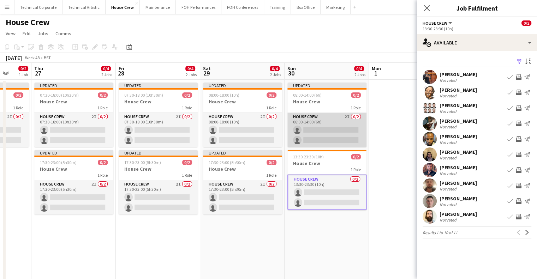
click at [331, 126] on app-card-role "House Crew 2I 0/2 08:00-14:00 (6h) single-neutral-actions single-neutral-actions" at bounding box center [327, 130] width 79 height 34
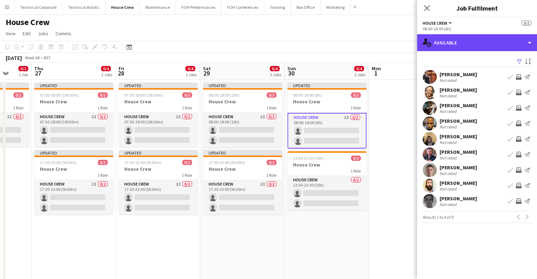
drag, startPoint x: 479, startPoint y: 45, endPoint x: 503, endPoint y: 71, distance: 35.5
click at [480, 45] on div "single-neutral-actions-upload Available" at bounding box center [477, 42] width 120 height 17
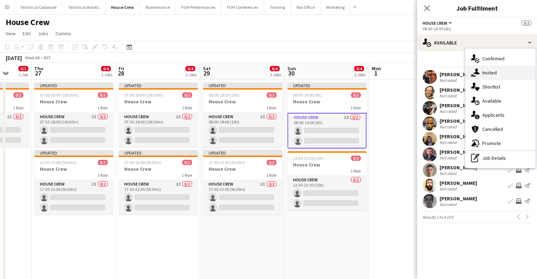
click at [503, 71] on div "single-neutral-actions-share-1 Invited" at bounding box center [501, 73] width 70 height 14
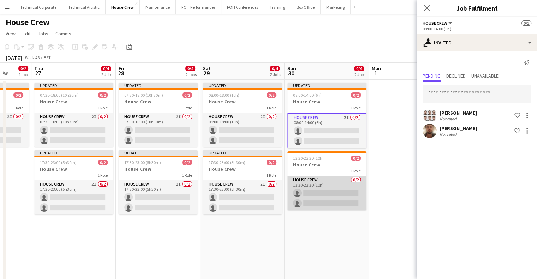
click at [333, 190] on app-card-role "House Crew 0/2 13:30-23:30 (10h) single-neutral-actions single-neutral-actions" at bounding box center [327, 193] width 79 height 34
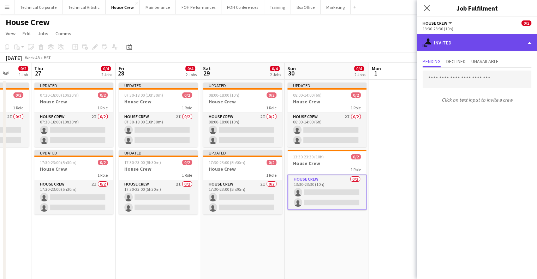
click at [465, 48] on div "single-neutral-actions-share-1 Invited" at bounding box center [477, 42] width 120 height 17
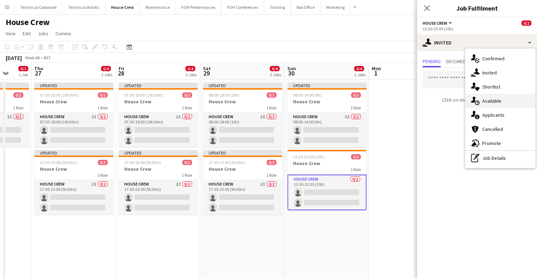
click at [504, 105] on div "single-neutral-actions-upload Available" at bounding box center [501, 101] width 70 height 14
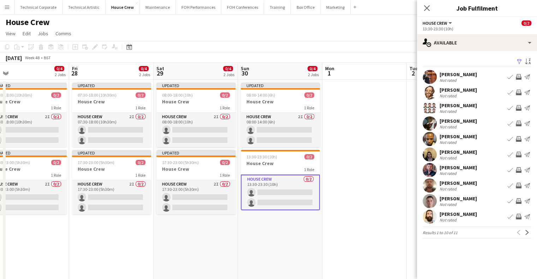
drag, startPoint x: 365, startPoint y: 158, endPoint x: 331, endPoint y: 193, distance: 48.5
click at [324, 192] on app-calendar-viewport "Tue 25 Wed 26 0/2 1 Job Thu 27 0/4 2 Jobs Fri 28 0/4 2 Jobs Sat 29 0/4 2 Jobs S…" at bounding box center [268, 182] width 537 height 238
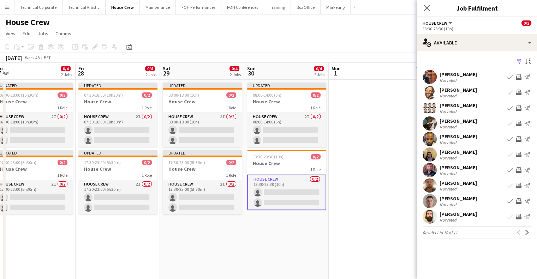
click at [519, 153] on app-icon "Invite crew" at bounding box center [519, 155] width 6 height 6
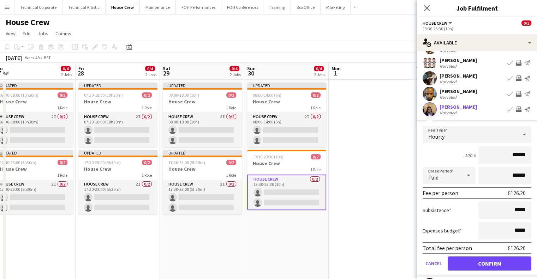
scroll to position [71, 0]
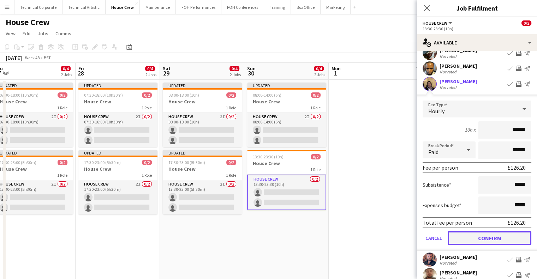
click at [501, 239] on button "Confirm" at bounding box center [490, 238] width 84 height 14
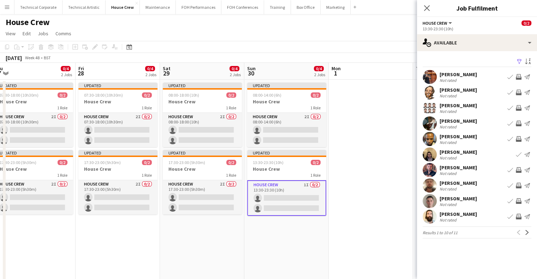
scroll to position [0, 0]
click at [519, 140] on app-icon "Invite crew" at bounding box center [519, 139] width 6 height 6
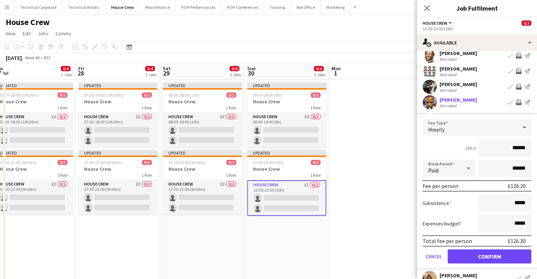
scroll to position [71, 0]
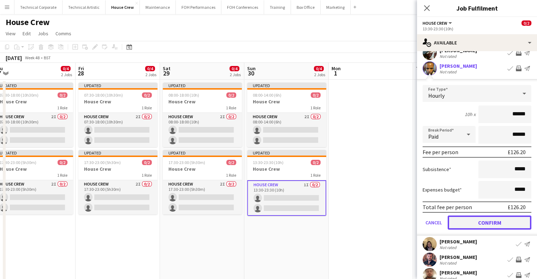
click at [483, 222] on button "Confirm" at bounding box center [490, 223] width 84 height 14
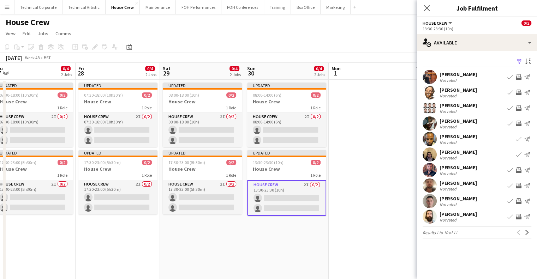
scroll to position [0, 0]
click at [346, 146] on app-date-cell at bounding box center [371, 191] width 84 height 222
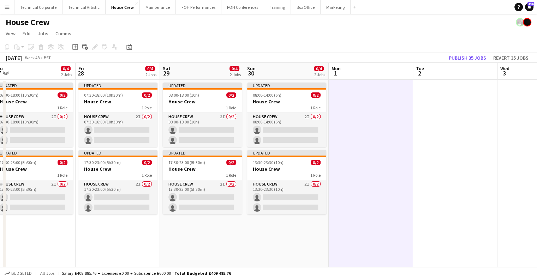
click at [355, 136] on app-date-cell at bounding box center [371, 191] width 84 height 222
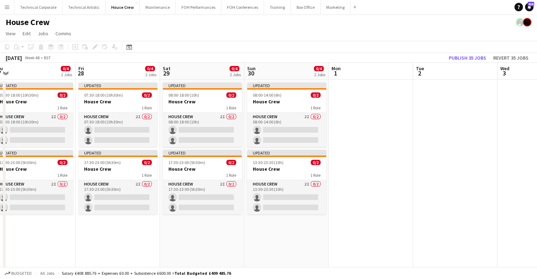
scroll to position [0, 187]
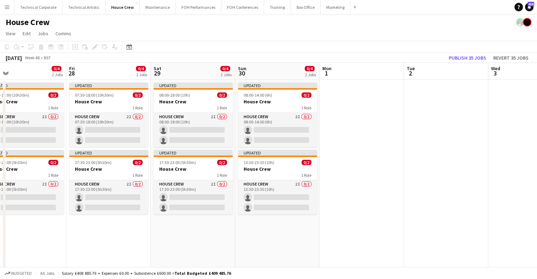
drag, startPoint x: 408, startPoint y: 118, endPoint x: 534, endPoint y: 87, distance: 130.3
click at [537, 106] on html "Menu Boards Boards Boards All jobs Status Workforce Workforce My Workforce Recr…" at bounding box center [268, 156] width 537 height 313
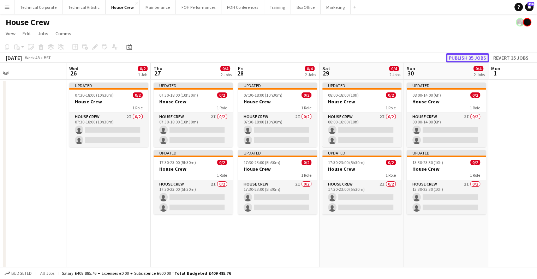
click at [469, 58] on button "Publish 35 jobs" at bounding box center [467, 57] width 43 height 9
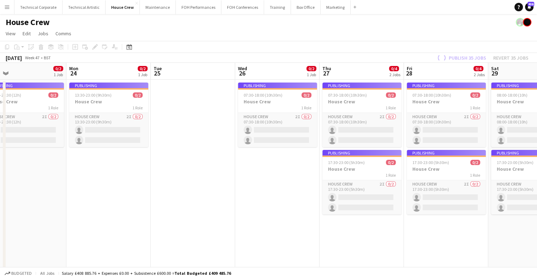
scroll to position [0, 169]
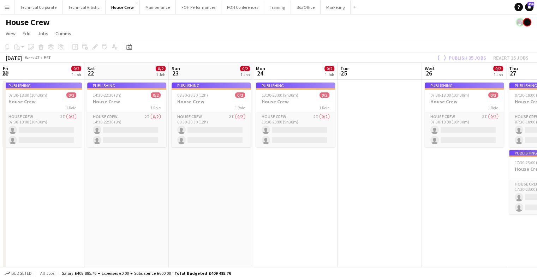
drag, startPoint x: 89, startPoint y: 205, endPoint x: 448, endPoint y: 202, distance: 359.0
click at [448, 202] on app-calendar-viewport "Wed 19 0/4 2 Jobs Thu 20 0/2 1 Job Fri 21 0/2 1 Job Sat 22 0/2 1 Job Sun 23 0/2…" at bounding box center [268, 182] width 537 height 238
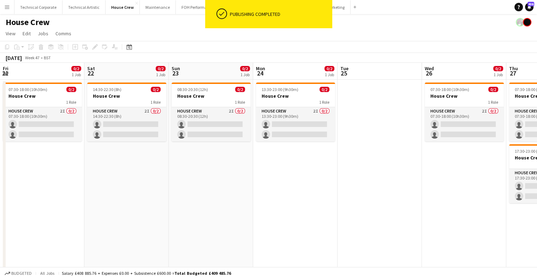
drag, startPoint x: 167, startPoint y: 201, endPoint x: 453, endPoint y: 188, distance: 285.5
click at [469, 189] on app-calendar-viewport "Wed 19 0/4 2 Jobs Thu 20 0/2 1 Job Fri 21 0/2 1 Job Sat 22 0/2 1 Job Sun 23 0/2…" at bounding box center [268, 182] width 537 height 238
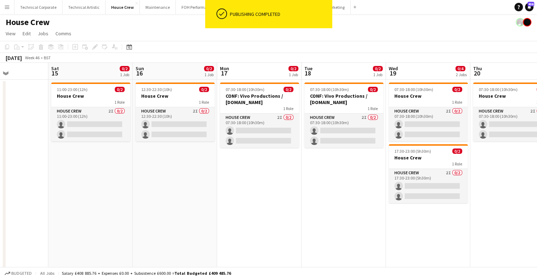
drag, startPoint x: 508, startPoint y: 187, endPoint x: 492, endPoint y: 190, distance: 16.3
click at [506, 188] on app-calendar-viewport "Wed 12 0/4 2 Jobs Thu 13 0/2 1 Job Fri 14 Sat 15 0/2 1 Job Sun 16 0/2 1 Job Mon…" at bounding box center [268, 182] width 537 height 238
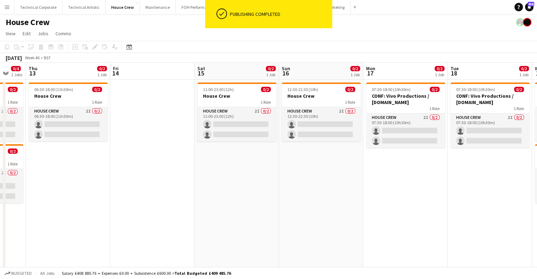
drag, startPoint x: 441, startPoint y: 183, endPoint x: 408, endPoint y: 185, distance: 32.9
click at [458, 184] on app-calendar-viewport "Mon 10 Tue 11 Wed 12 0/4 2 Jobs Thu 13 0/2 1 Job Fri 14 Sat 15 0/2 1 Job Sun 16…" at bounding box center [268, 182] width 537 height 238
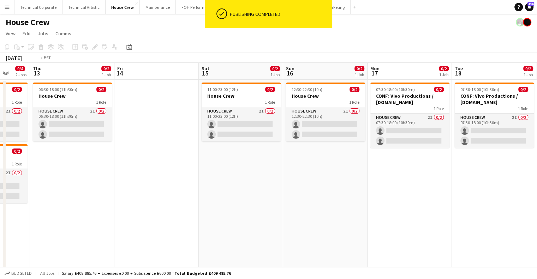
drag, startPoint x: 272, startPoint y: 186, endPoint x: 336, endPoint y: 188, distance: 64.3
click at [417, 188] on app-calendar-viewport "Mon 10 Tue 11 Wed 12 0/4 2 Jobs Thu 13 0/2 1 Job Fri 14 Sat 15 0/2 1 Job Sun 16…" at bounding box center [268, 182] width 537 height 238
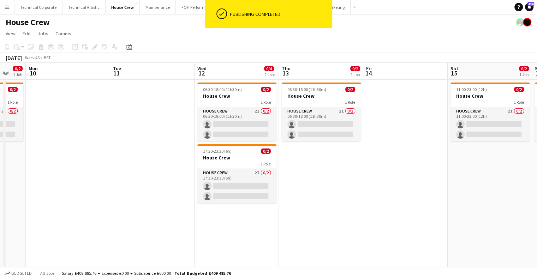
drag, startPoint x: 287, startPoint y: 189, endPoint x: 287, endPoint y: 193, distance: 4.2
click at [422, 190] on app-calendar-viewport "Fri 7 0/4 2 Jobs Sat 8 0/2 1 Job Sun 9 0/2 1 Job Mon 10 Tue 11 Wed 12 0/4 2 Job…" at bounding box center [268, 182] width 537 height 238
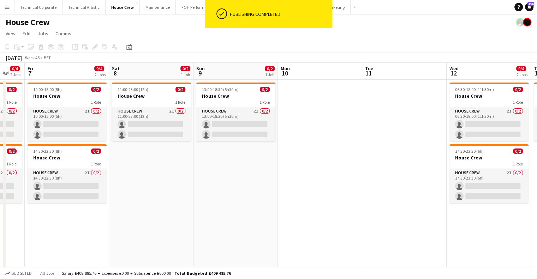
drag, startPoint x: 340, startPoint y: 185, endPoint x: 395, endPoint y: 185, distance: 55.5
click at [405, 185] on app-calendar-viewport "Wed 5 0/4 2 Jobs Thu 6 0/4 2 Jobs Fri 7 0/4 2 Jobs Sat 8 0/2 1 Job Sun 9 0/2 1 …" at bounding box center [268, 182] width 537 height 238
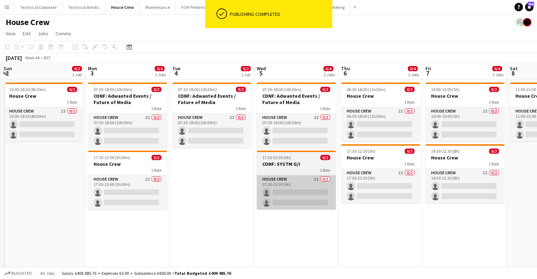
drag, startPoint x: 408, startPoint y: 180, endPoint x: 317, endPoint y: 180, distance: 91.2
click at [442, 180] on app-calendar-viewport "Fri 31 2/2 1 Job Sat 1 Sun 2 0/2 1 Job Mon 3 0/4 2 Jobs Tue 4 0/2 1 Job Wed 5 0…" at bounding box center [268, 182] width 537 height 238
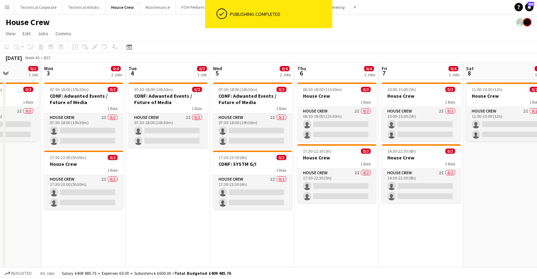
drag, startPoint x: 246, startPoint y: 180, endPoint x: 443, endPoint y: 179, distance: 197.2
click at [455, 178] on app-calendar-viewport "Fri 31 2/2 1 Job Sat 1 Sun 2 0/2 1 Job Mon 3 0/4 2 Jobs Tue 4 0/2 1 Job Wed 5 0…" at bounding box center [268, 182] width 537 height 238
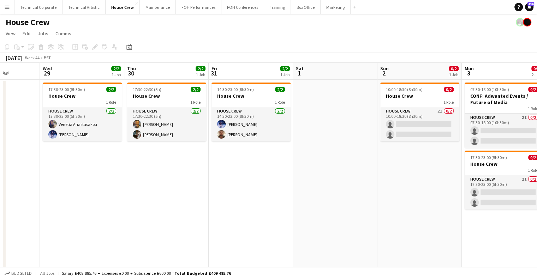
drag, startPoint x: 436, startPoint y: 175, endPoint x: 441, endPoint y: 176, distance: 4.6
click at [442, 175] on app-calendar-viewport "Sun 26 2/2 1 Job Mon 27 Tue 28 Wed 29 2/2 1 Job Thu 30 2/2 1 Job Fri 31 2/2 1 J…" at bounding box center [268, 182] width 537 height 238
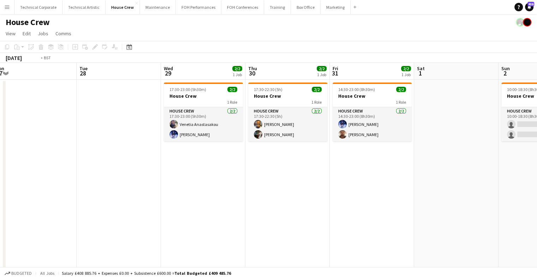
drag, startPoint x: 229, startPoint y: 176, endPoint x: 424, endPoint y: 176, distance: 194.7
click at [424, 176] on app-calendar-viewport "Sat 25 2/2 1 Job Sun 26 2/2 1 Job Mon 27 Tue 28 Wed 29 2/2 1 Job Thu 30 2/2 1 J…" at bounding box center [268, 182] width 537 height 238
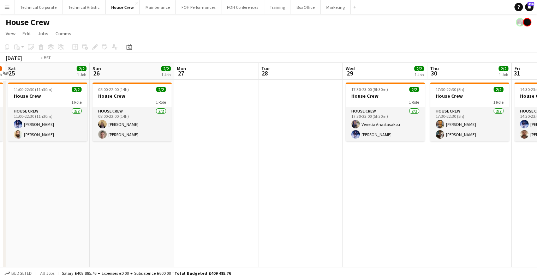
click at [126, 182] on app-calendar-viewport "Thu 23 3/4 2 Jobs Fri 24 1/2 1 Job Sat 25 2/2 1 Job Sun 26 2/2 1 Job Mon 27 Tue…" at bounding box center [268, 182] width 537 height 238
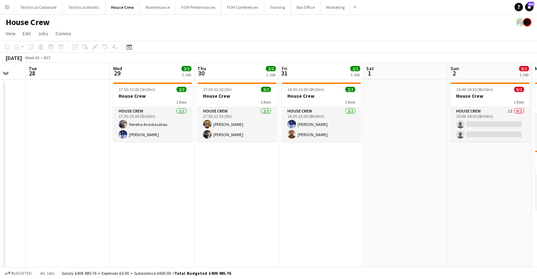
drag, startPoint x: 105, startPoint y: 192, endPoint x: 60, endPoint y: 192, distance: 45.2
click at [60, 192] on app-calendar-viewport "Sat 25 2/2 1 Job Sun 26 2/2 1 Job Mon 27 Tue 28 Wed 29 2/2 1 Job Thu 30 2/2 1 J…" at bounding box center [268, 182] width 537 height 238
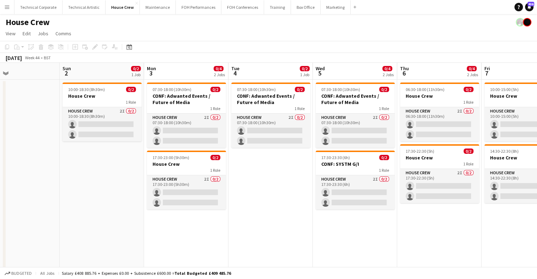
drag, startPoint x: 240, startPoint y: 176, endPoint x: 28, endPoint y: 171, distance: 212.1
click at [31, 179] on app-calendar-viewport "Wed 29 2/2 1 Job Thu 30 2/2 1 Job Fri 31 2/2 1 Job Sat 1 Sun 2 0/2 1 Job Mon 3 …" at bounding box center [268, 182] width 537 height 238
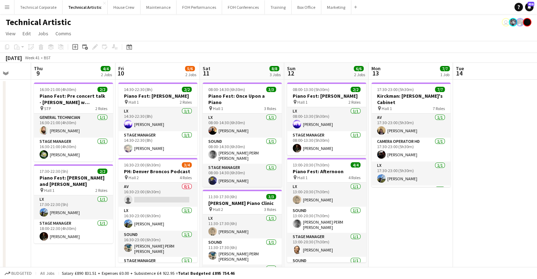
scroll to position [0, 246]
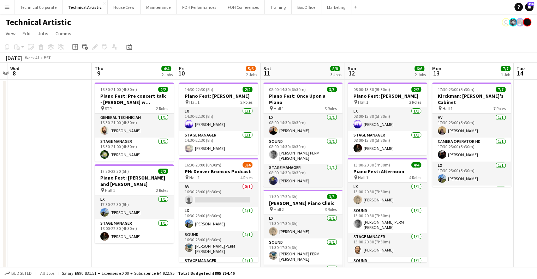
drag, startPoint x: 208, startPoint y: 162, endPoint x: 172, endPoint y: 165, distance: 36.1
click at [172, 165] on app-calendar-viewport "Sun 5 4/4 2 Jobs Mon 6 Tue 7 Wed 8 Thu 9 4/4 2 Jobs Fri 10 5/6 2 Jobs Sat 11 8/…" at bounding box center [268, 265] width 537 height 405
click at [213, 205] on app-card-role "AV 0/1 16:30-23:00 (6h30m) single-neutral-actions" at bounding box center [218, 195] width 79 height 24
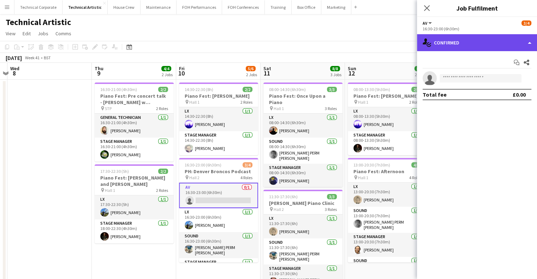
click at [486, 41] on div "single-neutral-actions-check-2 Confirmed" at bounding box center [477, 42] width 120 height 17
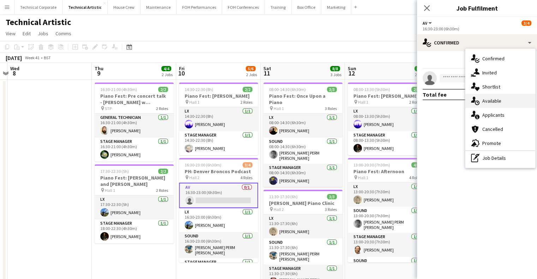
click at [485, 96] on div "single-neutral-actions-upload Available" at bounding box center [501, 101] width 70 height 14
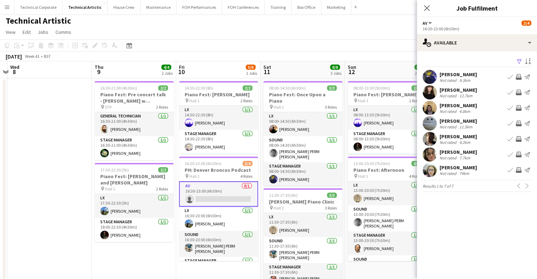
scroll to position [0, 0]
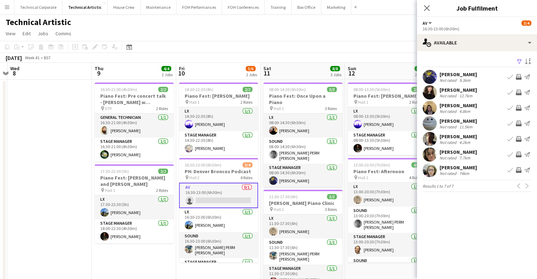
click at [518, 108] on app-icon "Invite crew" at bounding box center [519, 108] width 6 height 6
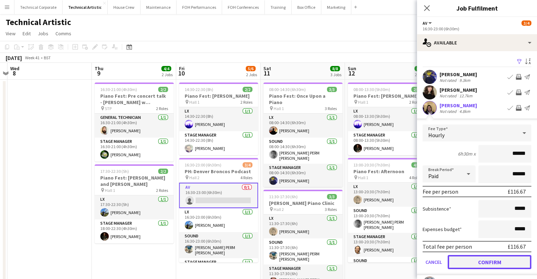
click at [497, 264] on button "Confirm" at bounding box center [490, 262] width 84 height 14
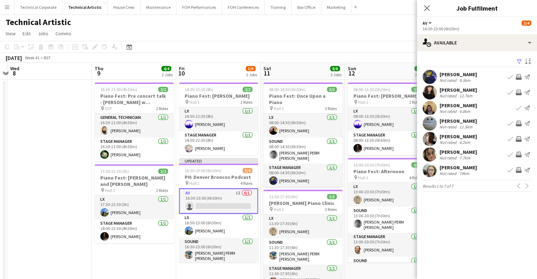
drag, startPoint x: 283, startPoint y: 65, endPoint x: 297, endPoint y: 71, distance: 15.8
click at [283, 65] on app-board-header-date "Sat 11 8/8 3 Jobs" at bounding box center [303, 71] width 84 height 17
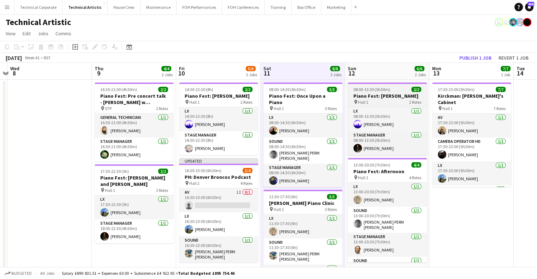
scroll to position [0, 246]
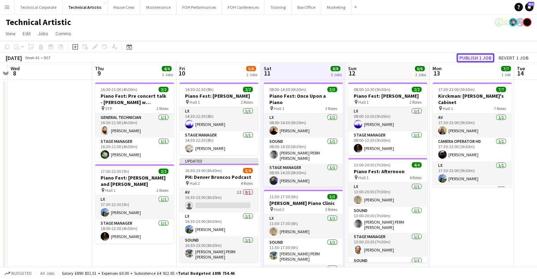
click at [483, 59] on button "Publish 1 job" at bounding box center [476, 57] width 38 height 9
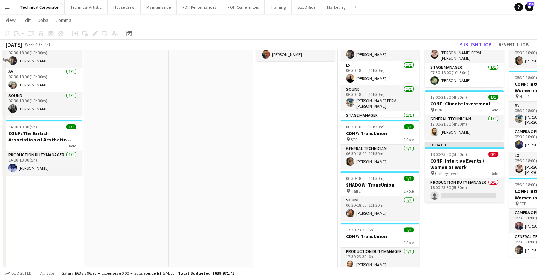
scroll to position [16, 0]
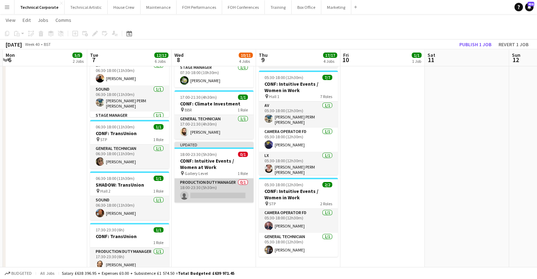
click at [222, 194] on app-card-role "Production Duty Manager 0/1 18:00-23:30 (5h30m) single-neutral-actions" at bounding box center [214, 191] width 79 height 24
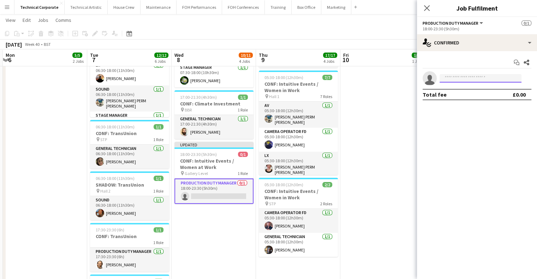
click at [471, 82] on input at bounding box center [481, 78] width 82 height 8
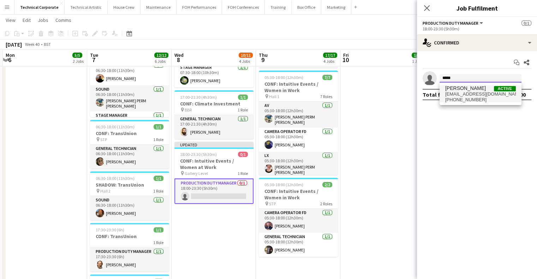
type input "*****"
click at [474, 92] on span "leroybonsu@outlook.com" at bounding box center [481, 95] width 71 height 6
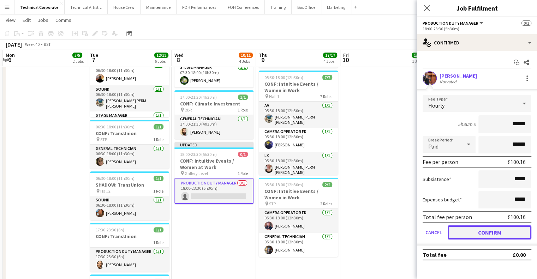
click at [492, 235] on button "Confirm" at bounding box center [490, 233] width 84 height 14
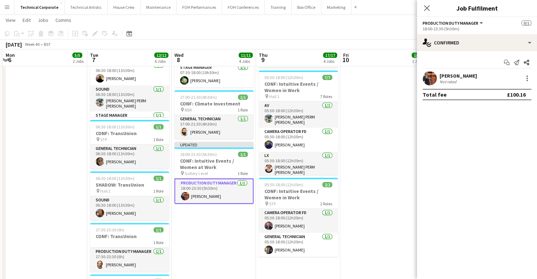
click at [355, 193] on app-date-cell "07:00-16:30 (9h30m) 1/1 CONF: Climate Investment pin BBR 1 Role General Technic…" at bounding box center [383, 124] width 84 height 444
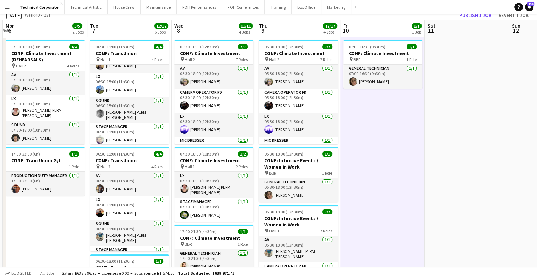
scroll to position [0, 0]
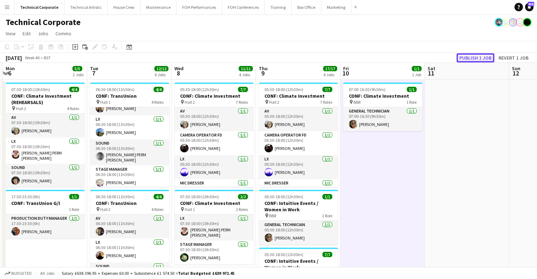
click at [472, 55] on button "Publish 1 job" at bounding box center [476, 57] width 38 height 9
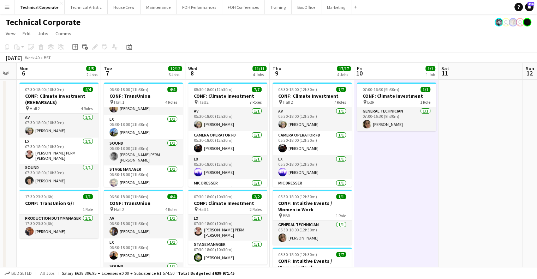
scroll to position [0, 211]
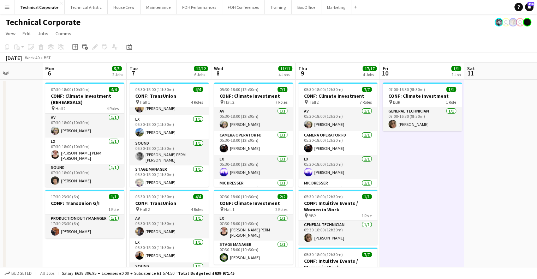
drag, startPoint x: 408, startPoint y: 202, endPoint x: 438, endPoint y: 200, distance: 29.8
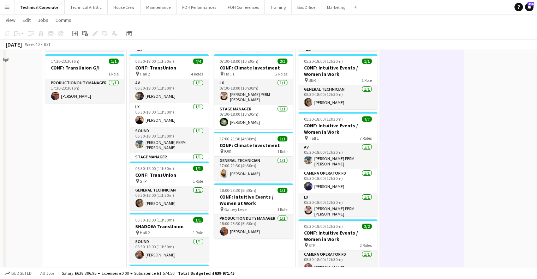
scroll to position [177, 0]
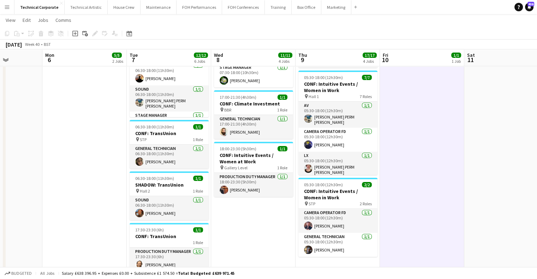
click at [64, 146] on app-date-cell "07:30-18:00 (10h30m) 4/4 CONF: Climate Investment (REHEARSALS) pin Hall 2 4 Rol…" at bounding box center [84, 124] width 84 height 444
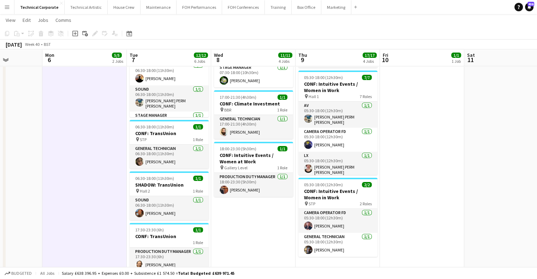
click at [61, 141] on app-date-cell "07:30-18:00 (10h30m) 4/4 CONF: Climate Investment (REHEARSALS) pin Hall 2 4 Rol…" at bounding box center [84, 124] width 84 height 444
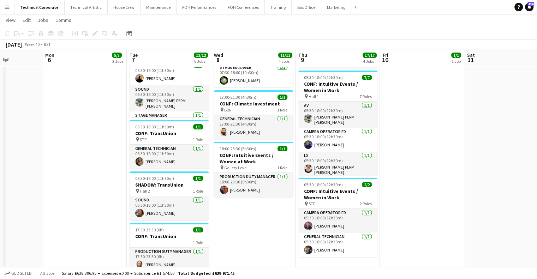
click at [102, 150] on app-date-cell "07:30-18:00 (10h30m) 4/4 CONF: Climate Investment (REHEARSALS) pin Hall 2 4 Rol…" at bounding box center [84, 124] width 84 height 444
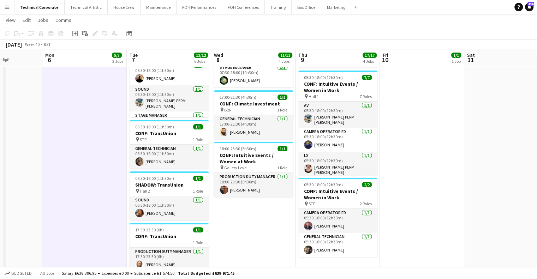
click at [100, 151] on app-date-cell "07:30-18:00 (10h30m) 4/4 CONF: Climate Investment (REHEARSALS) pin Hall 2 4 Rol…" at bounding box center [84, 124] width 84 height 444
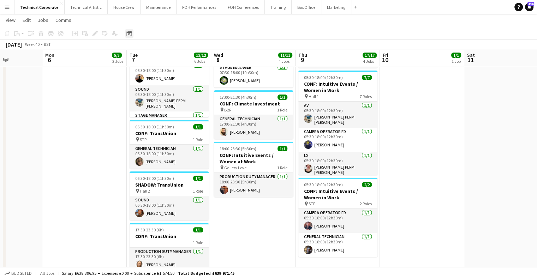
click at [129, 33] on icon "Date picker" at bounding box center [129, 34] width 6 height 6
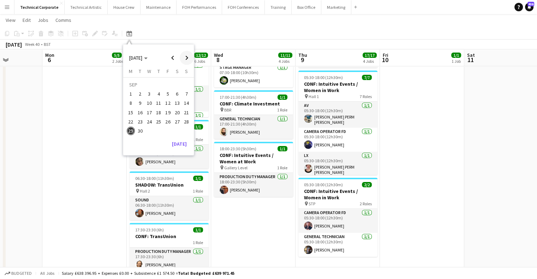
click at [182, 58] on span "Next month" at bounding box center [187, 58] width 14 height 14
drag, startPoint x: 184, startPoint y: 59, endPoint x: 186, endPoint y: 67, distance: 8.2
click at [184, 59] on span "Next month" at bounding box center [187, 58] width 14 height 14
click at [177, 84] on span "1" at bounding box center [177, 86] width 8 height 10
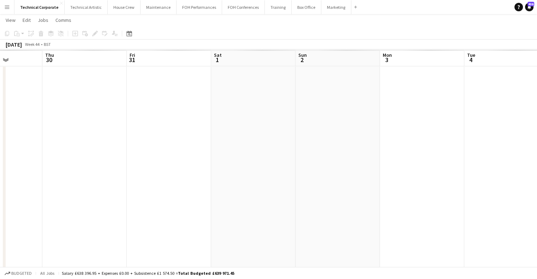
scroll to position [0, 243]
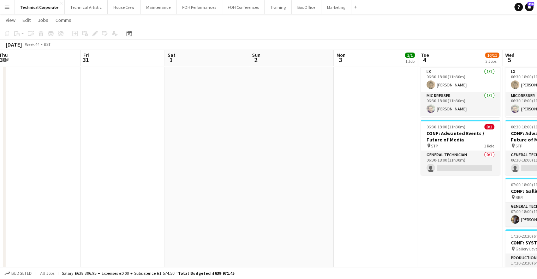
drag, startPoint x: 166, startPoint y: 184, endPoint x: 163, endPoint y: 177, distance: 7.4
click at [165, 183] on app-calendar-viewport "Mon 27 Tue 28 Wed 29 Thu 30 Fri 31 Sat 1 Sun 2 Mon 3 1/1 1 Job Tue 4 10/11 3 Jo…" at bounding box center [268, 98] width 537 height 495
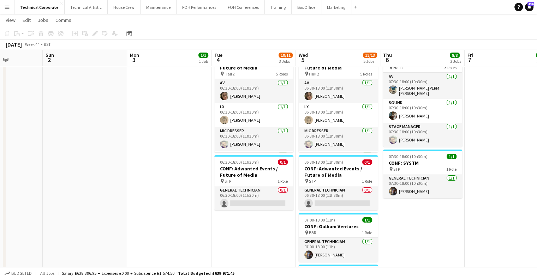
scroll to position [0, 302]
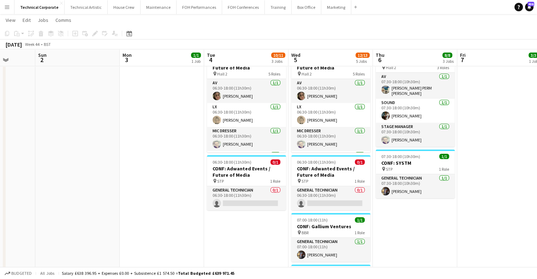
drag, startPoint x: 225, startPoint y: 155, endPoint x: 181, endPoint y: 167, distance: 45.9
click at [181, 167] on app-calendar-viewport "Wed 29 Thu 30 Fri 31 Sat 1 Sun 2 Mon 3 1/1 1 Job Tue 4 10/11 3 Jobs Wed 5 12/13…" at bounding box center [268, 133] width 537 height 495
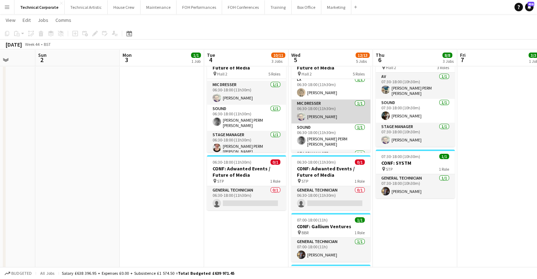
scroll to position [46, 0]
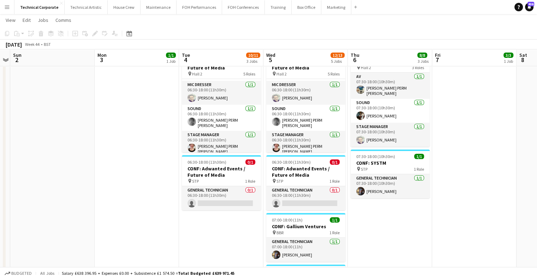
drag, startPoint x: 375, startPoint y: 226, endPoint x: 351, endPoint y: 222, distance: 24.5
click at [356, 227] on app-calendar-viewport "Wed 29 Thu 30 Fri 31 Sat 1 Sun 2 Mon 3 1/1 1 Job Tue 4 10/11 3 Jobs Wed 5 12/13…" at bounding box center [268, 133] width 537 height 495
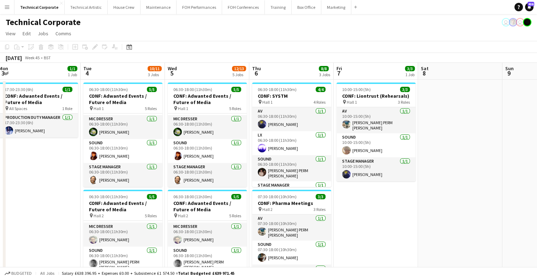
scroll to position [0, 312]
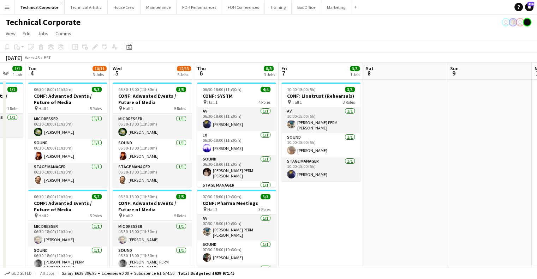
drag, startPoint x: 399, startPoint y: 116, endPoint x: 266, endPoint y: 118, distance: 132.9
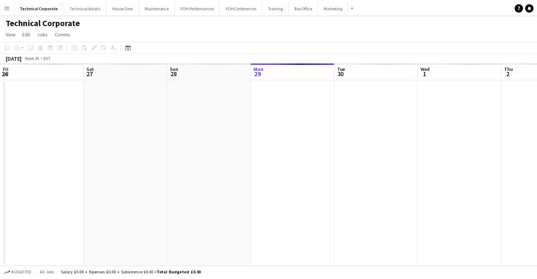
scroll to position [0, 169]
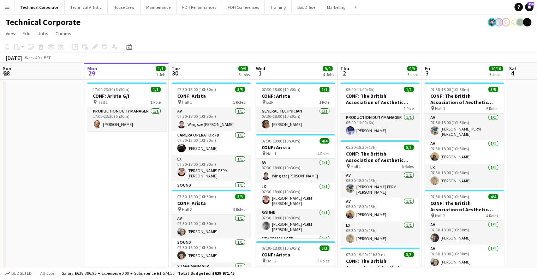
drag, startPoint x: 290, startPoint y: 129, endPoint x: 357, endPoint y: 119, distance: 68.3
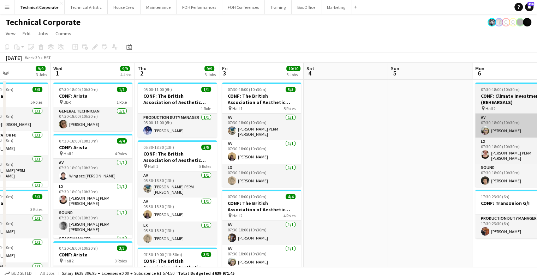
drag, startPoint x: 349, startPoint y: 128, endPoint x: 330, endPoint y: 131, distance: 19.8
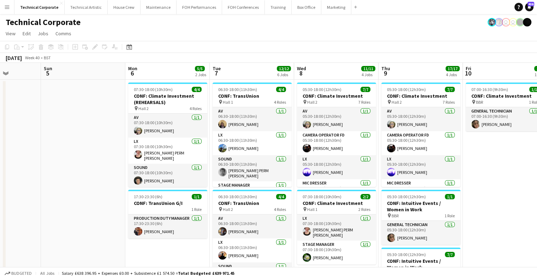
drag, startPoint x: 236, startPoint y: 141, endPoint x: 141, endPoint y: 33, distance: 143.8
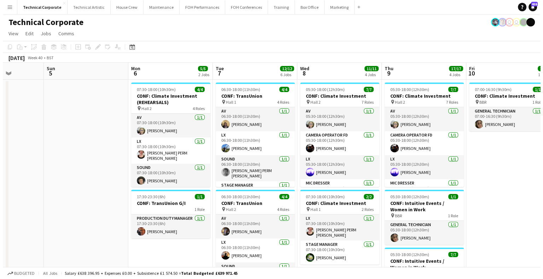
scroll to position [0, 218]
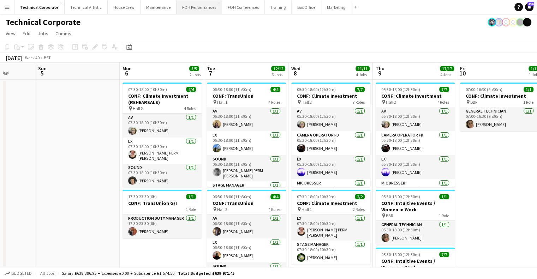
click at [211, 7] on button "FOH Performances Close" at bounding box center [200, 7] width 46 height 14
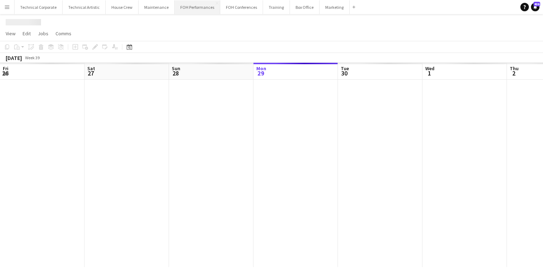
scroll to position [0, 169]
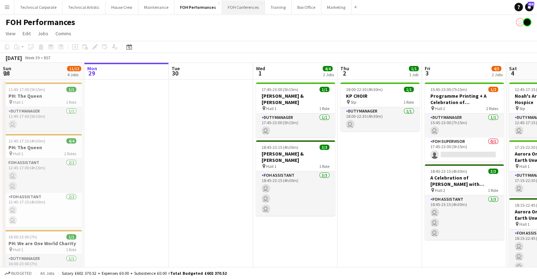
click at [236, 6] on button "FOH Conferences Close" at bounding box center [243, 7] width 43 height 14
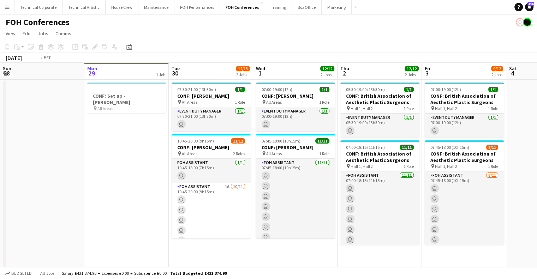
drag, startPoint x: 157, startPoint y: 138, endPoint x: 179, endPoint y: 138, distance: 22.3
click at [156, 138] on app-calendar-viewport "Fri 26 Sat 27 Sun 28 Mon 29 1 Job Tue 30 12/13 2 Jobs Wed 1 12/12 2 Jobs Thu 2 …" at bounding box center [268, 176] width 537 height 226
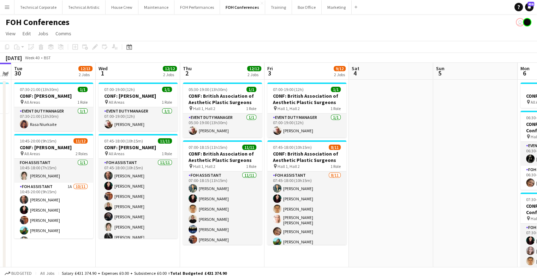
click at [117, 140] on app-calendar-viewport "Fri 26 Sat 27 Sun 28 Mon 29 1 Job Tue 30 12/13 2 Jobs Wed 1 12/12 2 Jobs Thu 2 …" at bounding box center [268, 176] width 537 height 226
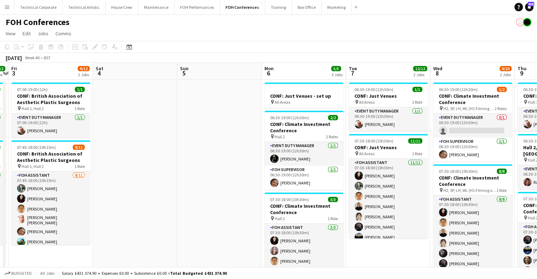
drag, startPoint x: 291, startPoint y: 147, endPoint x: 164, endPoint y: 148, distance: 127.2
click at [164, 148] on app-calendar-viewport "Mon 29 1 Job Tue 30 12/13 2 Jobs Wed 1 12/12 2 Jobs Thu 2 12/12 2 Jobs Fri 3 9/…" at bounding box center [268, 235] width 537 height 345
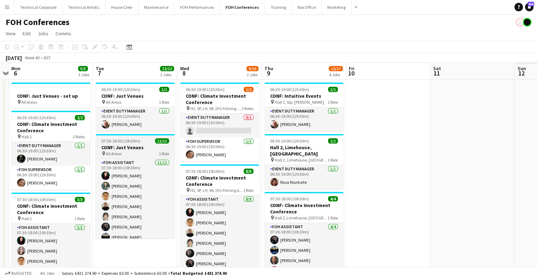
scroll to position [0, 282]
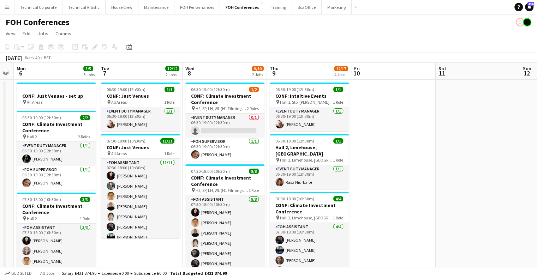
drag, startPoint x: 430, startPoint y: 131, endPoint x: 387, endPoint y: 134, distance: 43.2
click at [387, 134] on app-calendar-viewport "Thu 2 12/12 2 Jobs Fri 3 9/12 2 Jobs Sat 4 Sun 5 Mon 6 5/5 3 Jobs Tue 7 12/12 2…" at bounding box center [268, 235] width 537 height 345
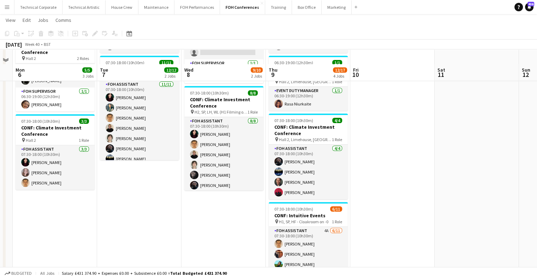
scroll to position [71, 0]
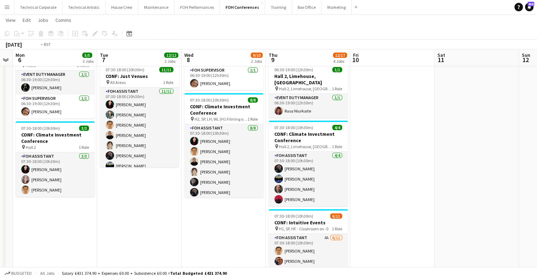
drag, startPoint x: 376, startPoint y: 118, endPoint x: 306, endPoint y: 126, distance: 70.4
click at [306, 126] on app-calendar-viewport "Thu 2 12/12 2 Jobs Fri 3 9/12 2 Jobs Sat 4 Sun 5 Mon 6 5/5 3 Jobs Tue 7 12/12 2…" at bounding box center [268, 146] width 537 height 379
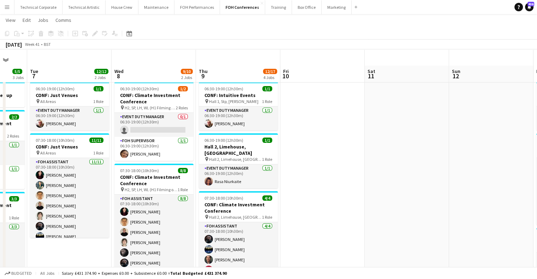
scroll to position [35, 0]
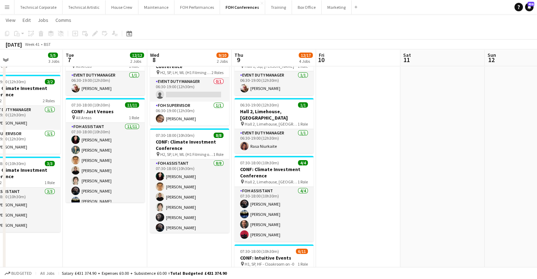
drag, startPoint x: 92, startPoint y: 232, endPoint x: 136, endPoint y: 229, distance: 43.6
click at [130, 231] on app-calendar-viewport "Sat 4 Sun 5 Mon 6 5/5 3 Jobs Tue 7 12/12 2 Jobs Wed 8 9/10 2 Jobs Thu 9 12/17 4…" at bounding box center [268, 249] width 537 height 514
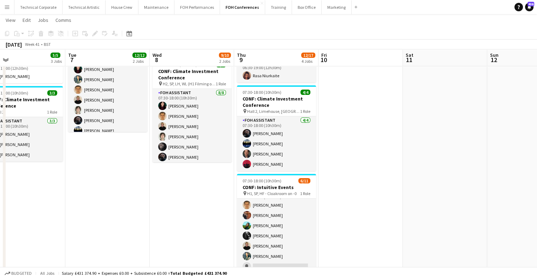
scroll to position [0, 0]
click at [343, 167] on app-date-cell at bounding box center [361, 204] width 84 height 463
drag, startPoint x: 82, startPoint y: 157, endPoint x: 85, endPoint y: 152, distance: 5.5
click at [82, 157] on app-date-cell "06:30-19:00 (12h30m) 1/1 CONF: Just Venues pin All Areas 1 Role Event Duty Mana…" at bounding box center [107, 204] width 84 height 463
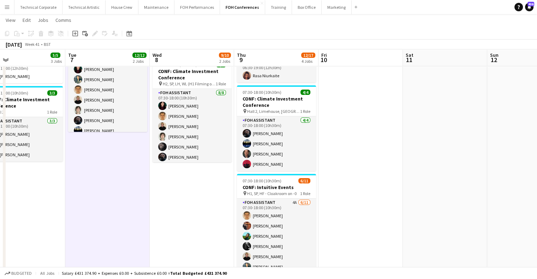
click at [188, 215] on app-date-cell "06:30-19:00 (12h30m) 1/2 CONF: Climate Investment Conference pin H2, SP, LH, WL…" at bounding box center [192, 204] width 84 height 463
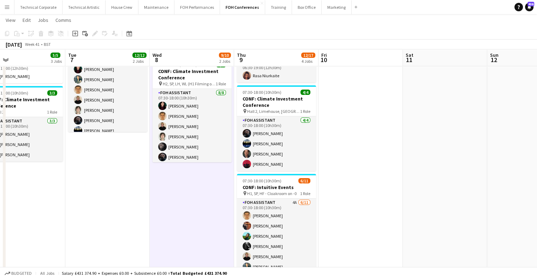
click at [188, 215] on app-date-cell "06:30-19:00 (12h30m) 1/2 CONF: Climate Investment Conference pin H2, SP, LH, WL…" at bounding box center [192, 204] width 84 height 463
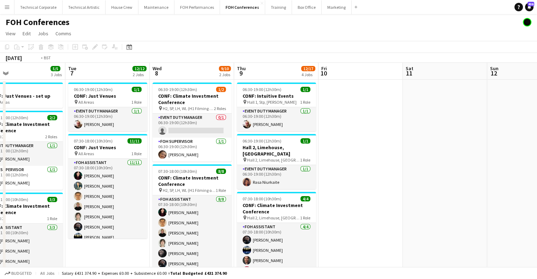
scroll to position [0, 192]
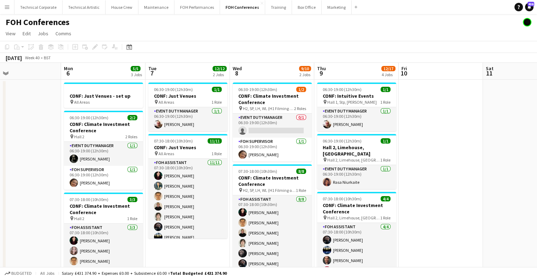
drag, startPoint x: 403, startPoint y: 188, endPoint x: 440, endPoint y: 188, distance: 36.7
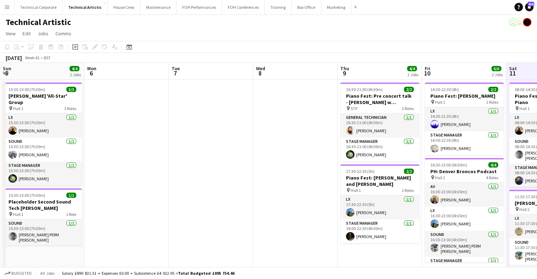
click at [134, 48] on div "Date picker [DATE] [DATE] [DATE] M [DATE] T [DATE] W [DATE] T [DATE] F [DATE] S…" at bounding box center [127, 47] width 16 height 8
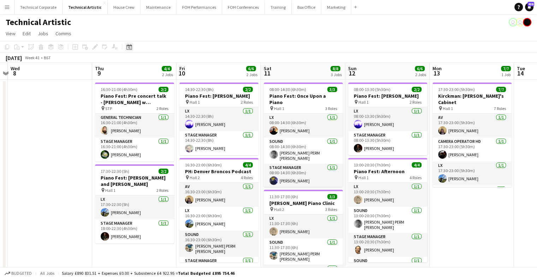
click at [131, 48] on icon "Date picker" at bounding box center [129, 47] width 6 height 6
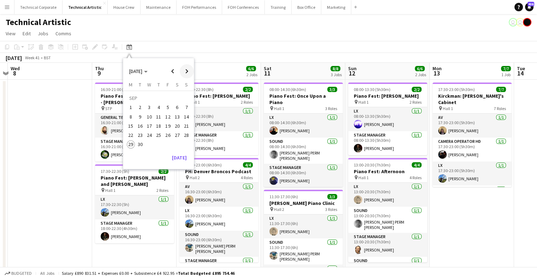
click at [182, 74] on span "Next month" at bounding box center [187, 71] width 14 height 14
click at [181, 76] on span "Next month" at bounding box center [187, 71] width 14 height 14
click at [173, 102] on button "1" at bounding box center [177, 99] width 9 height 11
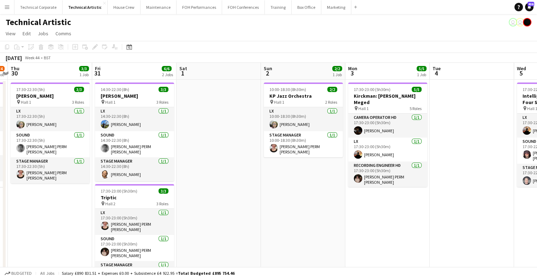
scroll to position [0, 243]
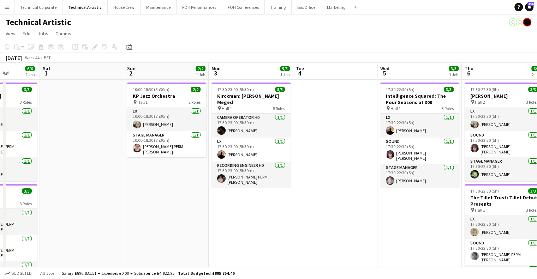
drag, startPoint x: 257, startPoint y: 206, endPoint x: 154, endPoint y: 205, distance: 103.2
click at [148, 205] on app-calendar-viewport "Wed 29 3/4 1 Job Thu 30 3/3 1 Job Fri 31 6/6 2 Jobs Sat 1 Sun 2 2/2 1 Job Mon 3…" at bounding box center [268, 265] width 537 height 405
drag, startPoint x: 317, startPoint y: 206, endPoint x: 265, endPoint y: 198, distance: 52.6
click at [279, 205] on app-calendar-viewport "Wed 29 3/4 1 Job Thu 30 3/3 1 Job Fri 31 6/6 2 Jobs Sat 1 Sun 2 2/2 1 Job Mon 3…" at bounding box center [268, 265] width 537 height 405
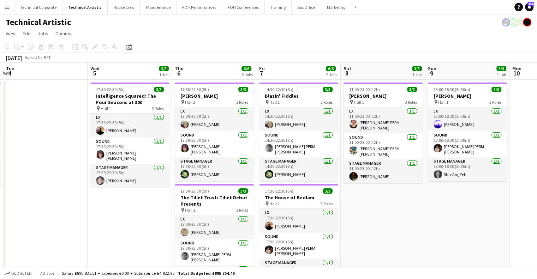
scroll to position [0, 296]
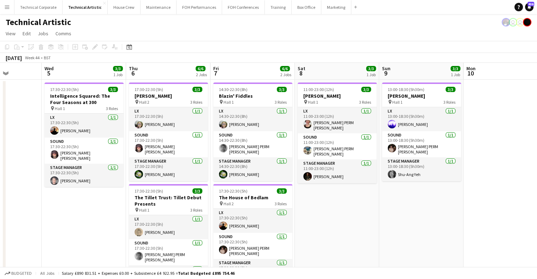
drag, startPoint x: 332, startPoint y: 147, endPoint x: 83, endPoint y: 149, distance: 248.7
click at [83, 149] on app-calendar-viewport "Sat 1 Sun 2 2/2 1 Job Mon 3 5/5 1 Job Tue 4 Wed 5 3/3 1 Job Thu 6 6/6 2 Jobs Fr…" at bounding box center [268, 265] width 537 height 405
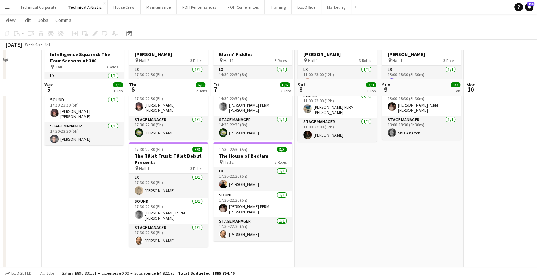
scroll to position [0, 0]
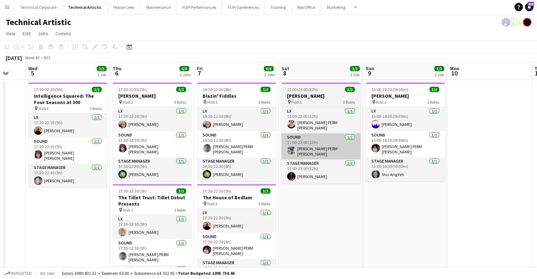
drag, startPoint x: 358, startPoint y: 143, endPoint x: 172, endPoint y: 148, distance: 185.9
click at [182, 148] on app-calendar-viewport "Sat 1 Sun 2 2/2 1 Job Mon 3 5/5 1 Job Tue 4 Wed 5 3/3 1 Job Thu 6 6/6 2 Jobs Fr…" at bounding box center [268, 265] width 537 height 405
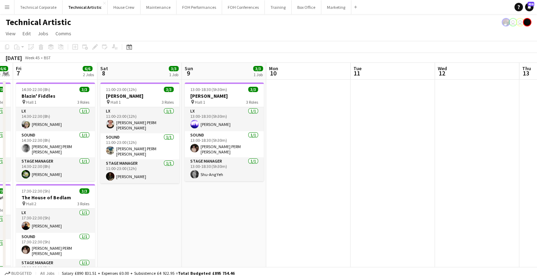
click at [198, 150] on app-calendar-viewport "Mon 3 5/5 1 Job Tue 4 Wed 5 3/3 1 Job Thu 6 6/6 2 Jobs Fri 7 6/6 2 Jobs Sat 8 3…" at bounding box center [268, 265] width 537 height 405
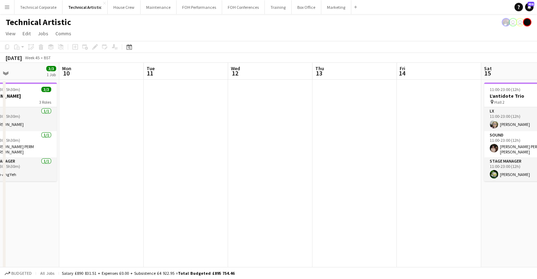
drag, startPoint x: 358, startPoint y: 145, endPoint x: 342, endPoint y: 145, distance: 15.9
click at [345, 146] on app-calendar-viewport "Fri 7 6/6 2 Jobs Sat 8 3/3 1 Job Sun 9 3/3 1 Job Mon 10 Tue 11 Wed 12 Thu 13 Fr…" at bounding box center [268, 265] width 537 height 405
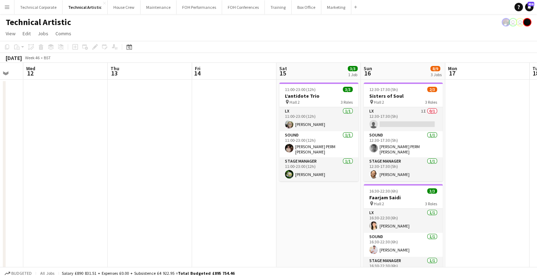
scroll to position [0, 289]
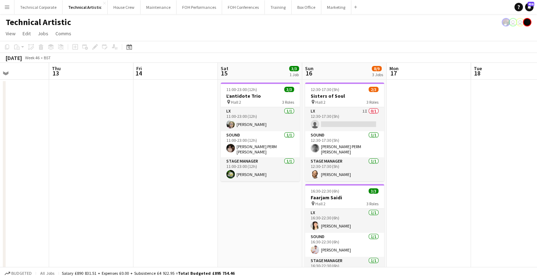
drag, startPoint x: 263, startPoint y: 146, endPoint x: 179, endPoint y: 150, distance: 83.5
click at [179, 150] on app-calendar-viewport "Sun 9 3/3 1 Job Mon 10 Tue 11 Wed 12 Thu 13 Fri 14 Sat 15 3/3 1 Job Sun 16 8/9 …" at bounding box center [268, 265] width 537 height 405
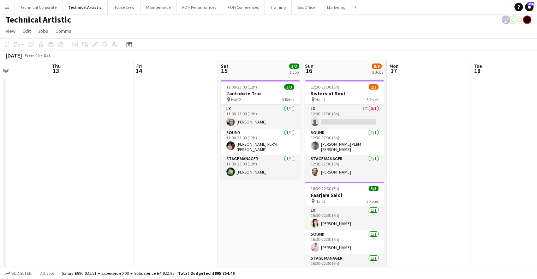
scroll to position [0, 0]
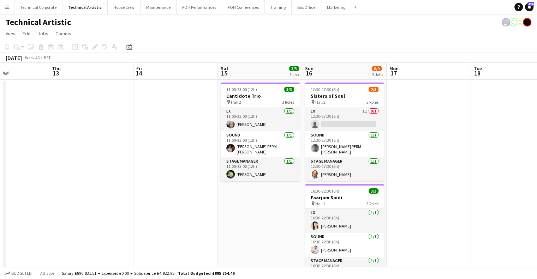
drag, startPoint x: 428, startPoint y: 167, endPoint x: 175, endPoint y: 202, distance: 255.7
click at [171, 203] on app-calendar-viewport "Sun 9 3/3 1 Job Mon 10 Tue 11 Wed 12 Thu 13 Fri 14 Sat 15 3/3 1 Job Sun 16 8/9 …" at bounding box center [268, 265] width 537 height 405
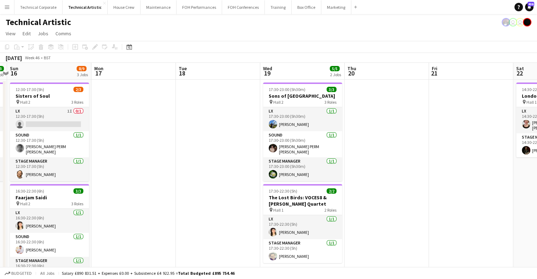
drag, startPoint x: 350, startPoint y: 152, endPoint x: 308, endPoint y: 157, distance: 42.3
click at [308, 157] on app-calendar-viewport "Thu 13 Fri 14 Sat 15 3/3 1 Job Sun 16 8/9 3 Jobs Mon 17 Tue 18 Wed 19 5/5 2 Job…" at bounding box center [268, 265] width 537 height 405
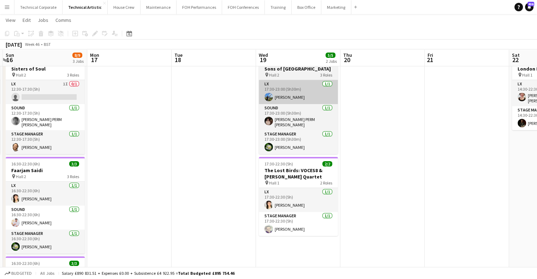
scroll to position [0, 0]
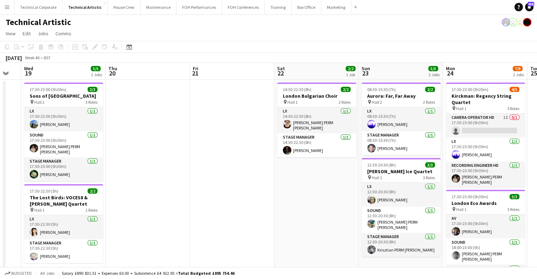
drag, startPoint x: 380, startPoint y: 155, endPoint x: 166, endPoint y: 162, distance: 214.2
click at [166, 162] on app-calendar-viewport "Sat 15 3/3 1 Job Sun 16 8/9 3 Jobs Mon 17 Tue 18 Wed 19 5/5 2 Jobs Thu 20 Fri 2…" at bounding box center [268, 265] width 537 height 405
drag, startPoint x: 324, startPoint y: 181, endPoint x: 198, endPoint y: 178, distance: 126.2
click at [183, 189] on app-calendar-viewport "Sat 15 3/3 1 Job Sun 16 8/9 3 Jobs Mon 17 Tue 18 Wed 19 5/5 2 Jobs Thu 20 Fri 2…" at bounding box center [268, 265] width 537 height 405
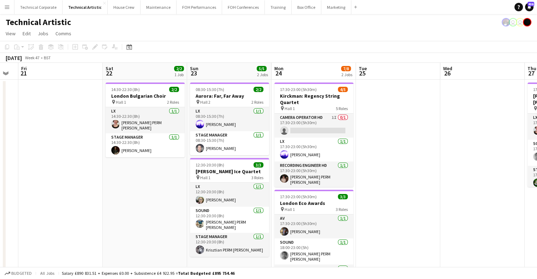
drag, startPoint x: 216, startPoint y: 176, endPoint x: 113, endPoint y: 173, distance: 103.2
click at [111, 174] on app-calendar-viewport "Mon 17 Tue 18 Wed 19 5/5 2 Jobs Thu 20 Fri 21 Sat 22 2/2 1 Job Sun 23 5/5 2 Job…" at bounding box center [268, 265] width 537 height 405
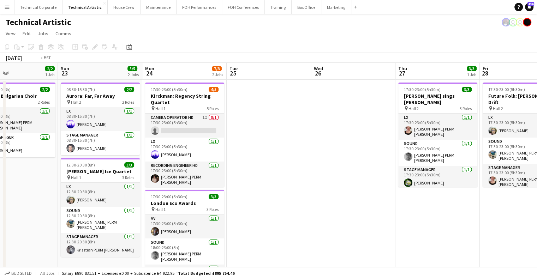
scroll to position [0, 246]
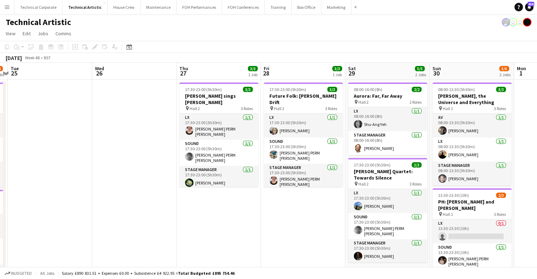
drag, startPoint x: 408, startPoint y: 169, endPoint x: 249, endPoint y: 173, distance: 158.7
click at [249, 173] on app-calendar-viewport "Sat 22 2/2 1 Job Sun 23 5/5 2 Jobs Mon 24 7/8 2 Jobs Tue 25 Wed 26 Thu 27 3/3 1…" at bounding box center [268, 265] width 537 height 405
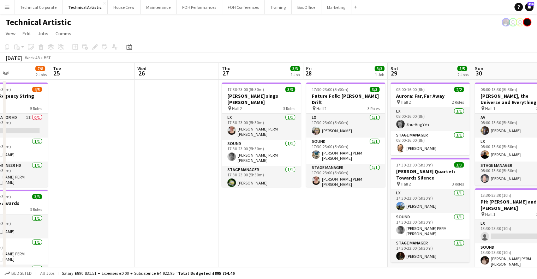
scroll to position [0, 183]
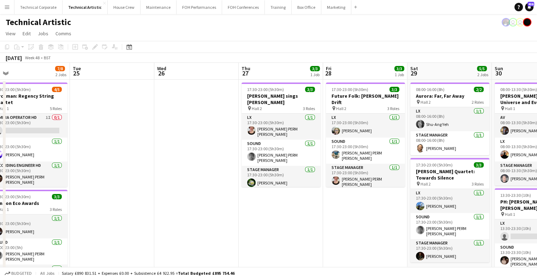
drag, startPoint x: 195, startPoint y: 135, endPoint x: 258, endPoint y: 137, distance: 62.2
click at [258, 137] on app-calendar-viewport "Sat 22 2/2 1 Job Sun 23 5/5 2 Jobs Mon 24 7/8 2 Jobs Tue 25 Wed 26 Thu 27 3/3 1…" at bounding box center [268, 265] width 537 height 405
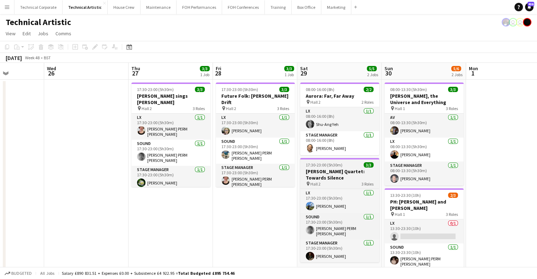
drag, startPoint x: 358, startPoint y: 170, endPoint x: 350, endPoint y: 169, distance: 7.8
click at [354, 170] on app-calendar-viewport "Sat 22 2/2 1 Job Sun 23 5/5 2 Jobs Mon 24 7/8 2 Jobs Tue 25 Wed 26 Thu 27 3/3 1…" at bounding box center [268, 265] width 537 height 405
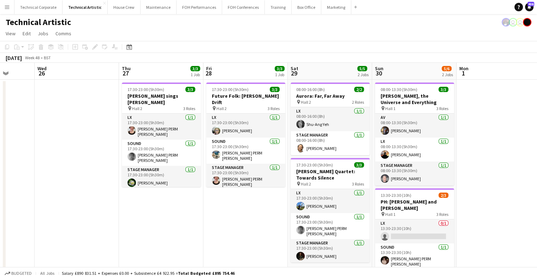
drag, startPoint x: 404, startPoint y: 134, endPoint x: 252, endPoint y: 124, distance: 152.9
click at [253, 125] on app-calendar-viewport "Sat 22 2/2 1 Job Sun 23 5/5 2 Jobs Mon 24 7/8 2 Jobs Tue 25 Wed 26 Thu 27 3/3 1…" at bounding box center [268, 265] width 537 height 405
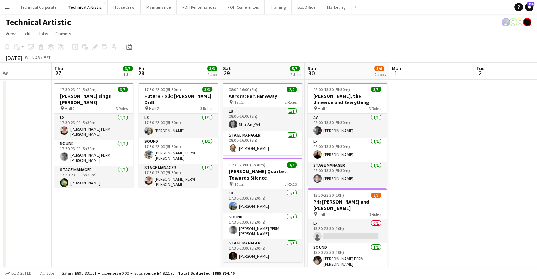
scroll to position [0, 172]
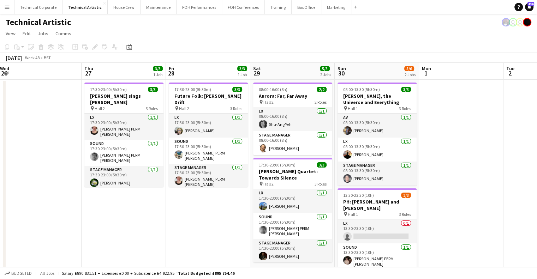
drag, startPoint x: 126, startPoint y: 176, endPoint x: 219, endPoint y: 181, distance: 92.7
click at [219, 181] on app-calendar-viewport "Mon 24 7/8 2 Jobs Tue 25 Wed 26 Thu 27 3/3 1 Job Fri 28 3/3 1 Job Sat 29 5/5 2 …" at bounding box center [268, 265] width 537 height 405
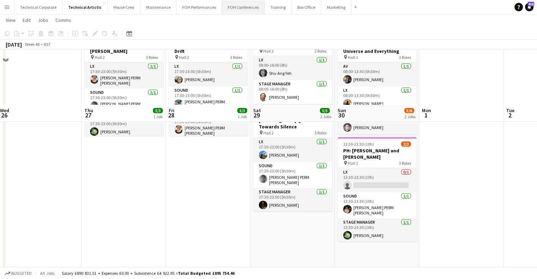
scroll to position [0, 0]
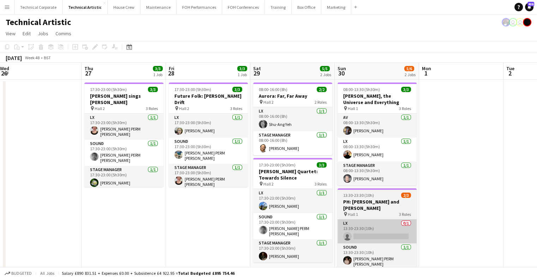
click at [382, 234] on app-card-role "LX 0/1 13:30-23:30 (10h) single-neutral-actions" at bounding box center [377, 232] width 79 height 24
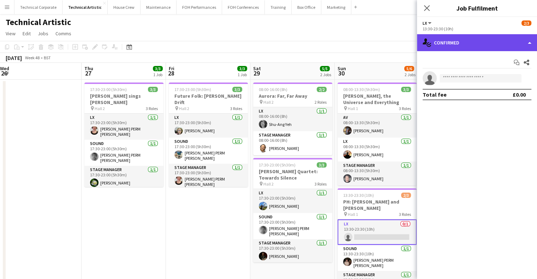
click at [458, 43] on div "single-neutral-actions-check-2 Confirmed" at bounding box center [477, 42] width 120 height 17
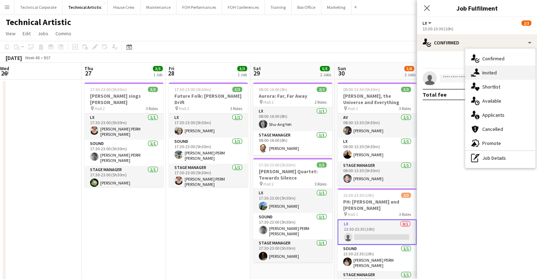
click at [501, 75] on div "single-neutral-actions-share-1 Invited" at bounding box center [501, 73] width 70 height 14
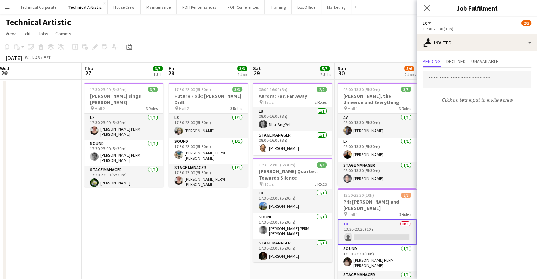
click at [449, 55] on div "Pending Declined Unavailable Click on text input to invite a crew" at bounding box center [477, 81] width 120 height 60
click at [453, 60] on span "Declined" at bounding box center [456, 61] width 19 height 5
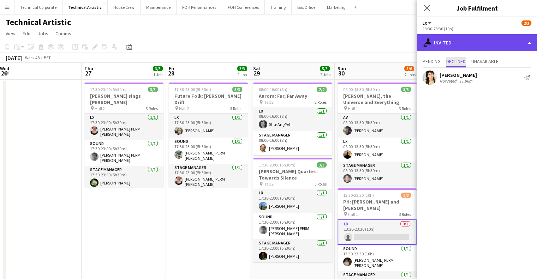
click at [474, 42] on div "single-neutral-actions-share-1 Invited" at bounding box center [477, 42] width 120 height 17
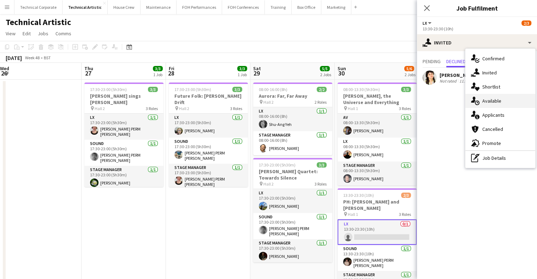
click at [514, 102] on div "single-neutral-actions-upload Available" at bounding box center [501, 101] width 70 height 14
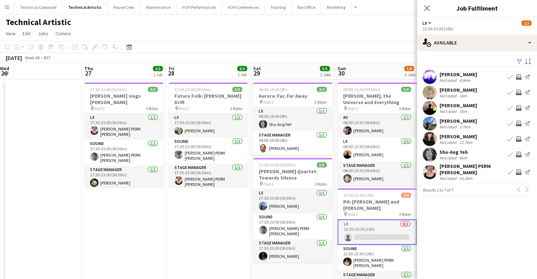
click at [293, 175] on app-calendar-viewport "Mon 24 7/8 2 Jobs Tue 25 Wed 26 Thu 27 3/3 1 Job Fri 28 3/3 1 Job Sat 29 5/5 2 …" at bounding box center [268, 265] width 537 height 405
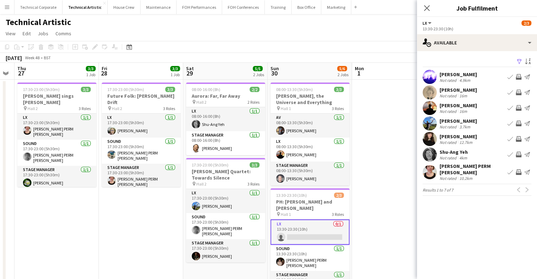
click at [522, 124] on button "Invite crew" at bounding box center [519, 123] width 8 height 8
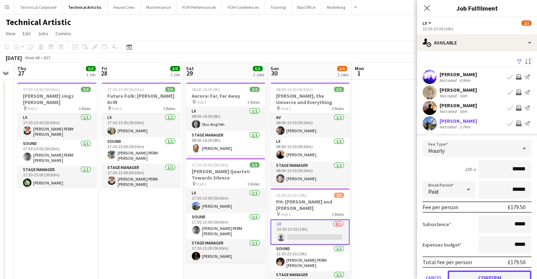
click at [464, 274] on button "Confirm" at bounding box center [490, 278] width 84 height 14
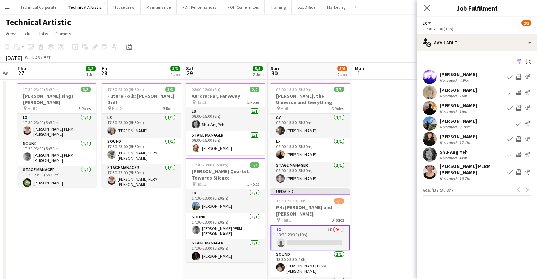
click at [393, 220] on app-date-cell at bounding box center [394, 274] width 84 height 388
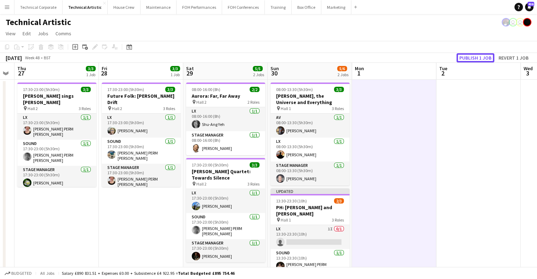
drag, startPoint x: 469, startPoint y: 53, endPoint x: 464, endPoint y: 52, distance: 5.1
click at [469, 53] on button "Publish 1 job" at bounding box center [476, 57] width 38 height 9
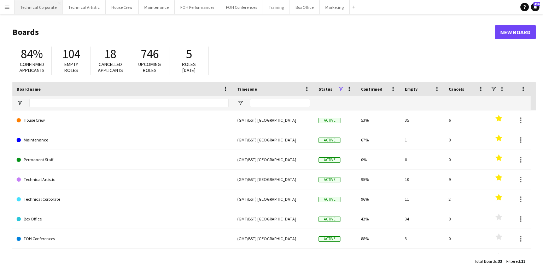
click at [22, 11] on button "Technical Corporate Close" at bounding box center [38, 7] width 48 height 14
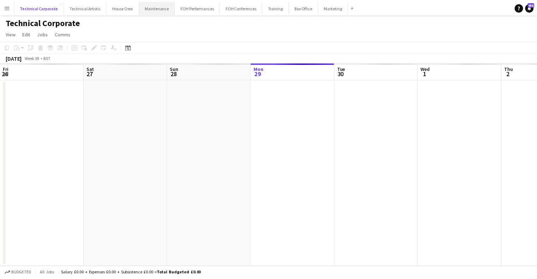
scroll to position [0, 169]
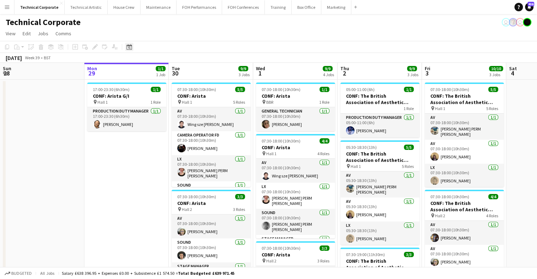
click at [130, 46] on icon at bounding box center [128, 47] width 5 height 6
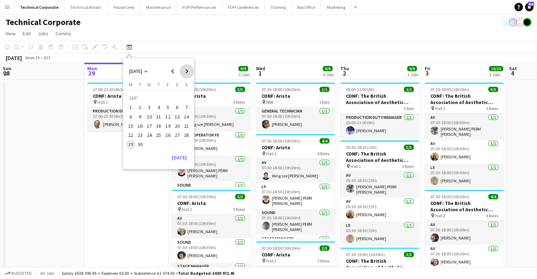
click at [190, 72] on span "Next month" at bounding box center [187, 71] width 14 height 14
click at [175, 99] on span "1" at bounding box center [177, 99] width 8 height 10
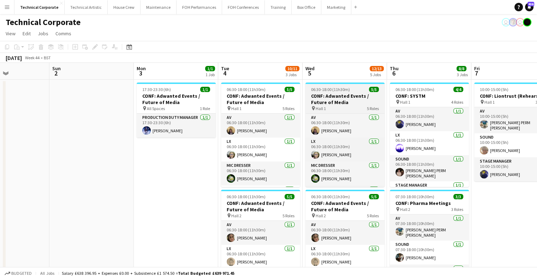
drag, startPoint x: 365, startPoint y: 111, endPoint x: 326, endPoint y: 112, distance: 39.6
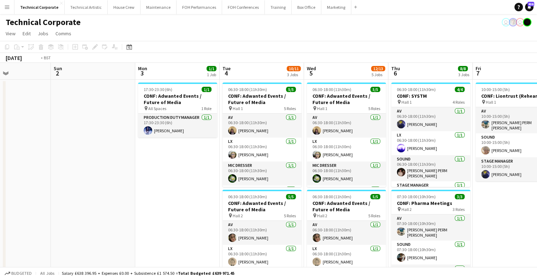
drag, startPoint x: 252, startPoint y: 113, endPoint x: 186, endPoint y: 118, distance: 65.6
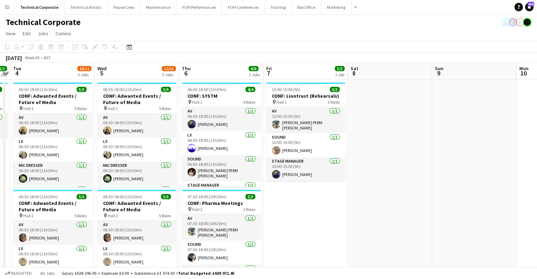
scroll to position [0, 330]
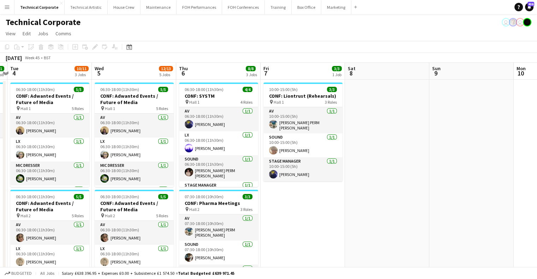
drag, startPoint x: 346, startPoint y: 128, endPoint x: 328, endPoint y: 128, distance: 18.4
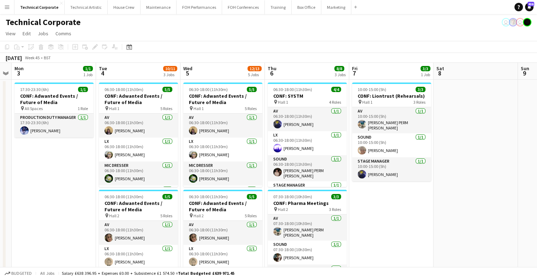
drag, startPoint x: 391, startPoint y: 116, endPoint x: 141, endPoint y: 123, distance: 251.0
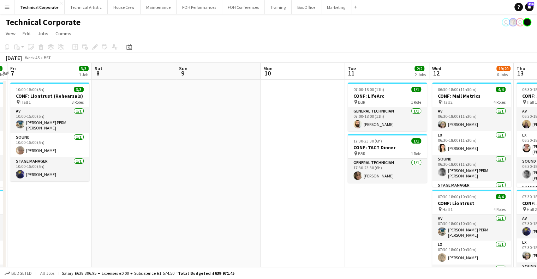
scroll to position [0, 228]
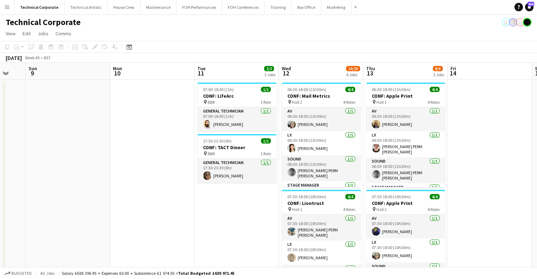
drag, startPoint x: 241, startPoint y: 137, endPoint x: 189, endPoint y: 38, distance: 111.4
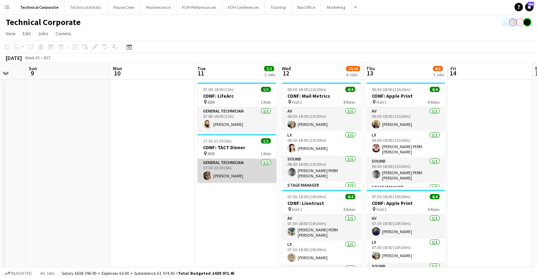
drag, startPoint x: 235, startPoint y: 175, endPoint x: 194, endPoint y: 167, distance: 41.6
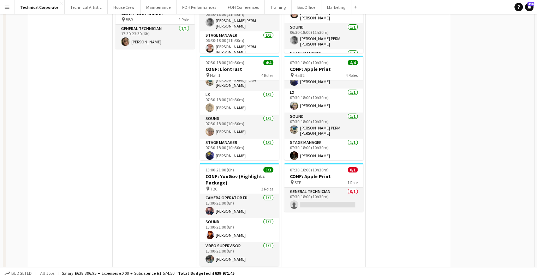
scroll to position [141, 0]
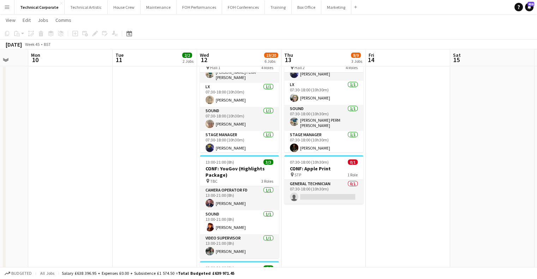
click at [335, 201] on app-card-role "General Technician 0/1 07:30-18:00 (10h30m) single-neutral-actions" at bounding box center [323, 192] width 79 height 24
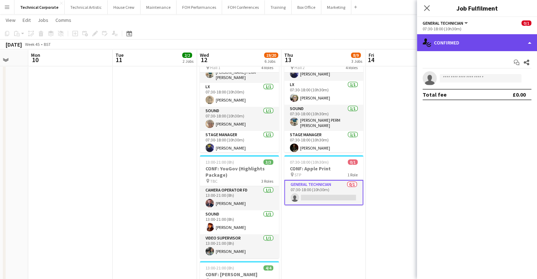
click at [472, 37] on div "single-neutral-actions-check-2 Confirmed" at bounding box center [477, 42] width 120 height 17
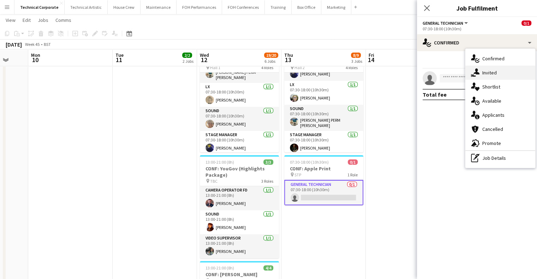
click at [491, 70] on span "Invited" at bounding box center [490, 73] width 14 height 6
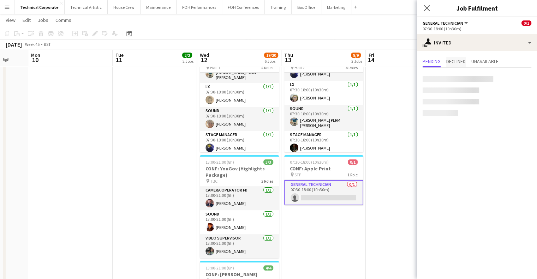
click at [459, 69] on div at bounding box center [477, 95] width 120 height 54
click at [458, 63] on span "Declined" at bounding box center [456, 61] width 19 height 5
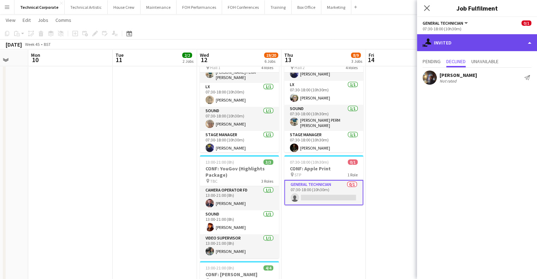
click at [480, 39] on div "single-neutral-actions-share-1 Invited" at bounding box center [477, 42] width 120 height 17
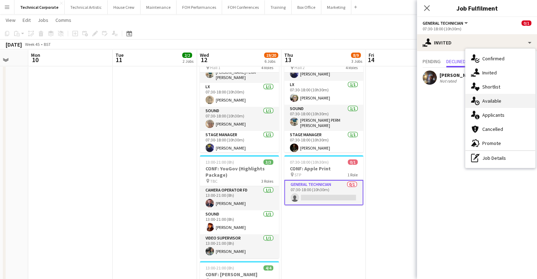
click at [498, 100] on span "Available" at bounding box center [492, 101] width 19 height 6
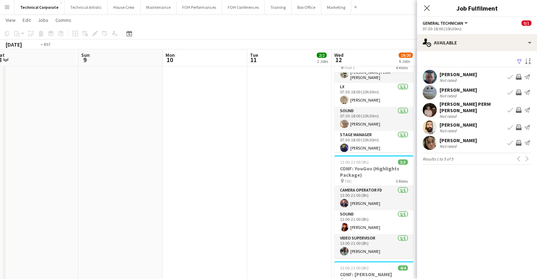
drag, startPoint x: 356, startPoint y: 183, endPoint x: 345, endPoint y: 183, distance: 11.3
click at [345, 183] on app-calendar-viewport "Thu 6 8/8 3 Jobs Fri 7 3/3 1 Job Sat 8 Sun 9 Mon 10 Tue 11 2/2 2 Jobs Wed 12 19…" at bounding box center [268, 213] width 537 height 654
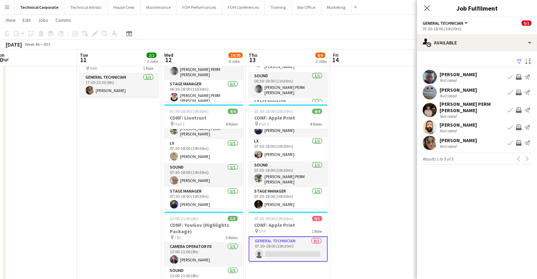
scroll to position [106, 0]
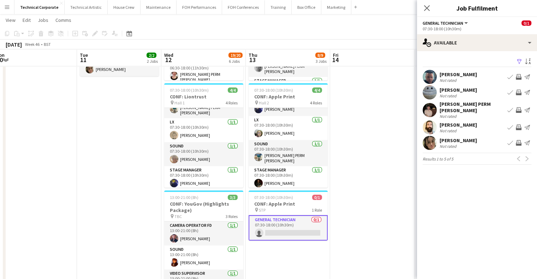
click at [520, 140] on app-icon "Invite crew" at bounding box center [519, 143] width 6 height 6
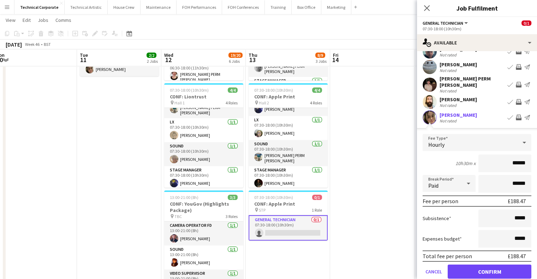
scroll to position [35, 0]
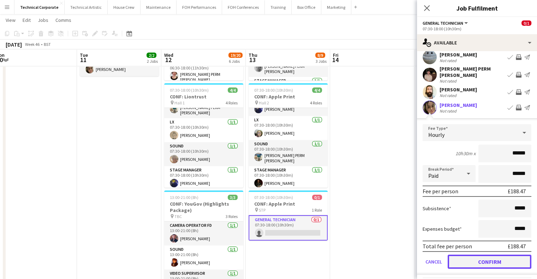
click at [491, 257] on button "Confirm" at bounding box center [490, 262] width 84 height 14
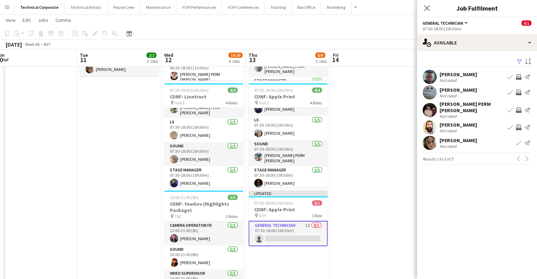
click at [363, 200] on app-date-cell at bounding box center [372, 274] width 84 height 602
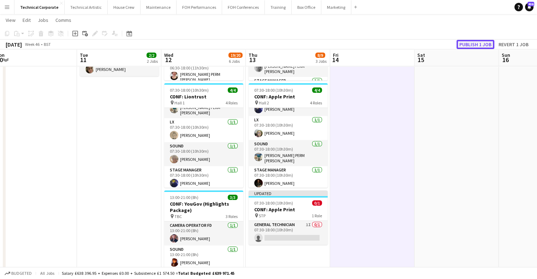
click at [483, 43] on button "Publish 1 job" at bounding box center [476, 44] width 38 height 9
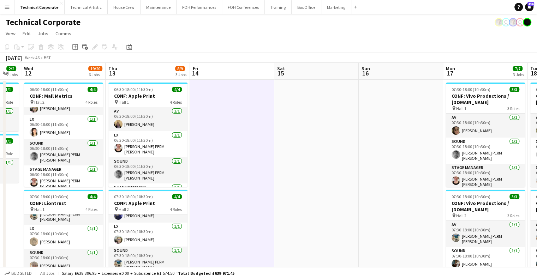
scroll to position [0, 322]
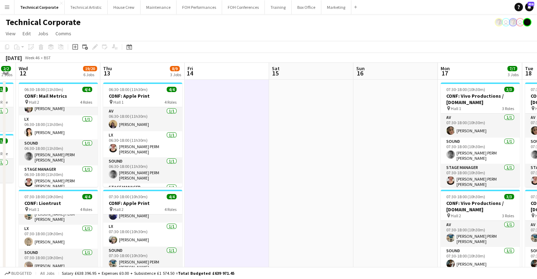
drag, startPoint x: 365, startPoint y: 173, endPoint x: 51, endPoint y: 176, distance: 314.5
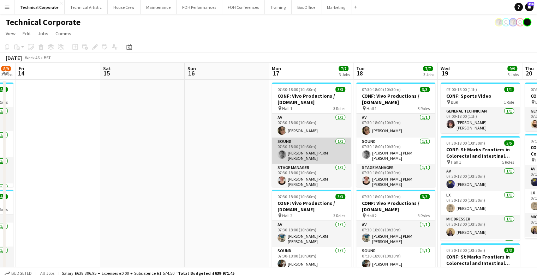
drag, startPoint x: 208, startPoint y: 139, endPoint x: 198, endPoint y: 141, distance: 9.9
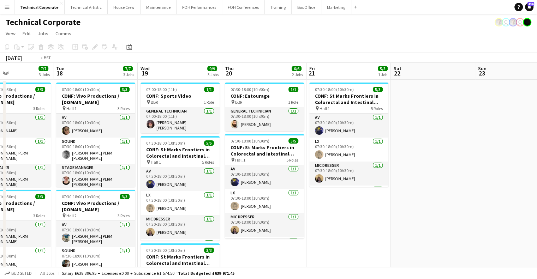
scroll to position [0, 272]
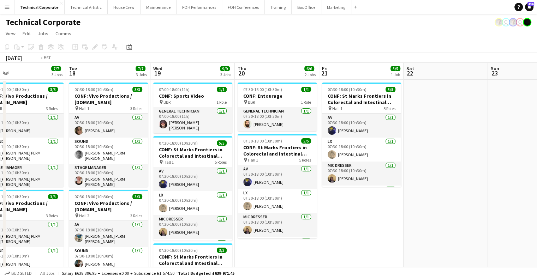
drag, startPoint x: 259, startPoint y: 150, endPoint x: 170, endPoint y: 153, distance: 89.8
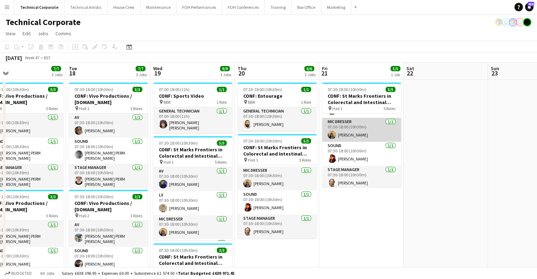
scroll to position [47, 0]
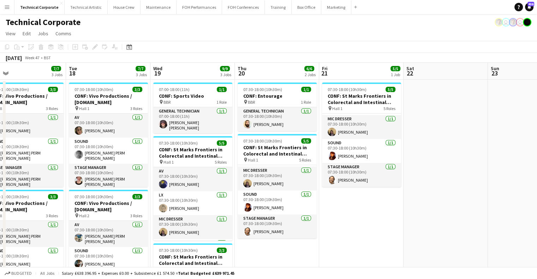
drag, startPoint x: 312, startPoint y: 128, endPoint x: 138, endPoint y: 138, distance: 173.8
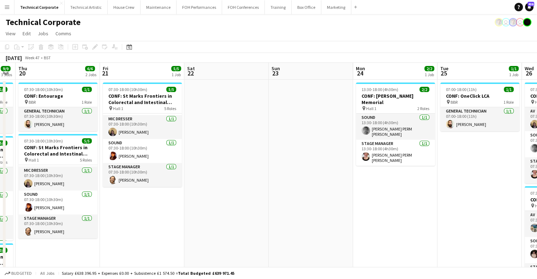
scroll to position [0, 196]
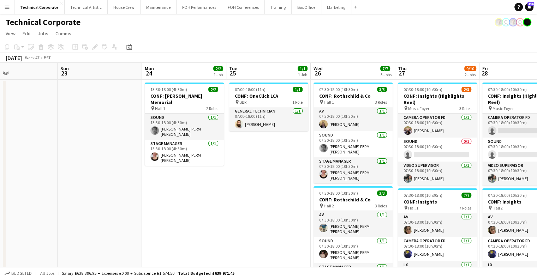
drag, startPoint x: 330, startPoint y: 141, endPoint x: 119, endPoint y: 146, distance: 211.3
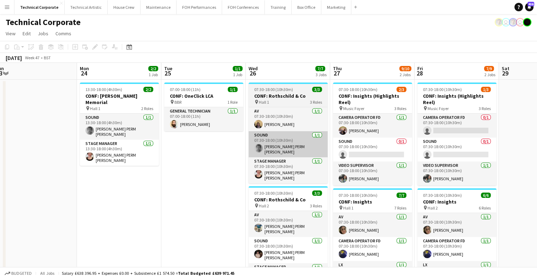
drag, startPoint x: 413, startPoint y: 117, endPoint x: 273, endPoint y: 141, distance: 142.0
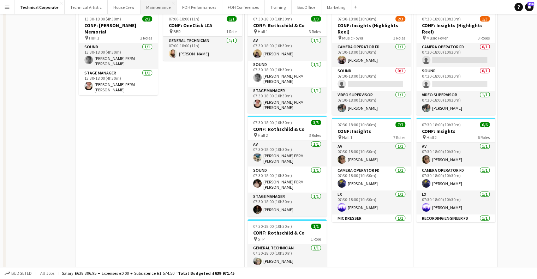
scroll to position [0, 0]
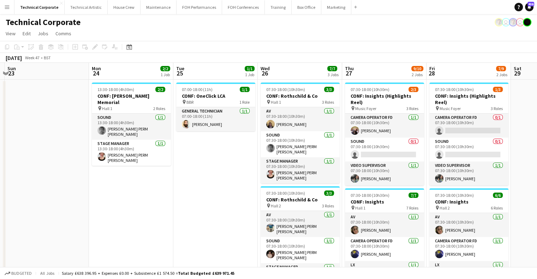
drag, startPoint x: 264, startPoint y: 173, endPoint x: 308, endPoint y: 181, distance: 45.1
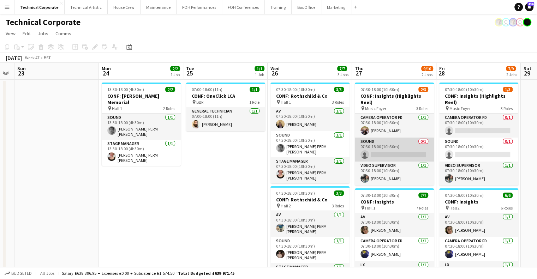
click at [402, 149] on app-card-role "Sound 0/1 07:30-18:00 (10h30m) single-neutral-actions" at bounding box center [394, 150] width 79 height 24
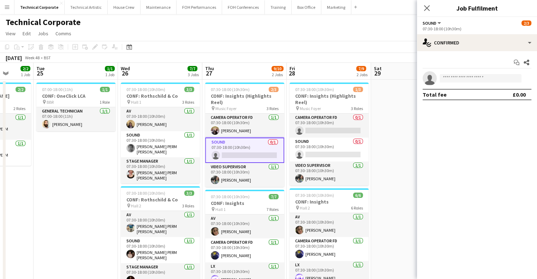
scroll to position [0, 223]
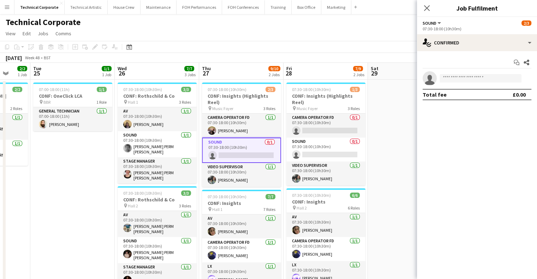
drag, startPoint x: 326, startPoint y: 151, endPoint x: 173, endPoint y: 155, distance: 153.0
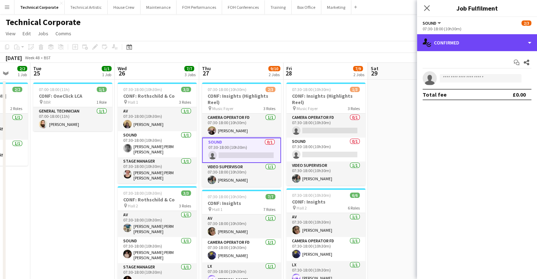
drag, startPoint x: 469, startPoint y: 46, endPoint x: 479, endPoint y: 64, distance: 20.6
click at [469, 46] on div "single-neutral-actions-check-2 Confirmed" at bounding box center [477, 42] width 120 height 17
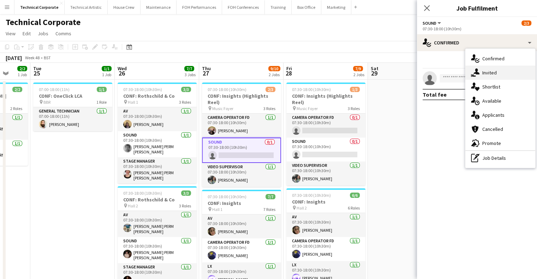
click at [488, 72] on span "Invited" at bounding box center [490, 73] width 14 height 6
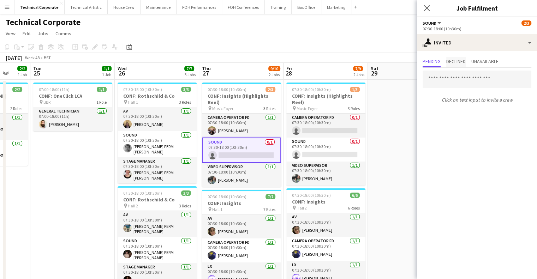
click at [456, 62] on span "Declined" at bounding box center [456, 61] width 19 height 5
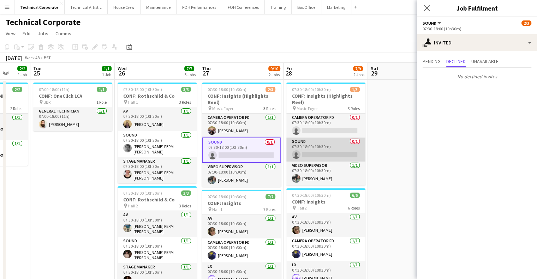
click at [333, 147] on app-card-role "Sound 0/1 07:30-18:00 (10h30m) single-neutral-actions" at bounding box center [326, 150] width 79 height 24
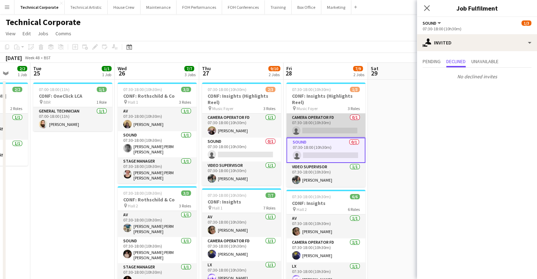
click at [331, 124] on app-card-role "Camera Operator FD 0/1 07:30-18:00 (10h30m) single-neutral-actions" at bounding box center [326, 126] width 79 height 24
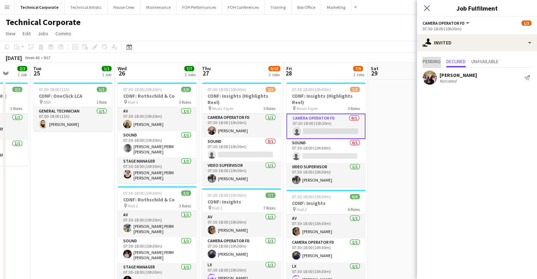
click at [440, 60] on span "Pending" at bounding box center [432, 61] width 18 height 5
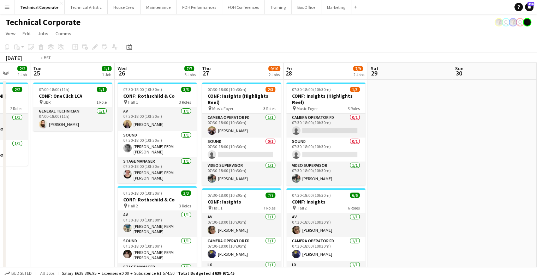
scroll to position [0, 192]
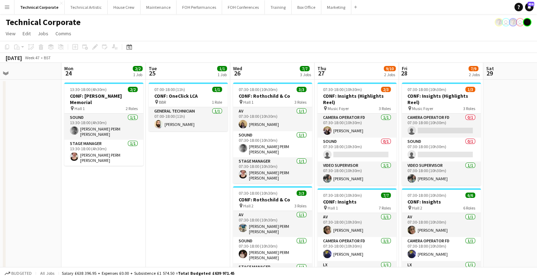
drag, startPoint x: 242, startPoint y: 180, endPoint x: 357, endPoint y: 181, distance: 115.5
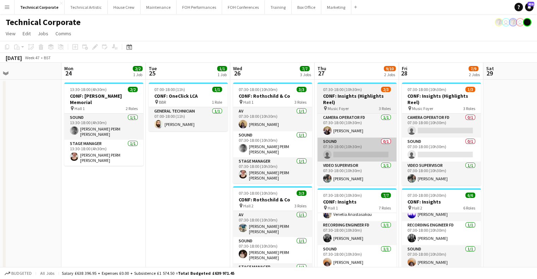
scroll to position [0, 241]
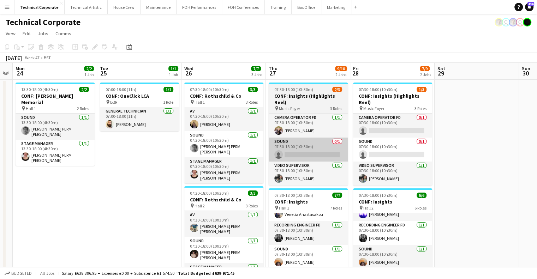
drag, startPoint x: 382, startPoint y: 155, endPoint x: 335, endPoint y: 160, distance: 46.5
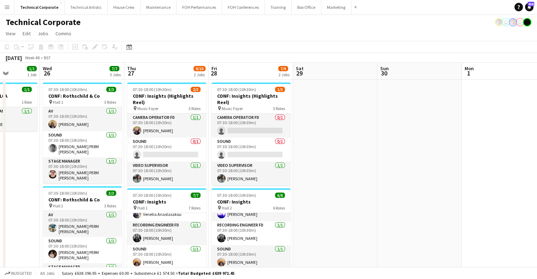
scroll to position [0, 219]
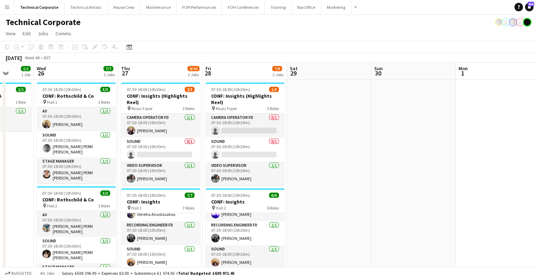
drag, startPoint x: 441, startPoint y: 133, endPoint x: 293, endPoint y: 137, distance: 147.7
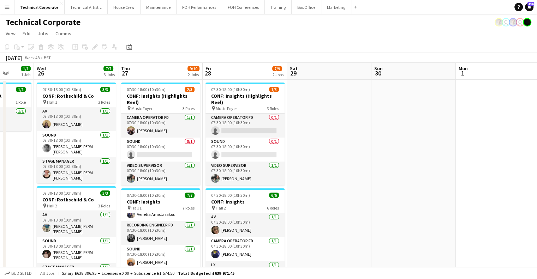
scroll to position [0, 211]
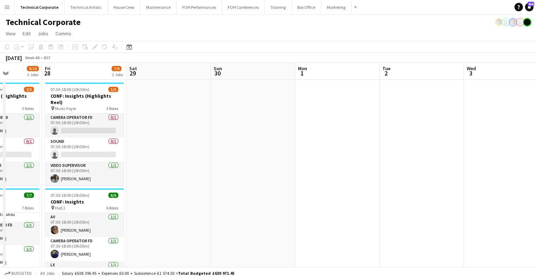
drag, startPoint x: 305, startPoint y: 149, endPoint x: 300, endPoint y: 149, distance: 4.9
